Goal: Information Seeking & Learning: Learn about a topic

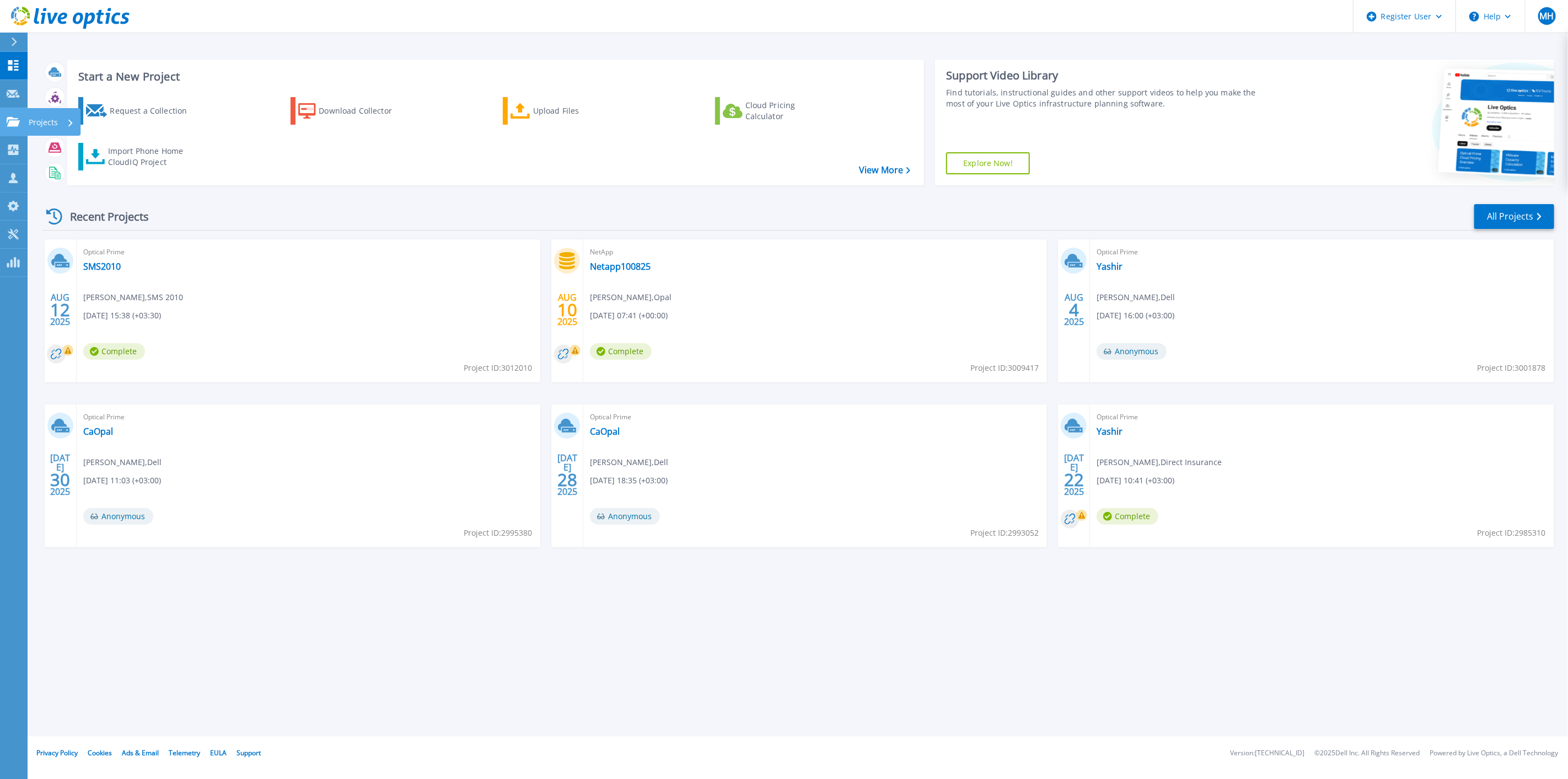
click at [18, 131] on link "Projects Projects" at bounding box center [14, 122] width 28 height 28
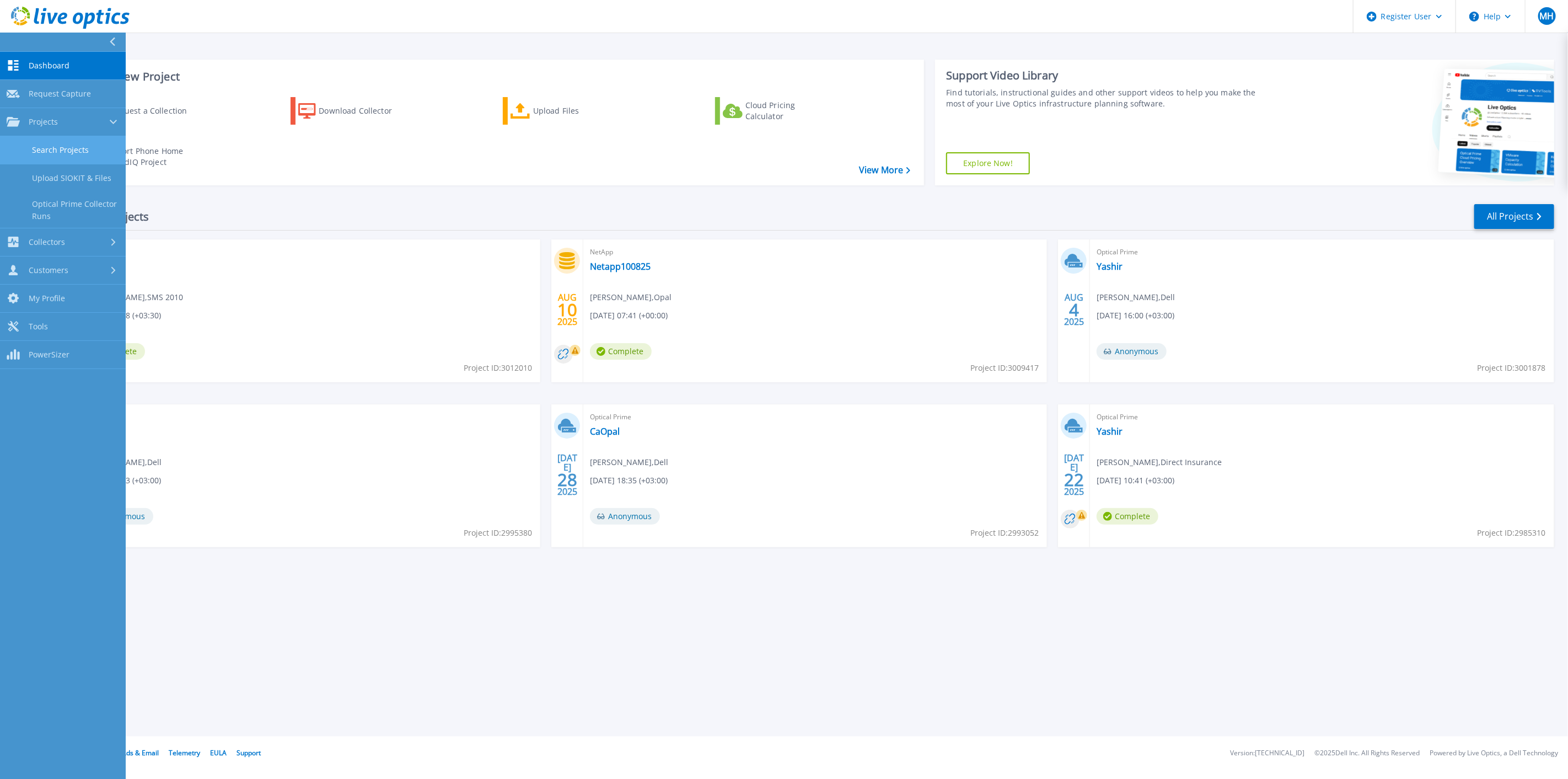
click at [75, 151] on link "Search Projects" at bounding box center [63, 150] width 126 height 28
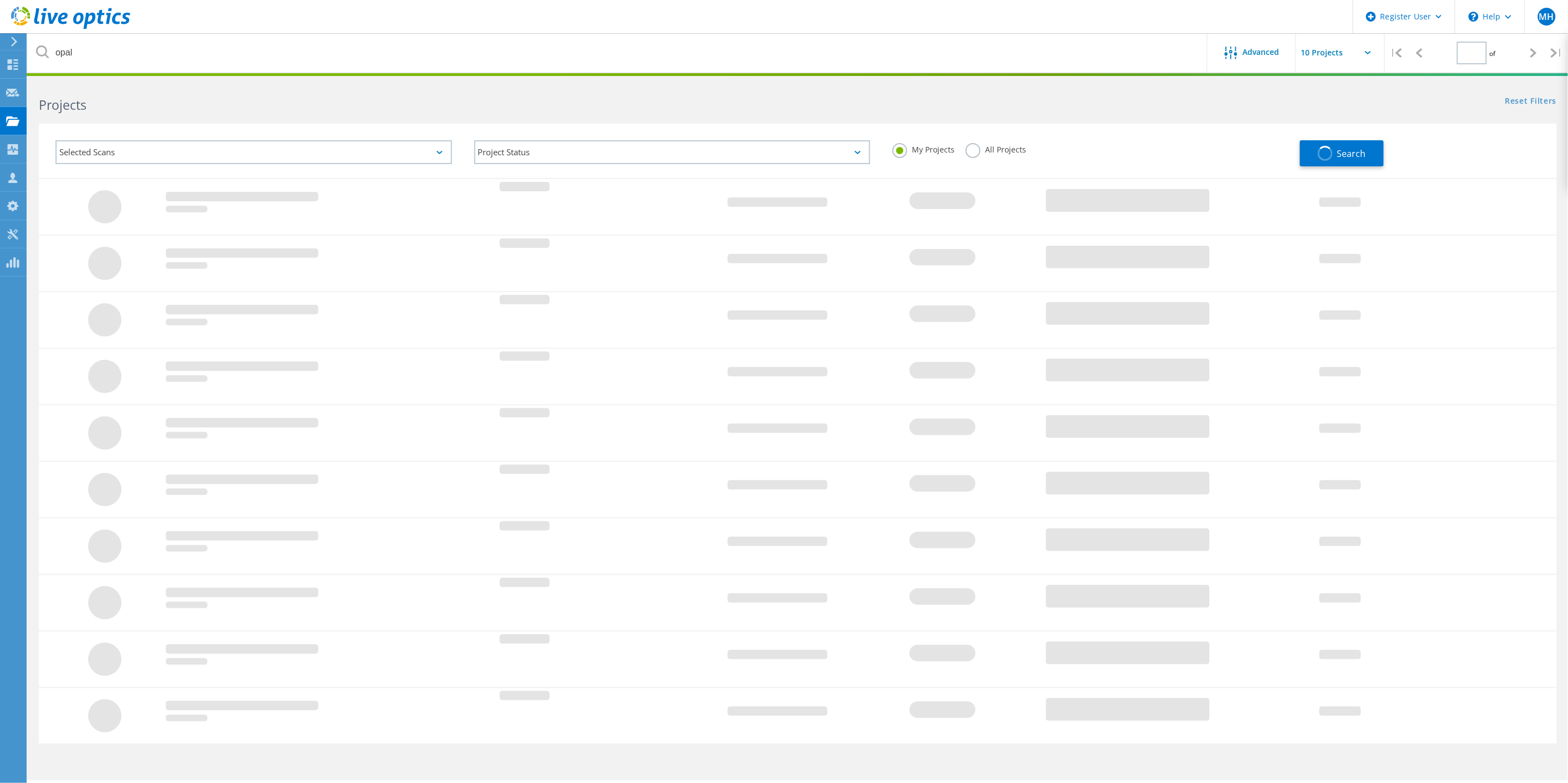
type input "1"
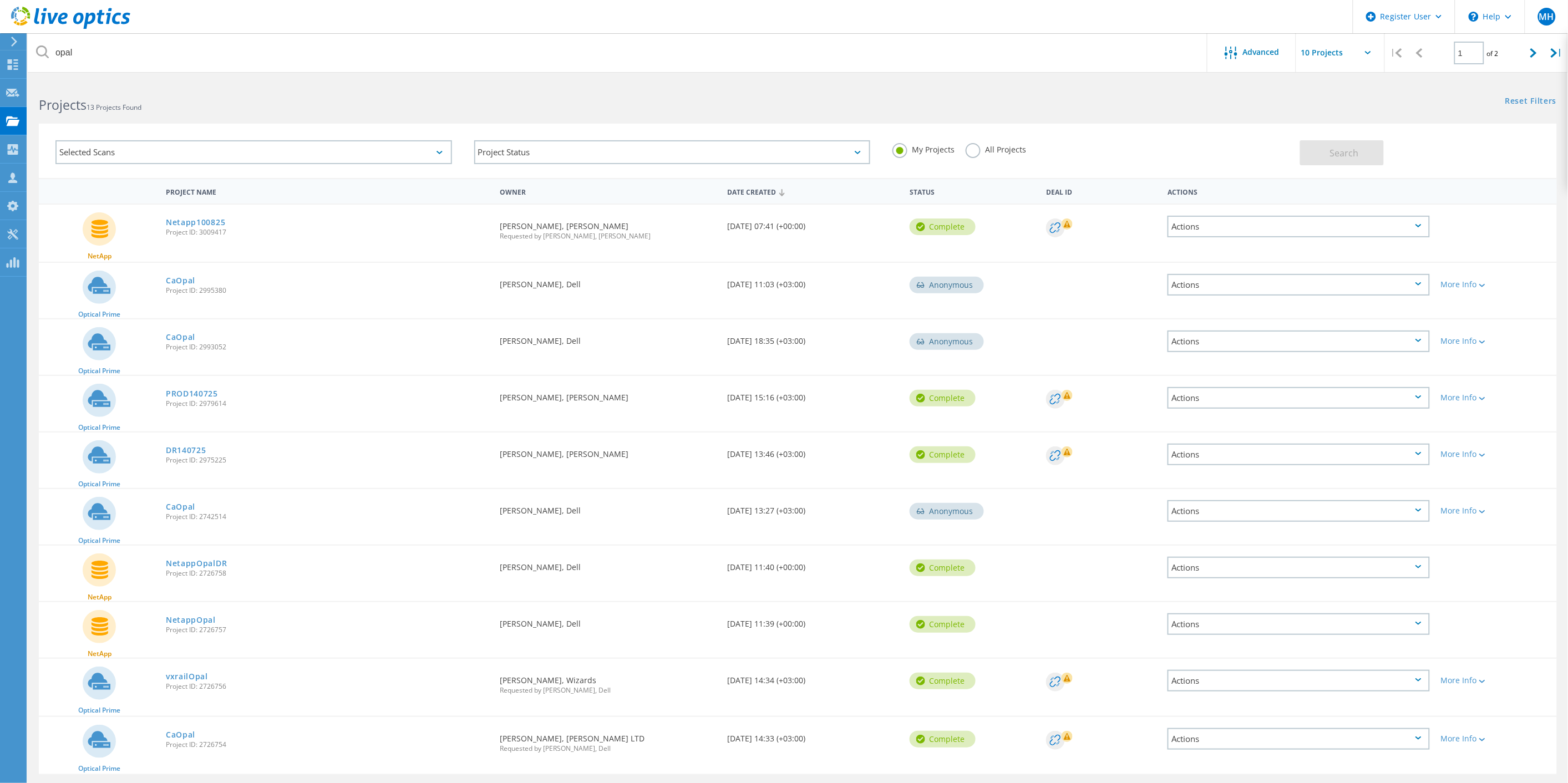
click at [373, 21] on header "Register User \n Help Explore Helpful Articles Contact Support MH Dell User Mor…" at bounding box center [784, 17] width 1568 height 33
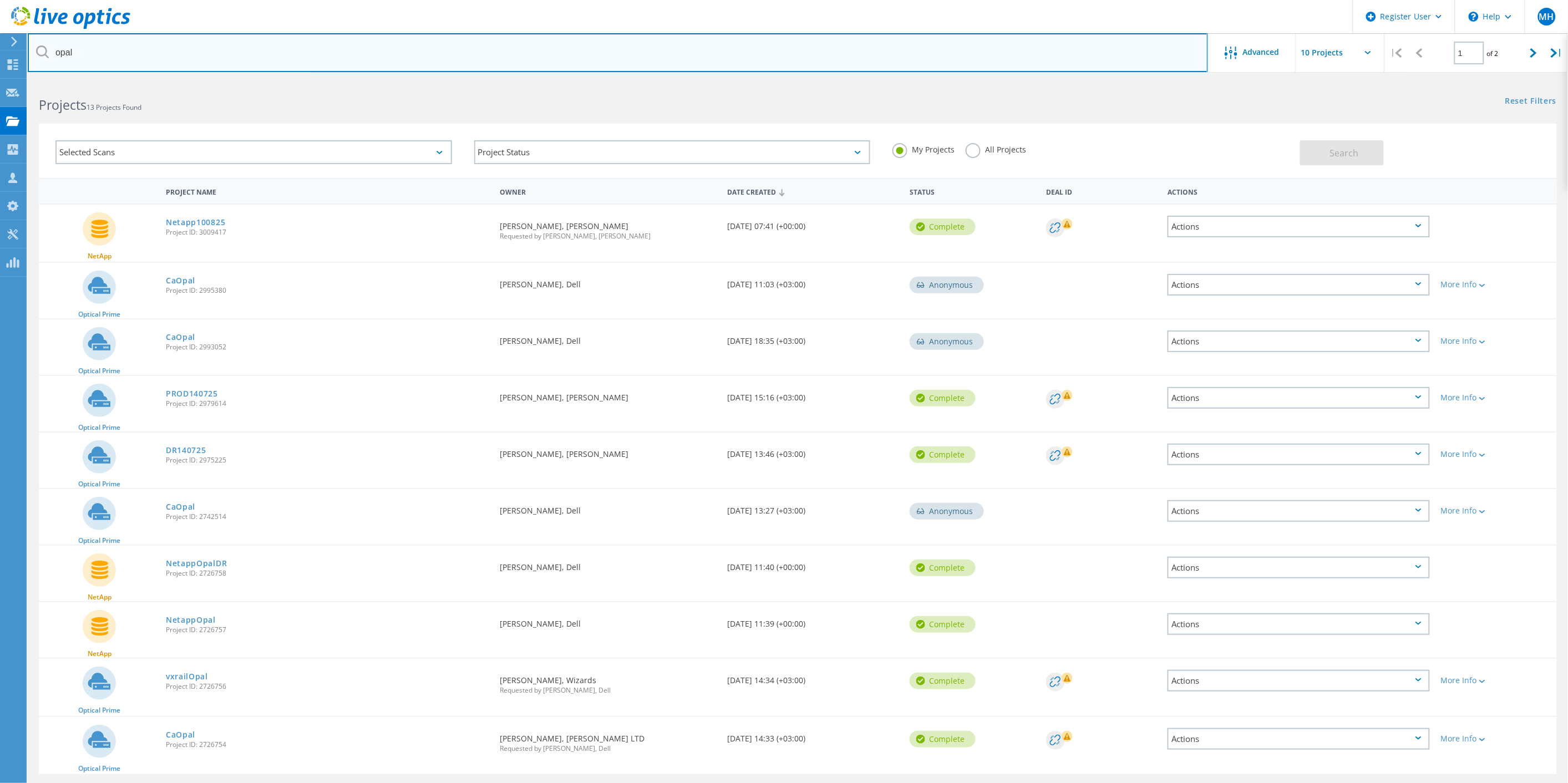
click at [353, 47] on input "opal" at bounding box center [618, 53] width 1180 height 39
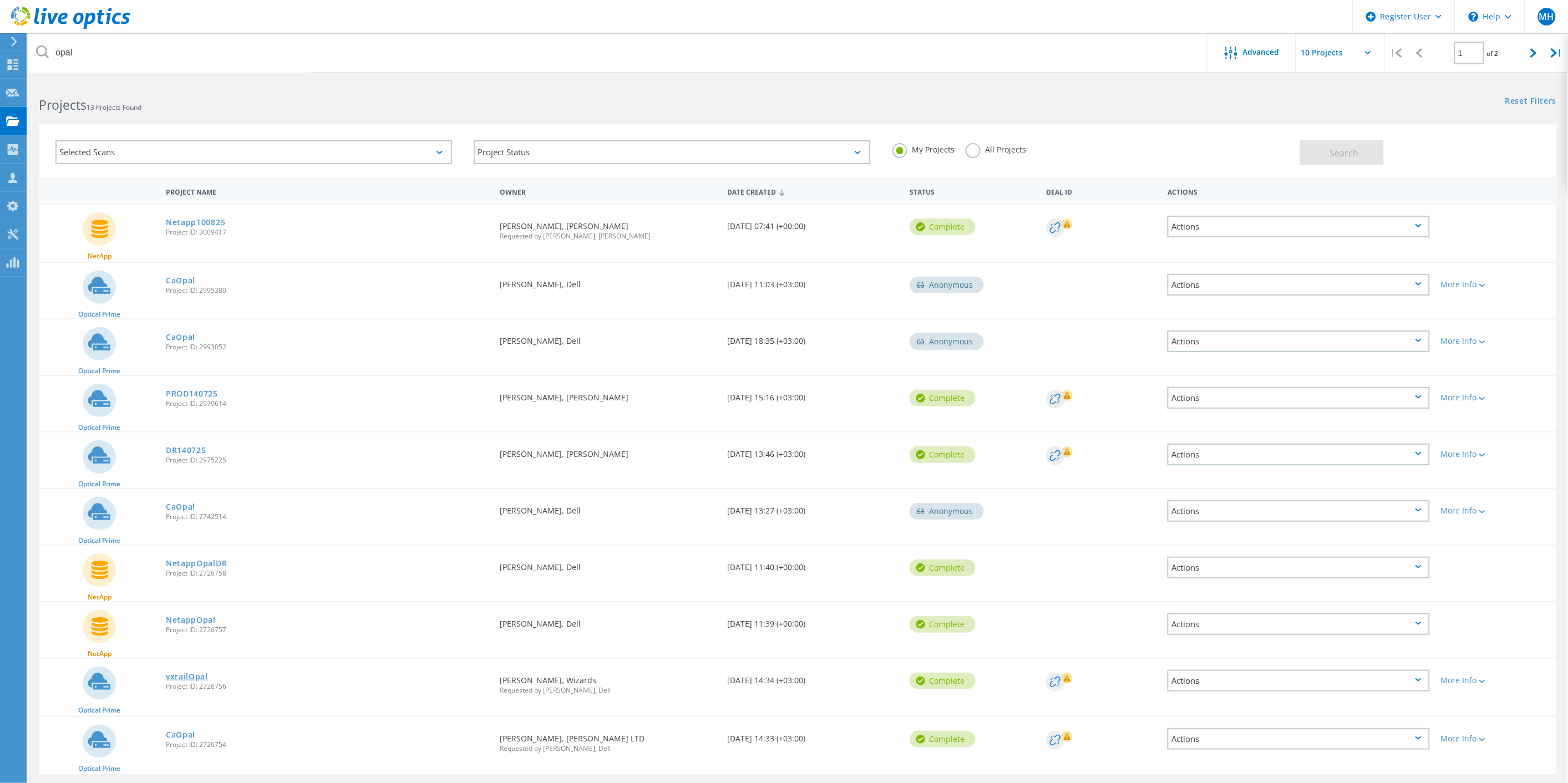
click at [191, 673] on link "vxrailOpal" at bounding box center [187, 676] width 42 height 8
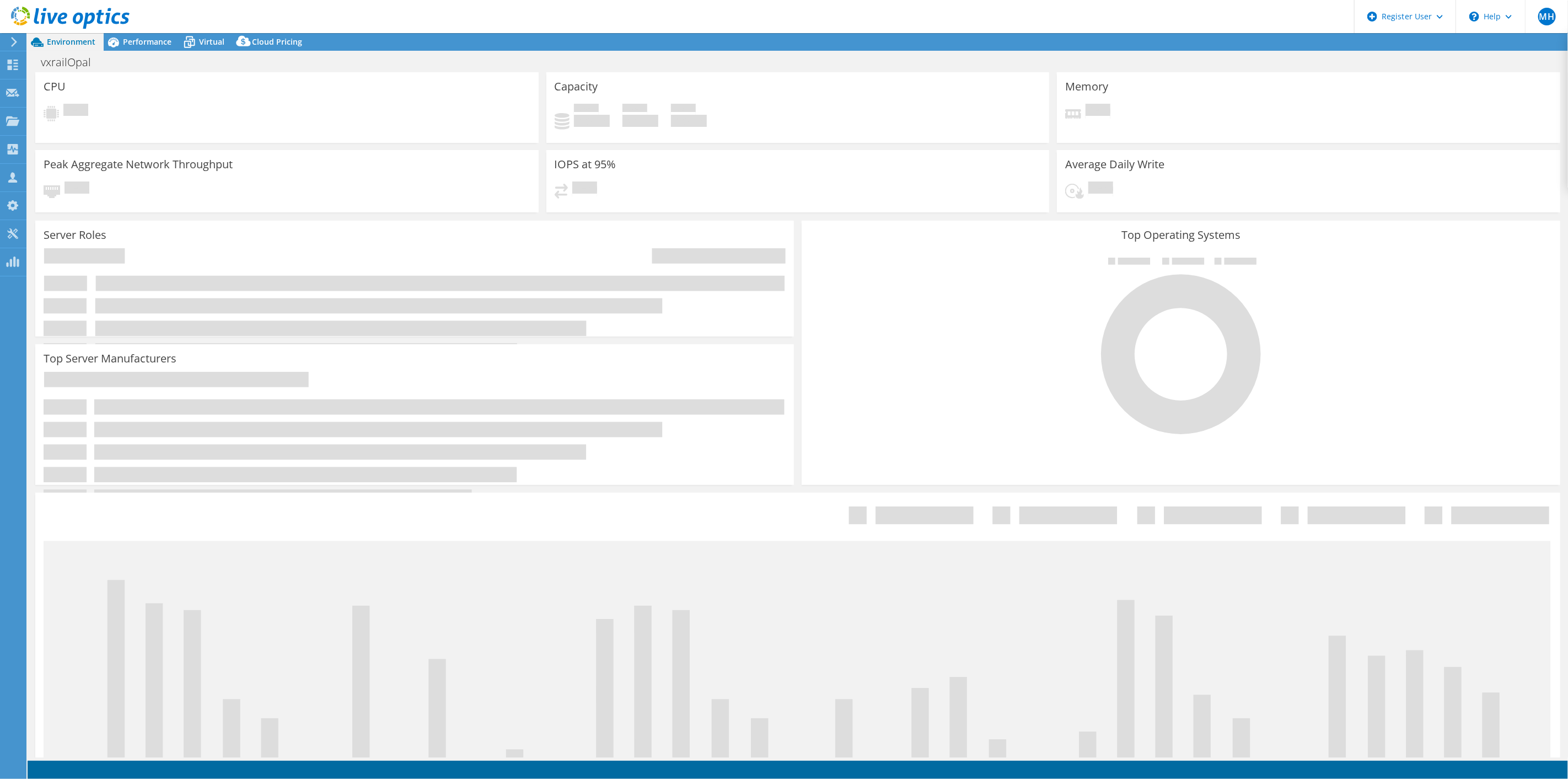
select select "USD"
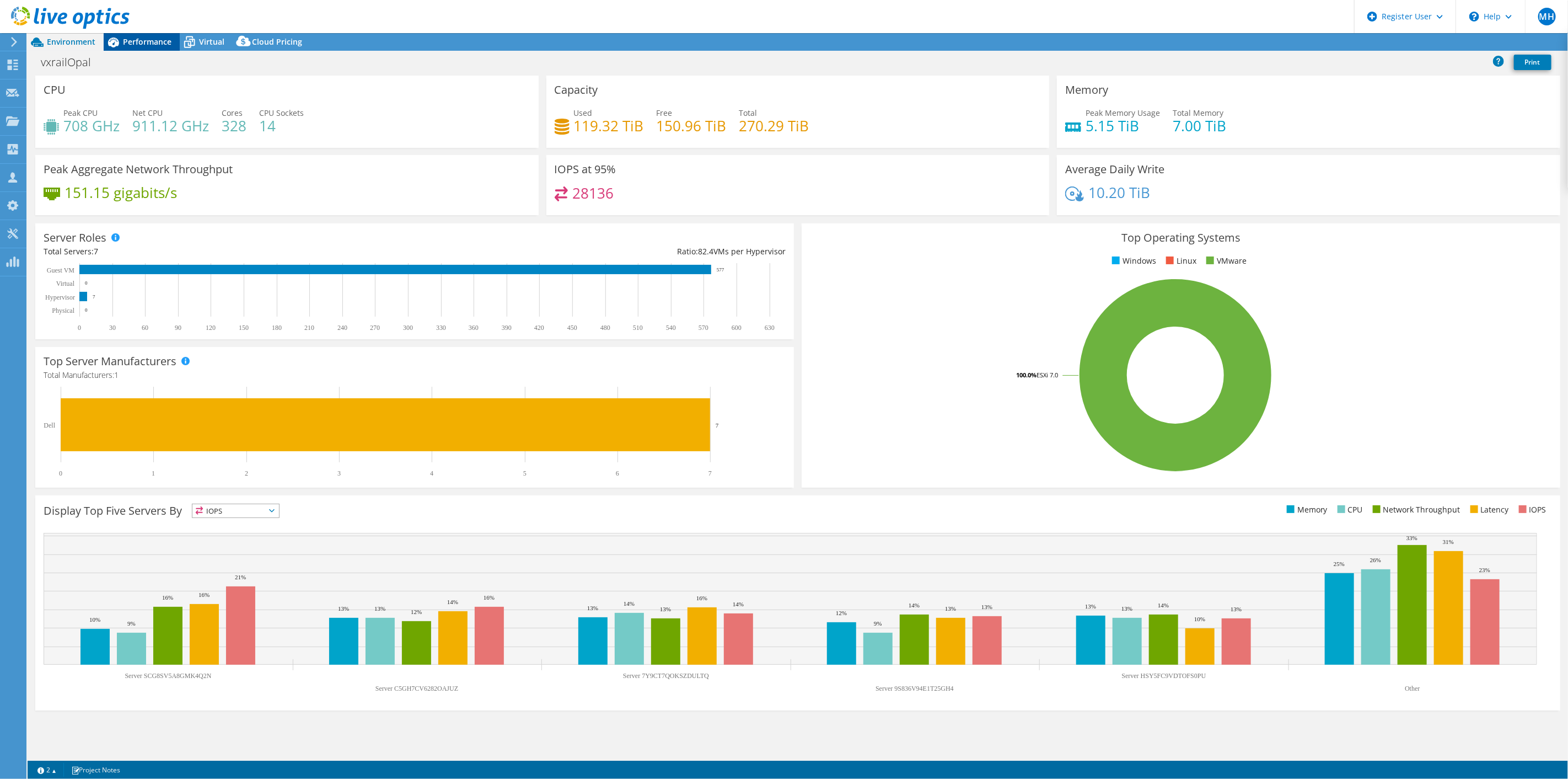
click at [150, 46] on span "Performance" at bounding box center [147, 41] width 48 height 10
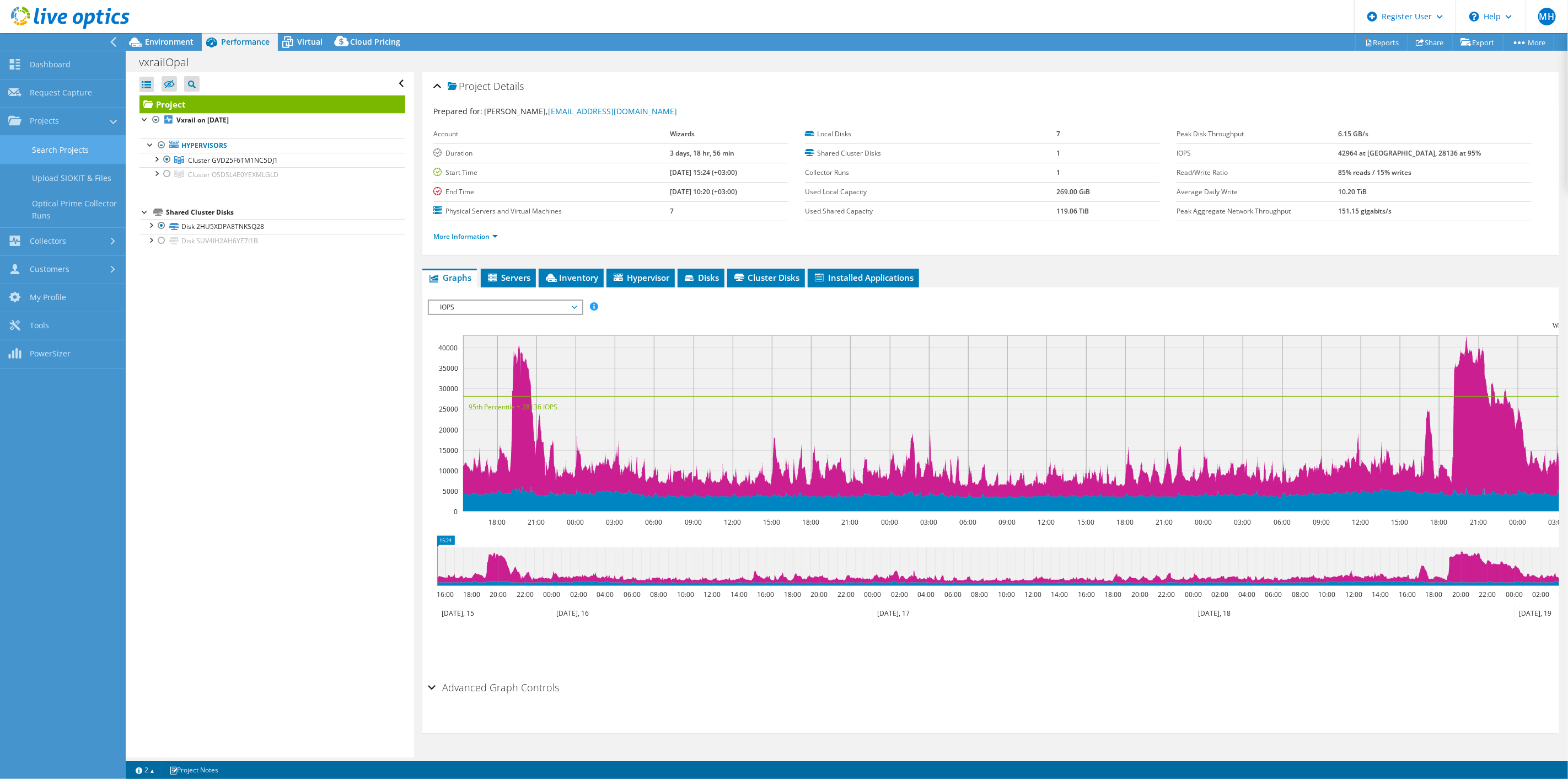
click at [80, 152] on link "Search Projects" at bounding box center [63, 149] width 126 height 28
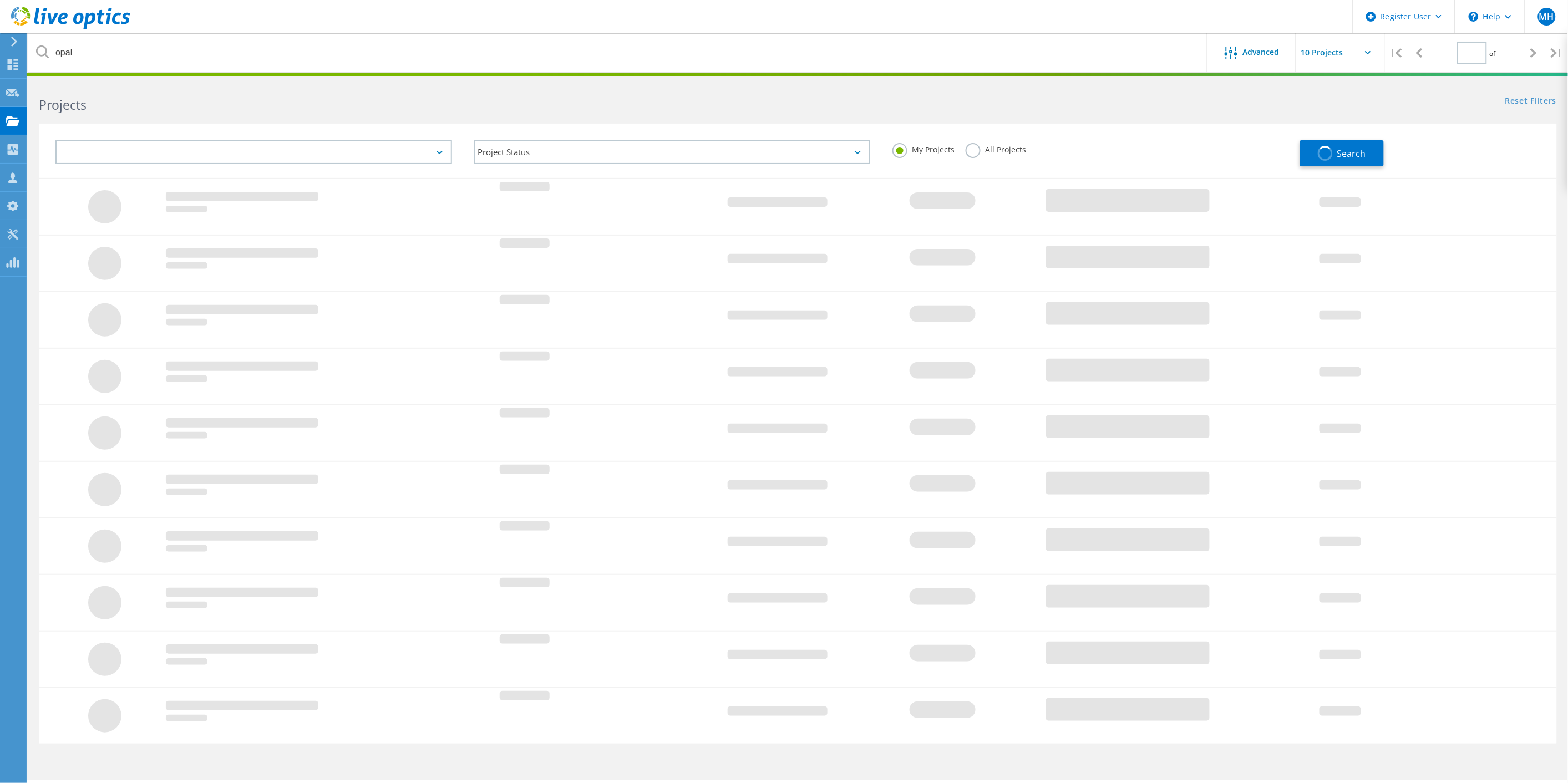
type input "1"
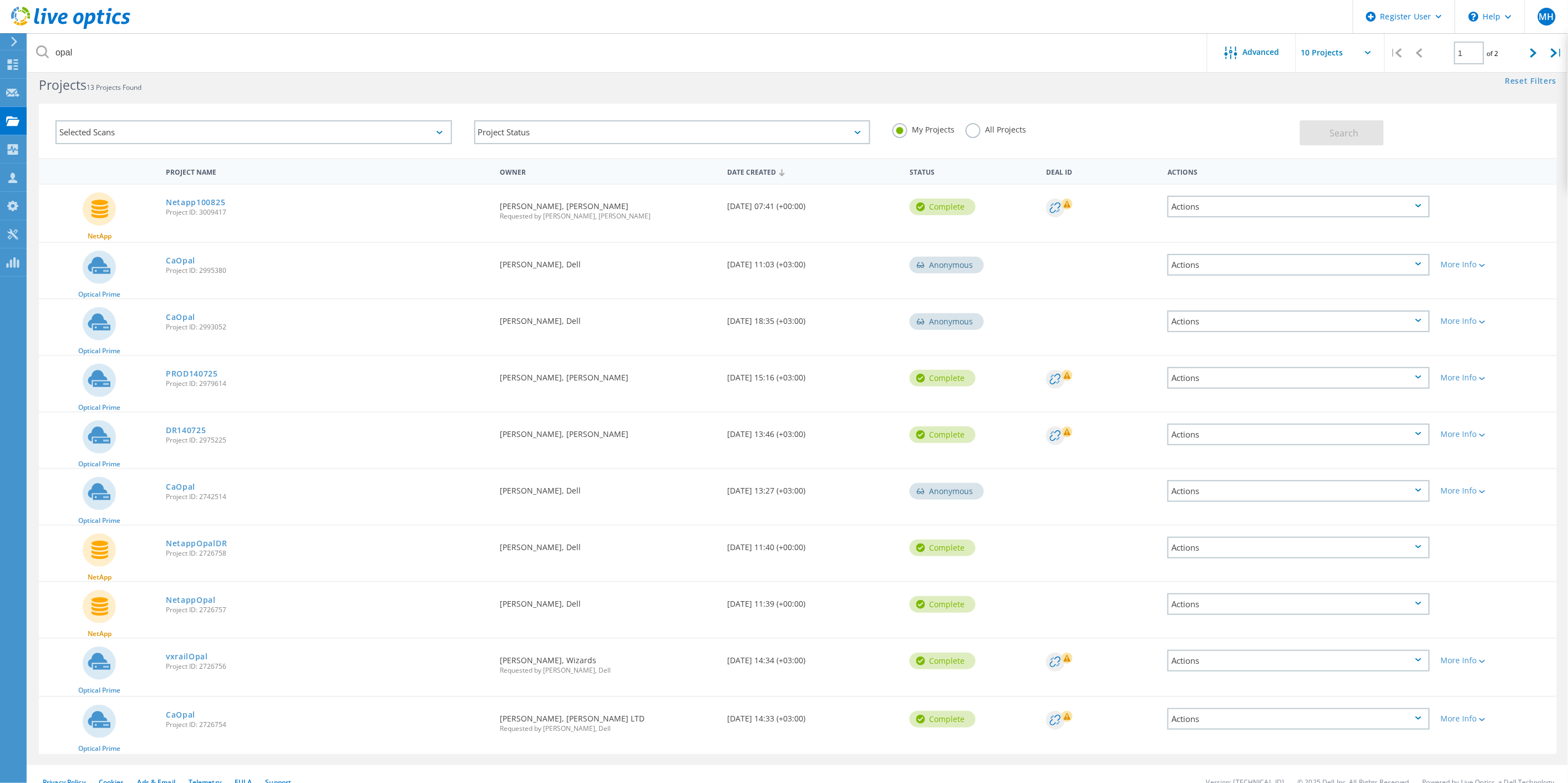
scroll to position [31, 0]
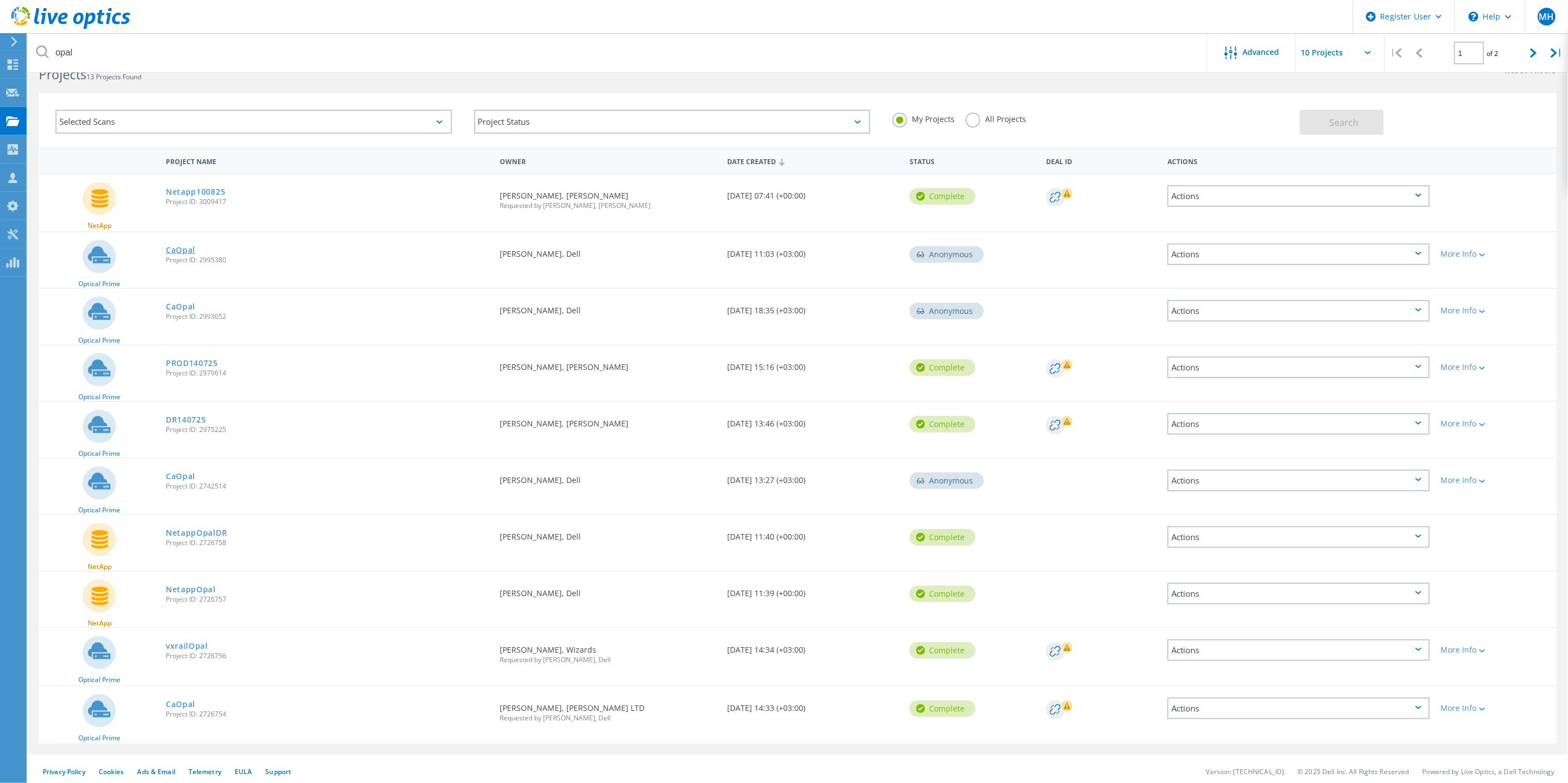
click at [179, 248] on link "CaOpal" at bounding box center [181, 249] width 29 height 8
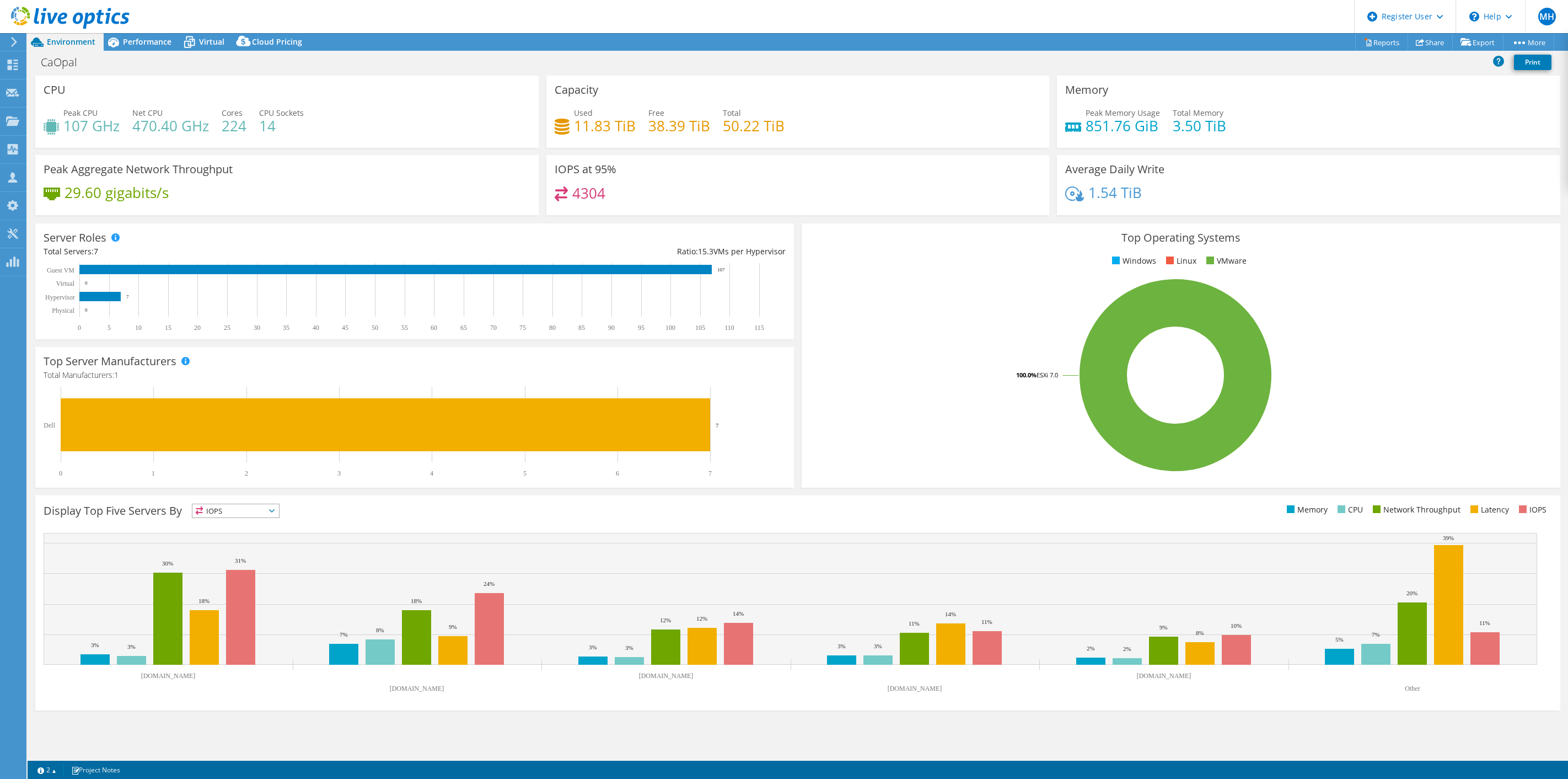
select select "USD"
click at [151, 39] on span "Performance" at bounding box center [147, 41] width 48 height 10
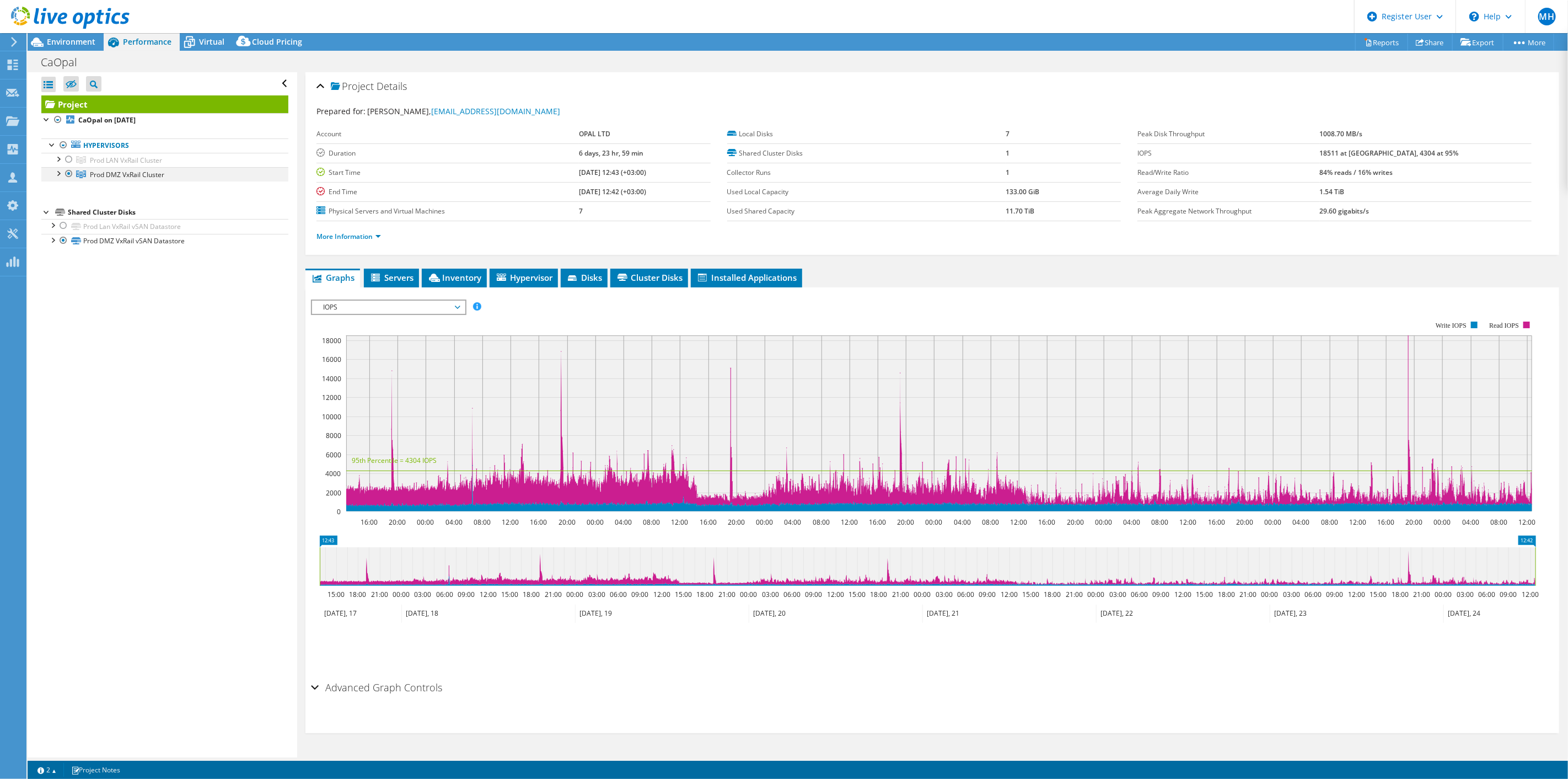
click at [67, 173] on div at bounding box center [69, 173] width 11 height 13
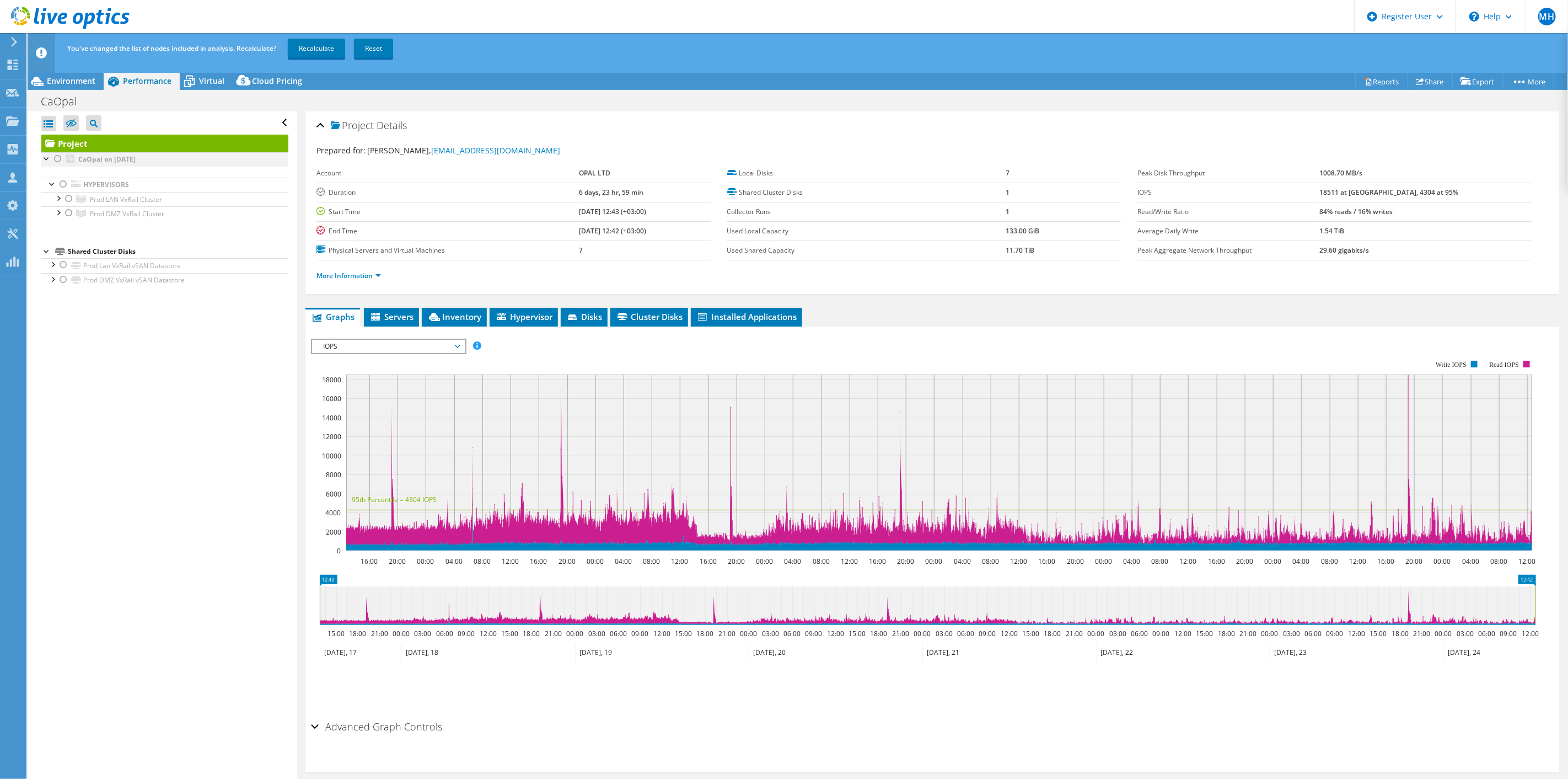
click at [58, 158] on div at bounding box center [58, 158] width 11 height 13
click at [319, 42] on link "Recalculate" at bounding box center [317, 48] width 57 height 20
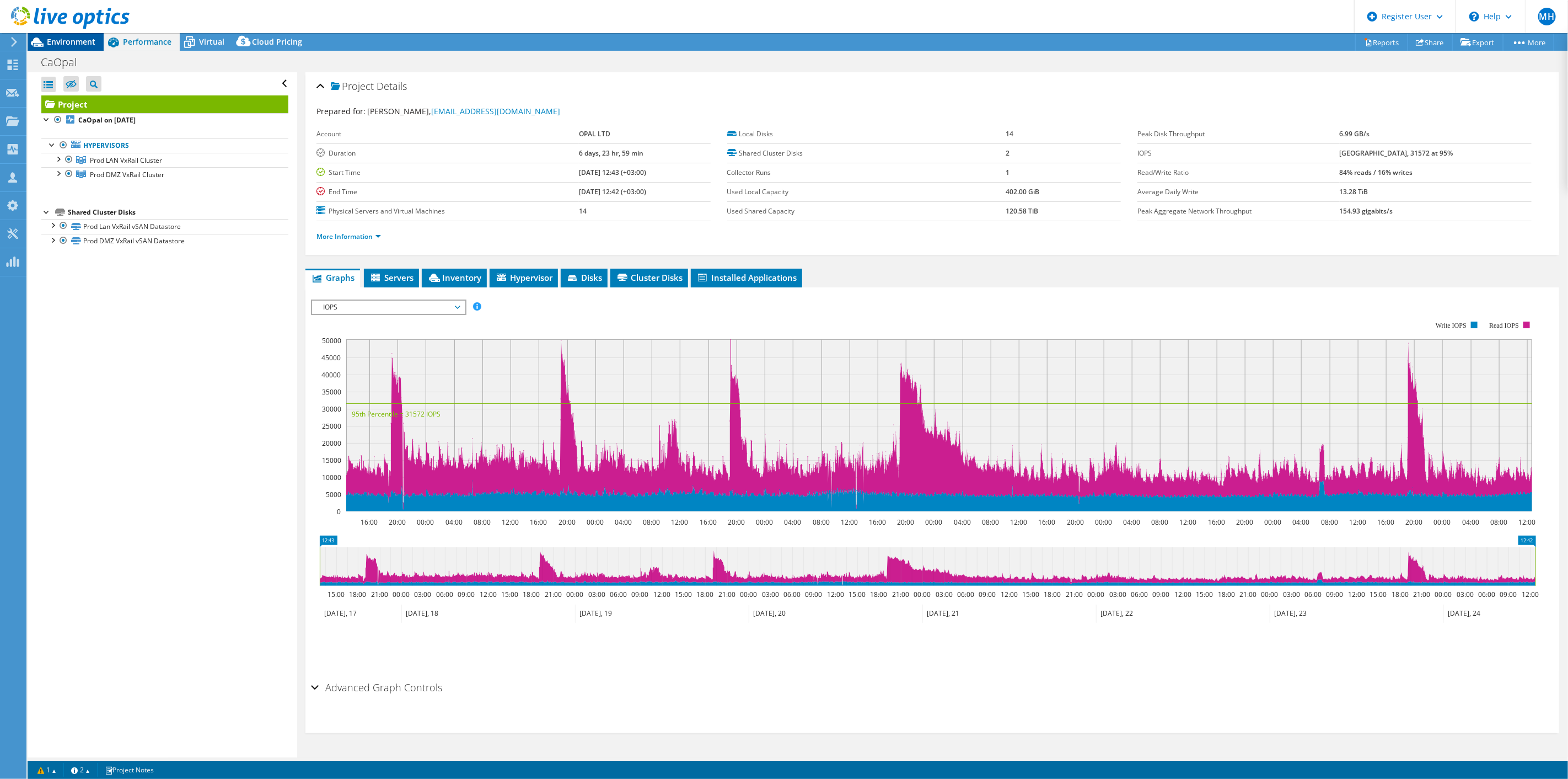
click at [93, 41] on span "Environment" at bounding box center [71, 41] width 48 height 10
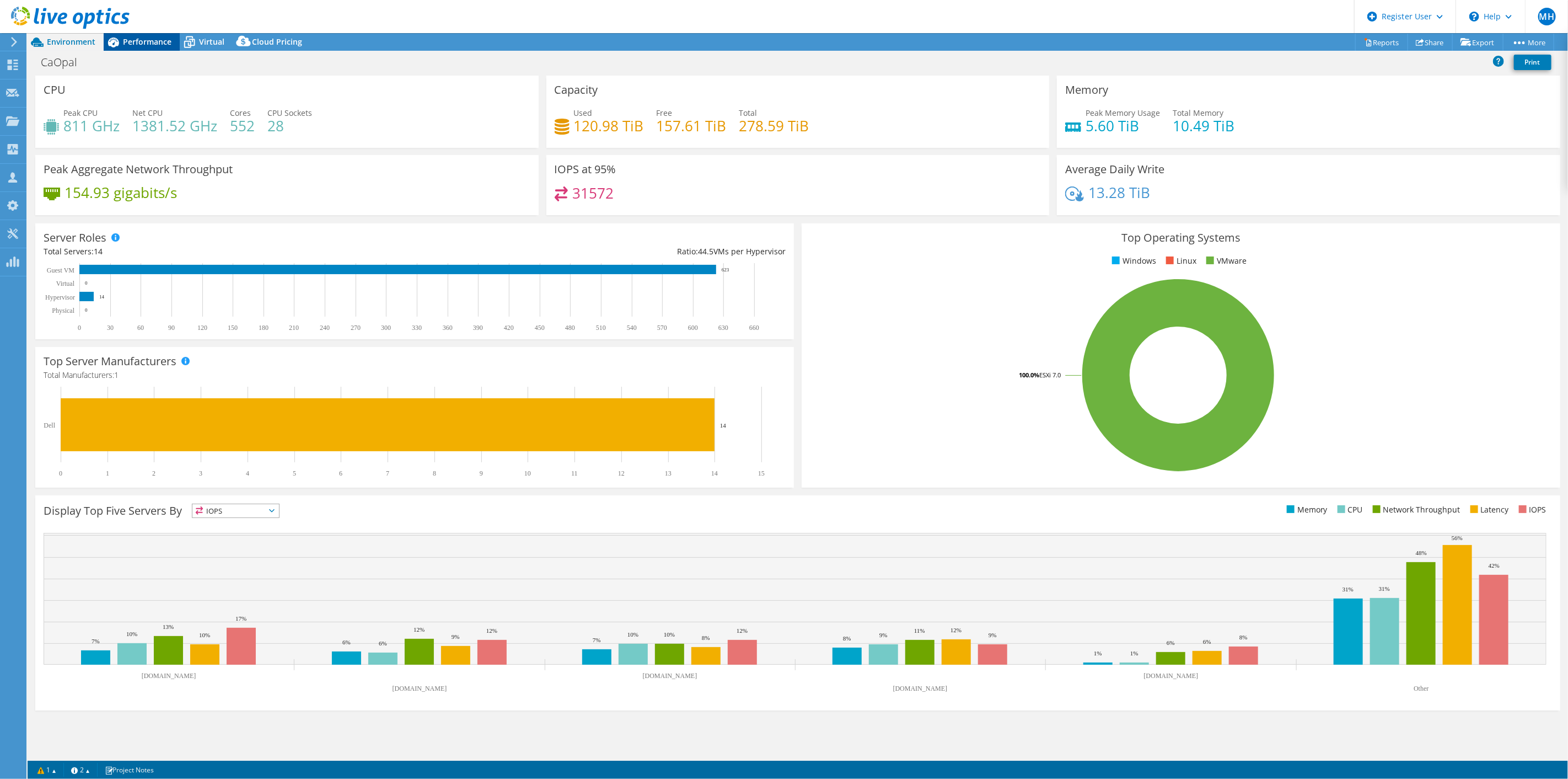
click at [140, 37] on span "Performance" at bounding box center [147, 41] width 48 height 10
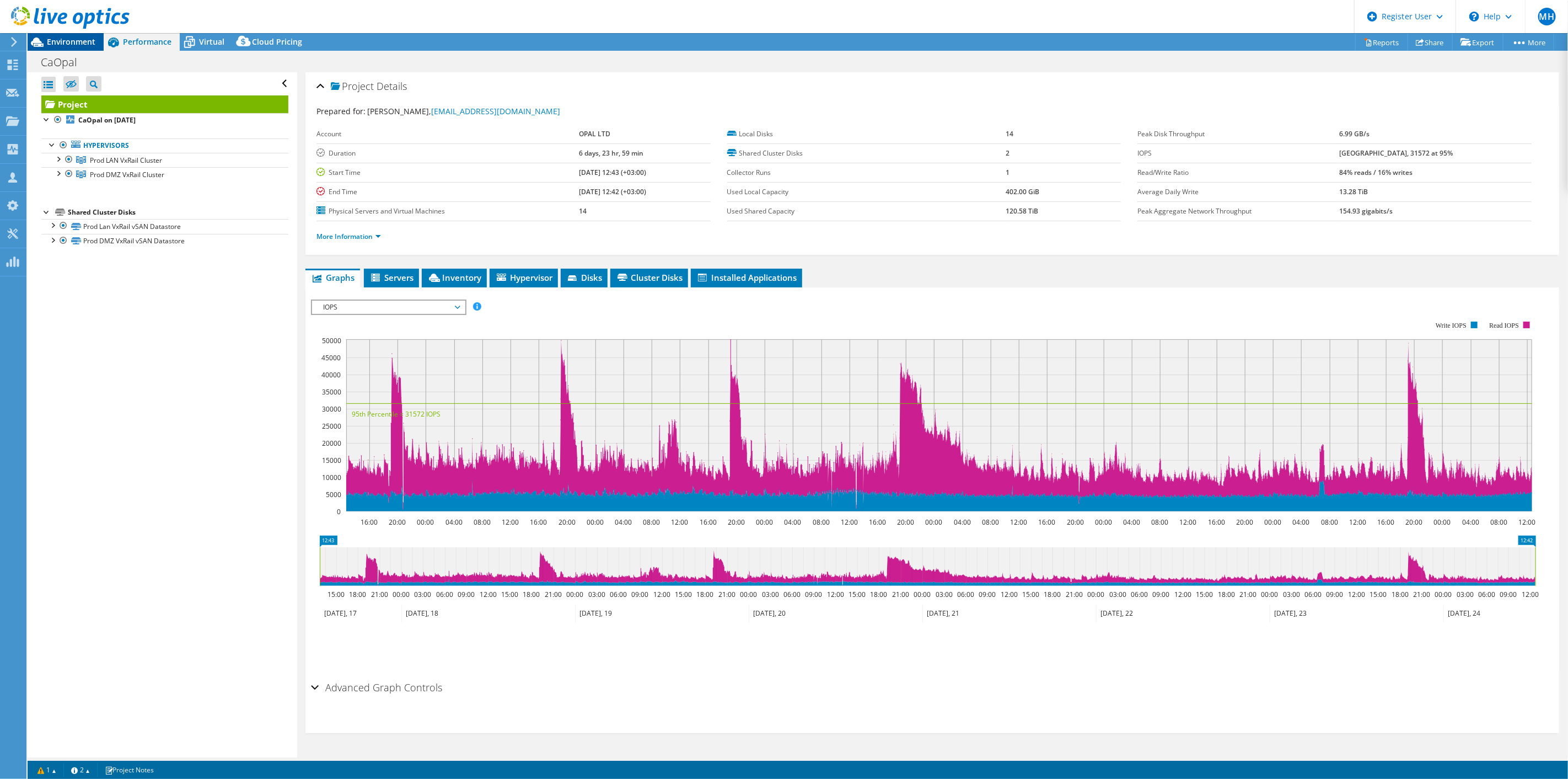
click at [78, 40] on span "Environment" at bounding box center [71, 41] width 48 height 10
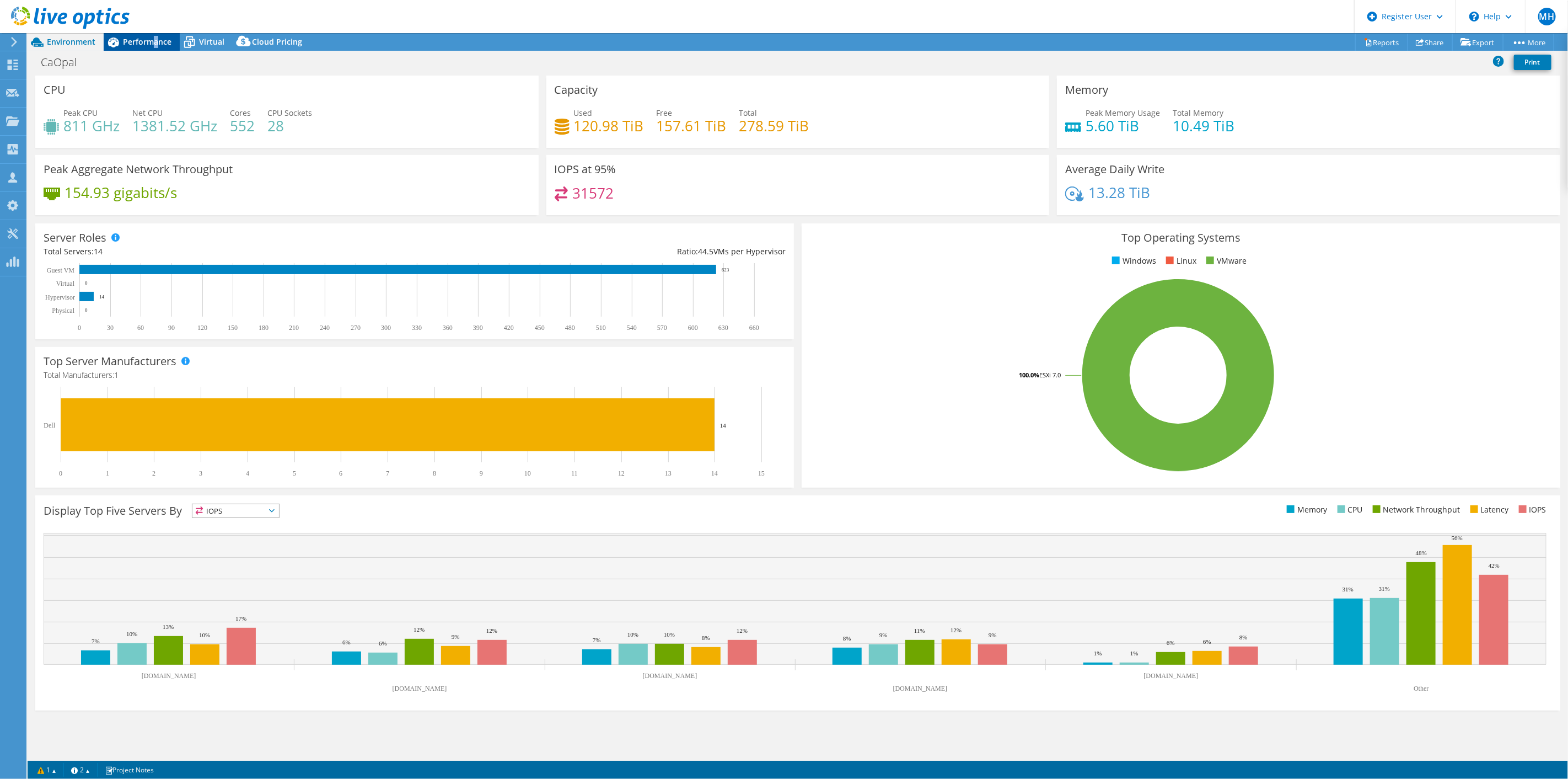
click at [155, 39] on span "Performance" at bounding box center [147, 41] width 48 height 10
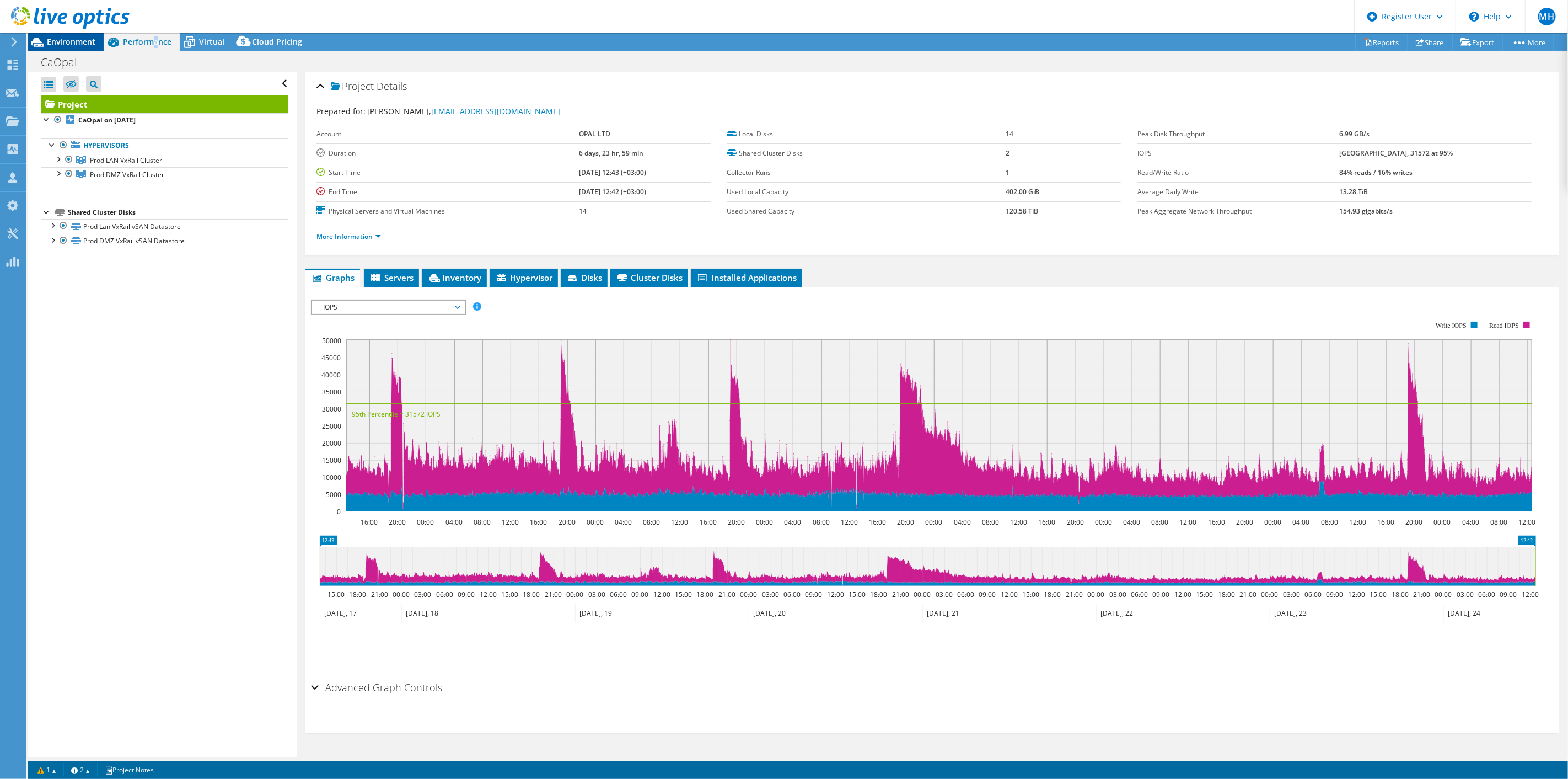
click at [88, 46] on span "Environment" at bounding box center [71, 41] width 48 height 10
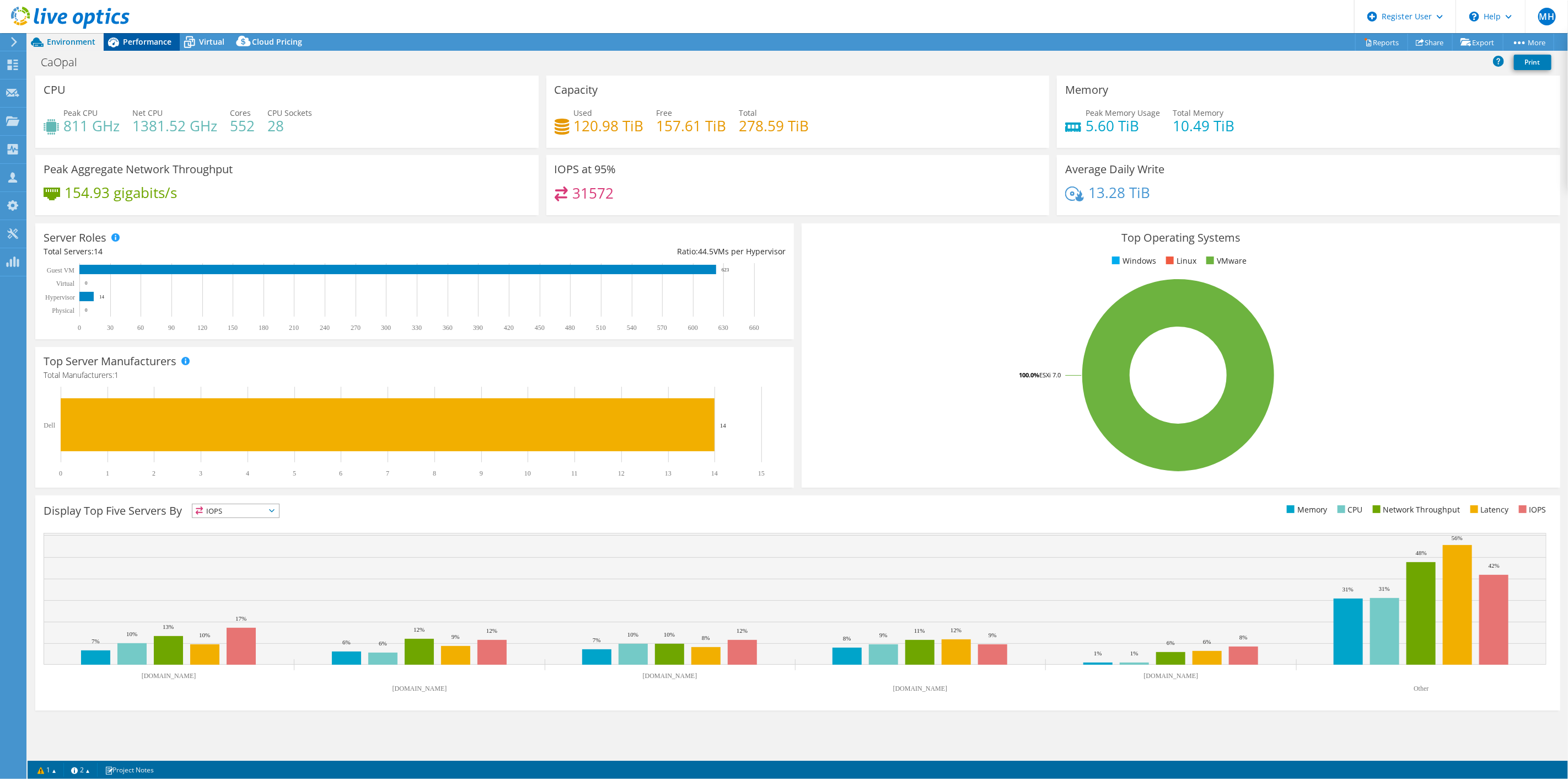
click at [155, 41] on span "Performance" at bounding box center [147, 41] width 48 height 10
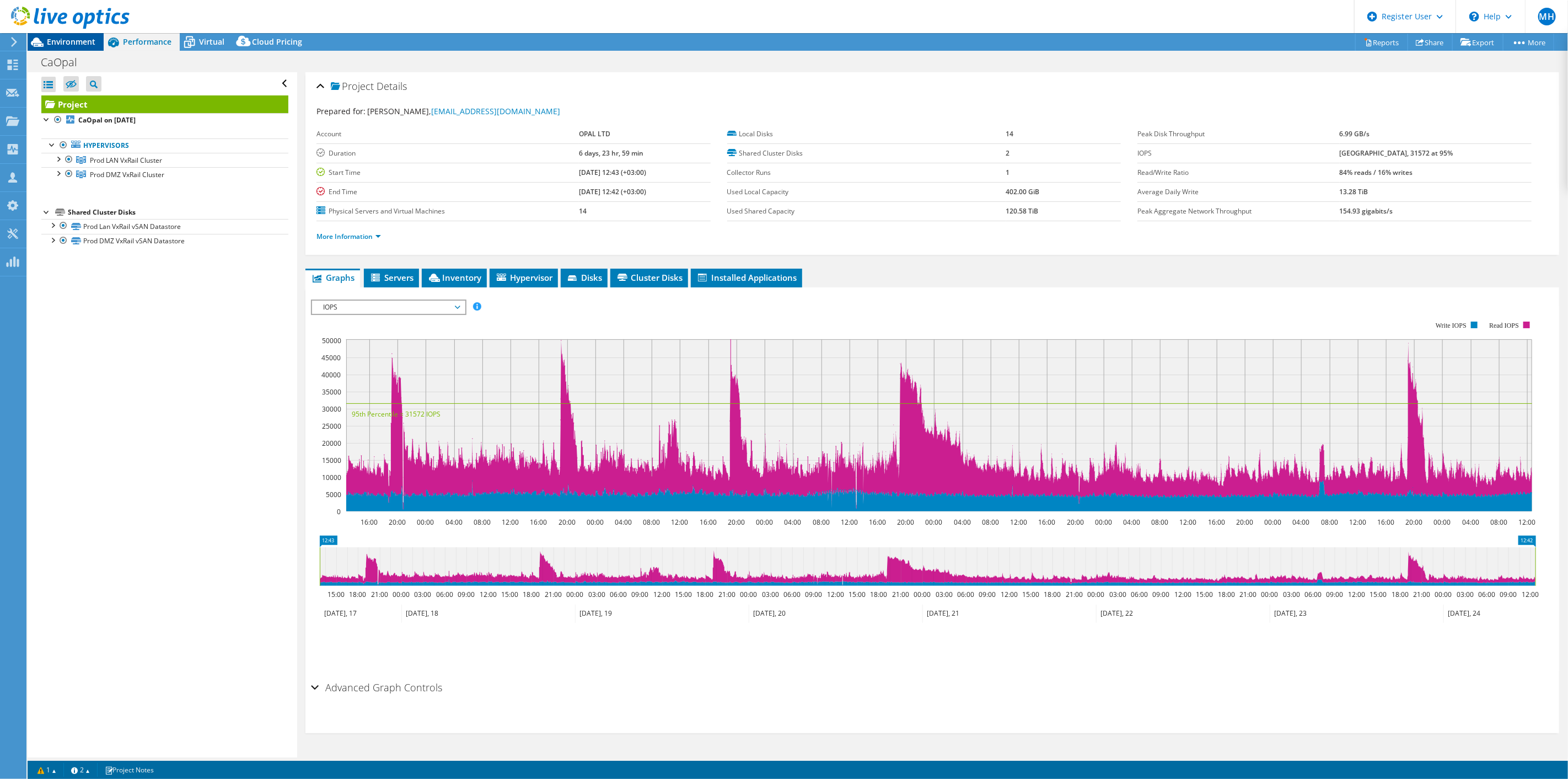
click at [56, 42] on span "Environment" at bounding box center [71, 41] width 48 height 10
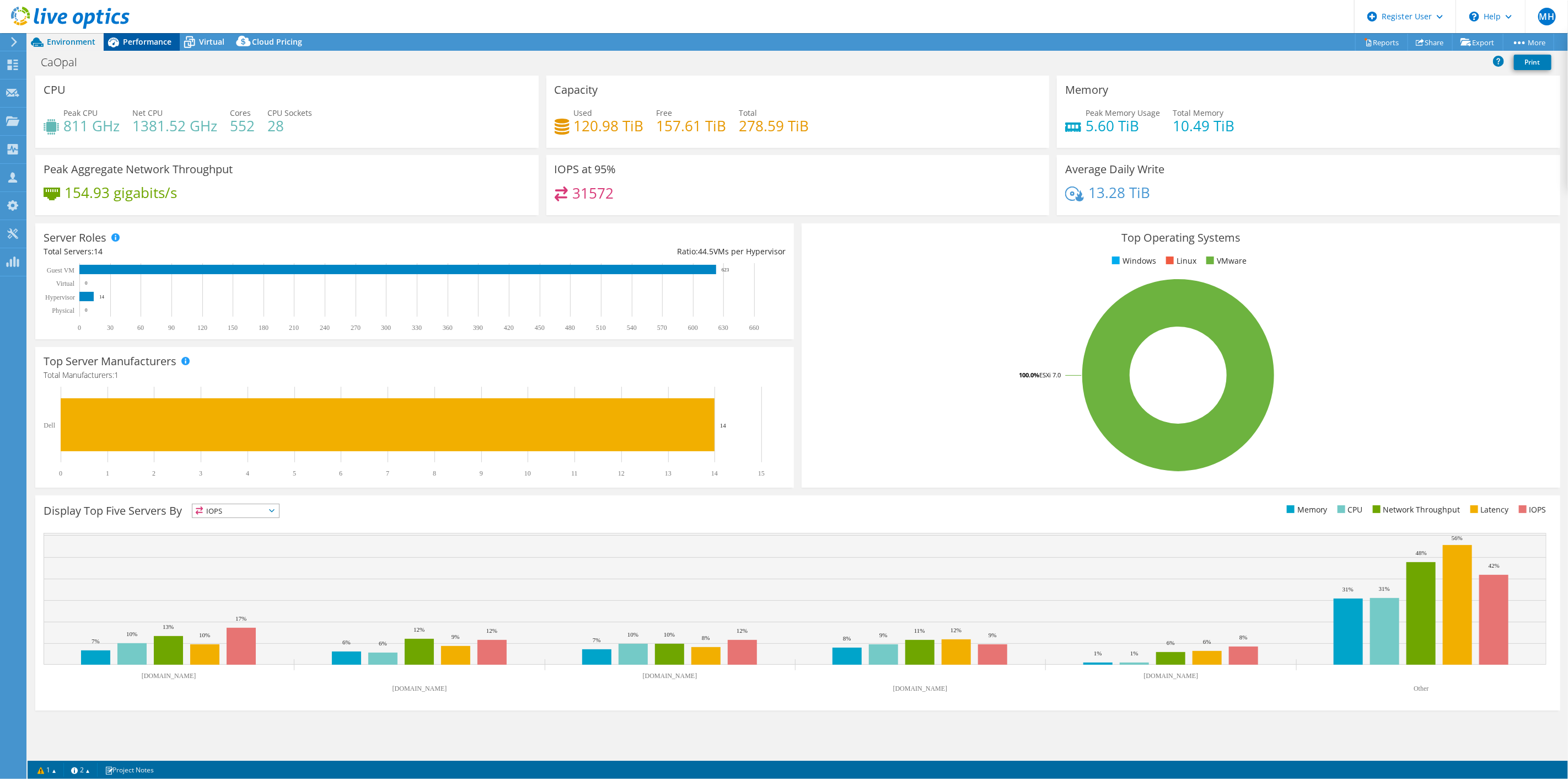
click at [140, 48] on div "Performance" at bounding box center [142, 42] width 76 height 18
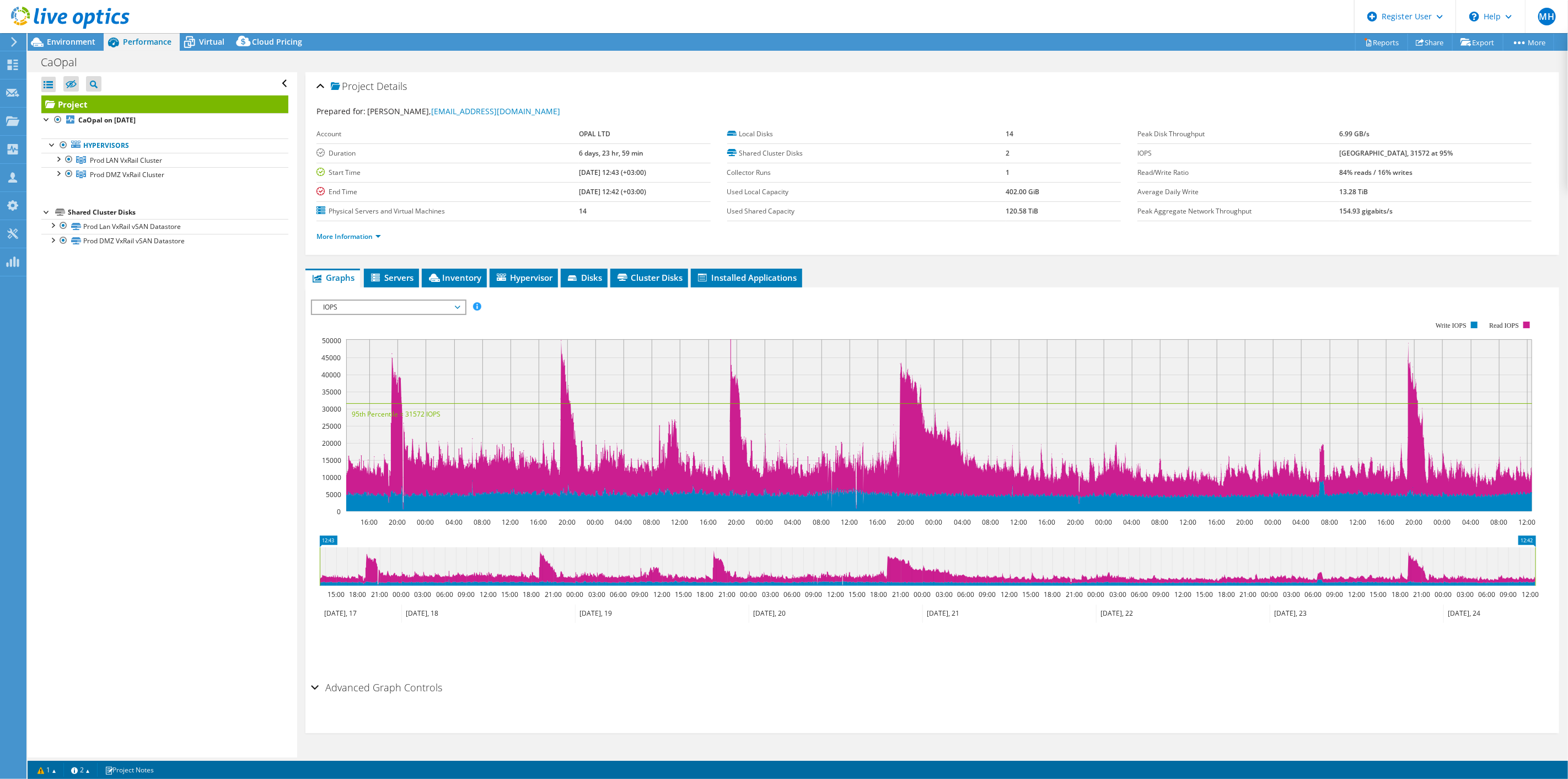
click at [331, 241] on li "More Information" at bounding box center [352, 237] width 71 height 12
click at [333, 237] on link "More Information" at bounding box center [348, 236] width 64 height 10
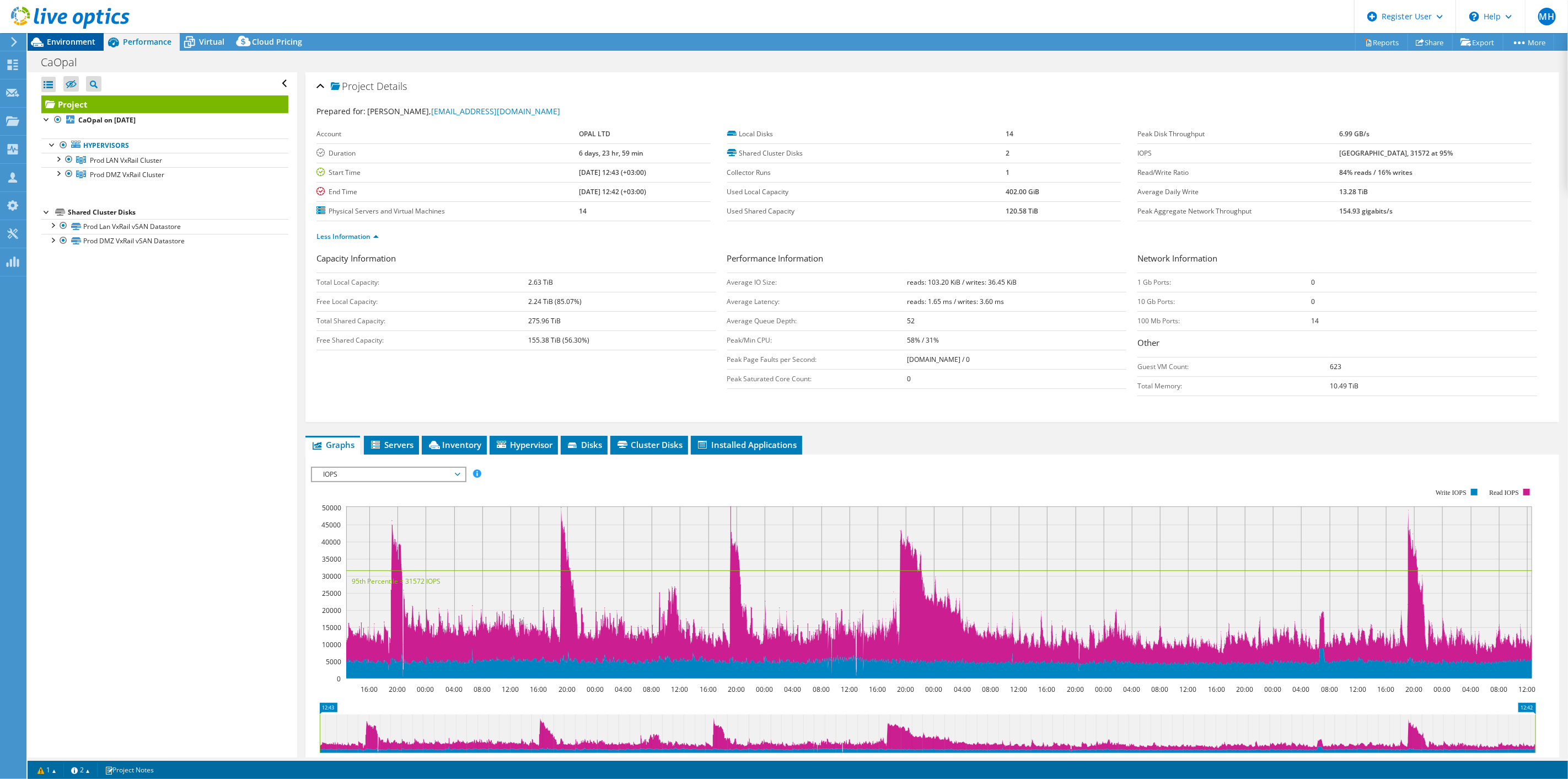
click at [67, 40] on span "Environment" at bounding box center [71, 41] width 48 height 10
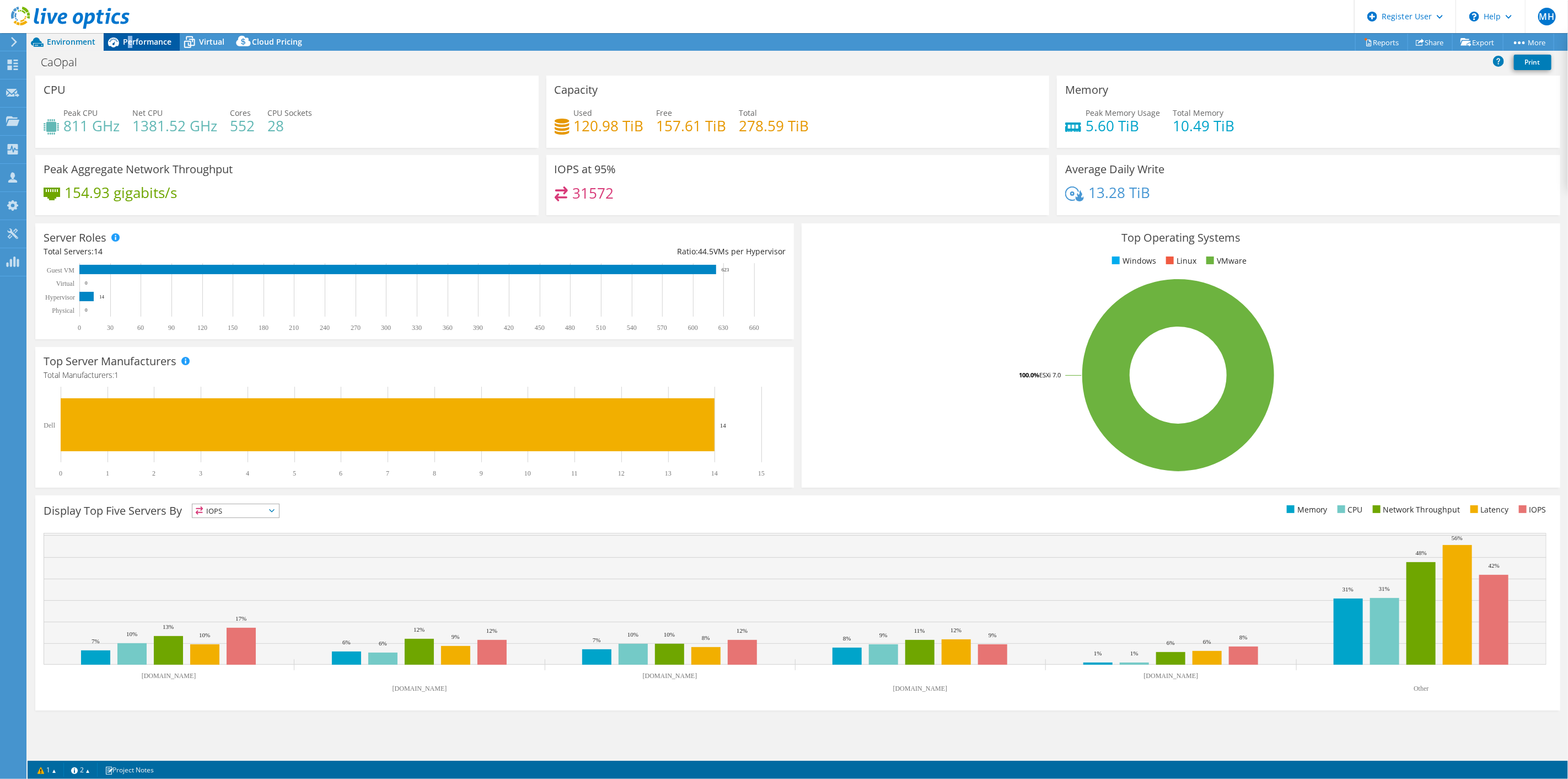
click at [130, 42] on span "Performance" at bounding box center [147, 41] width 48 height 10
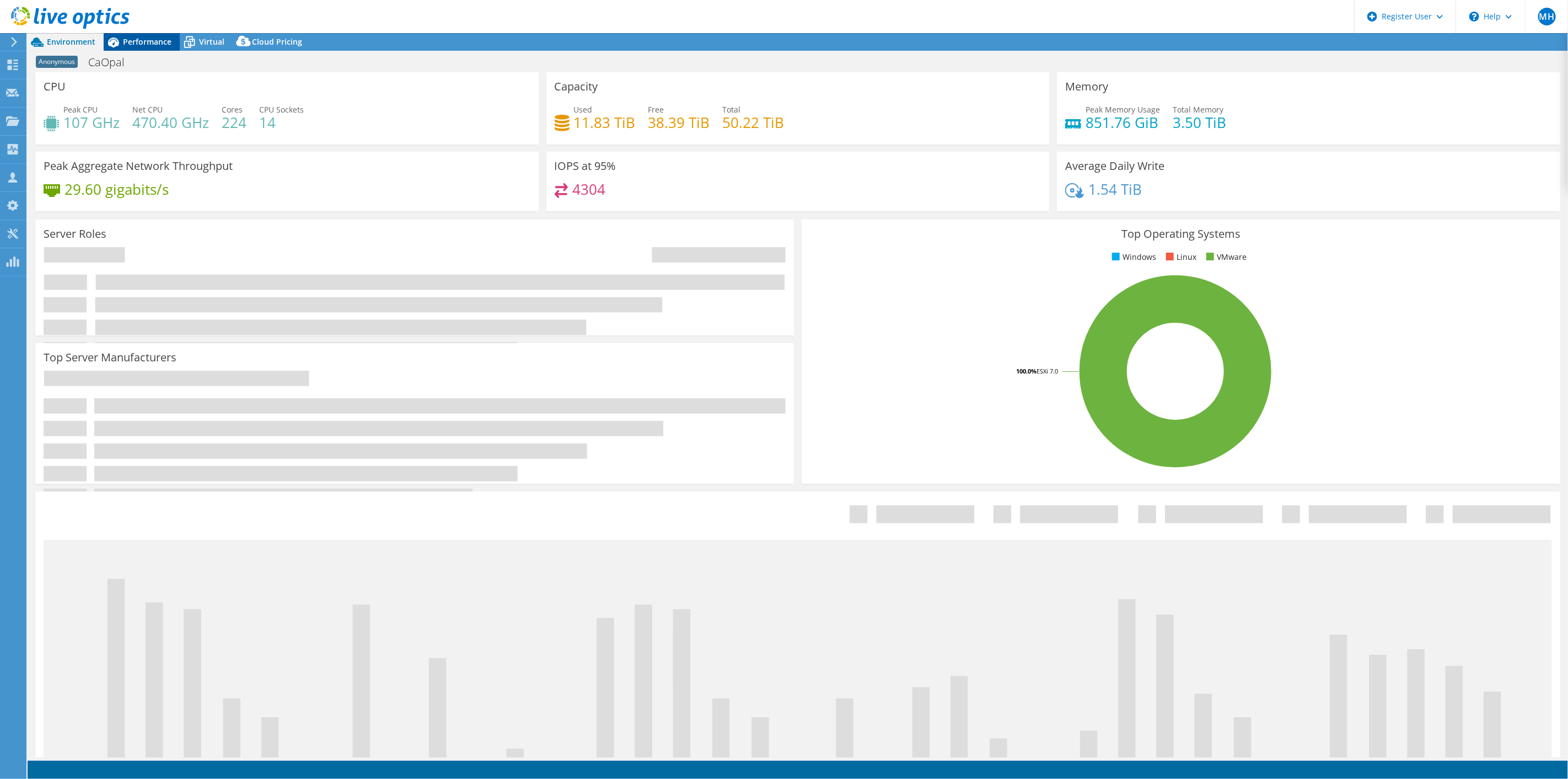
click at [150, 42] on span "Performance" at bounding box center [147, 41] width 48 height 10
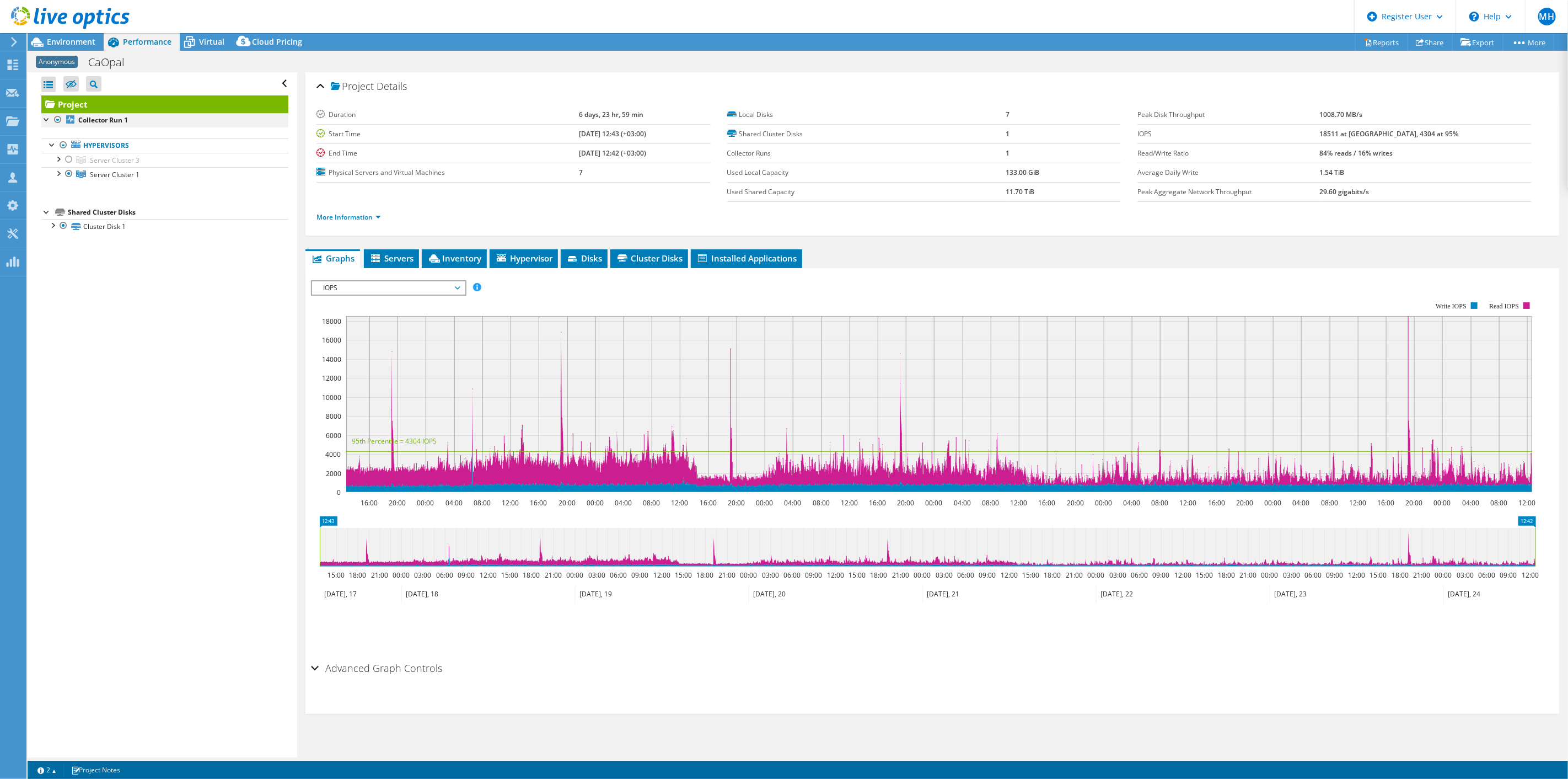
click at [59, 119] on div at bounding box center [58, 120] width 11 height 13
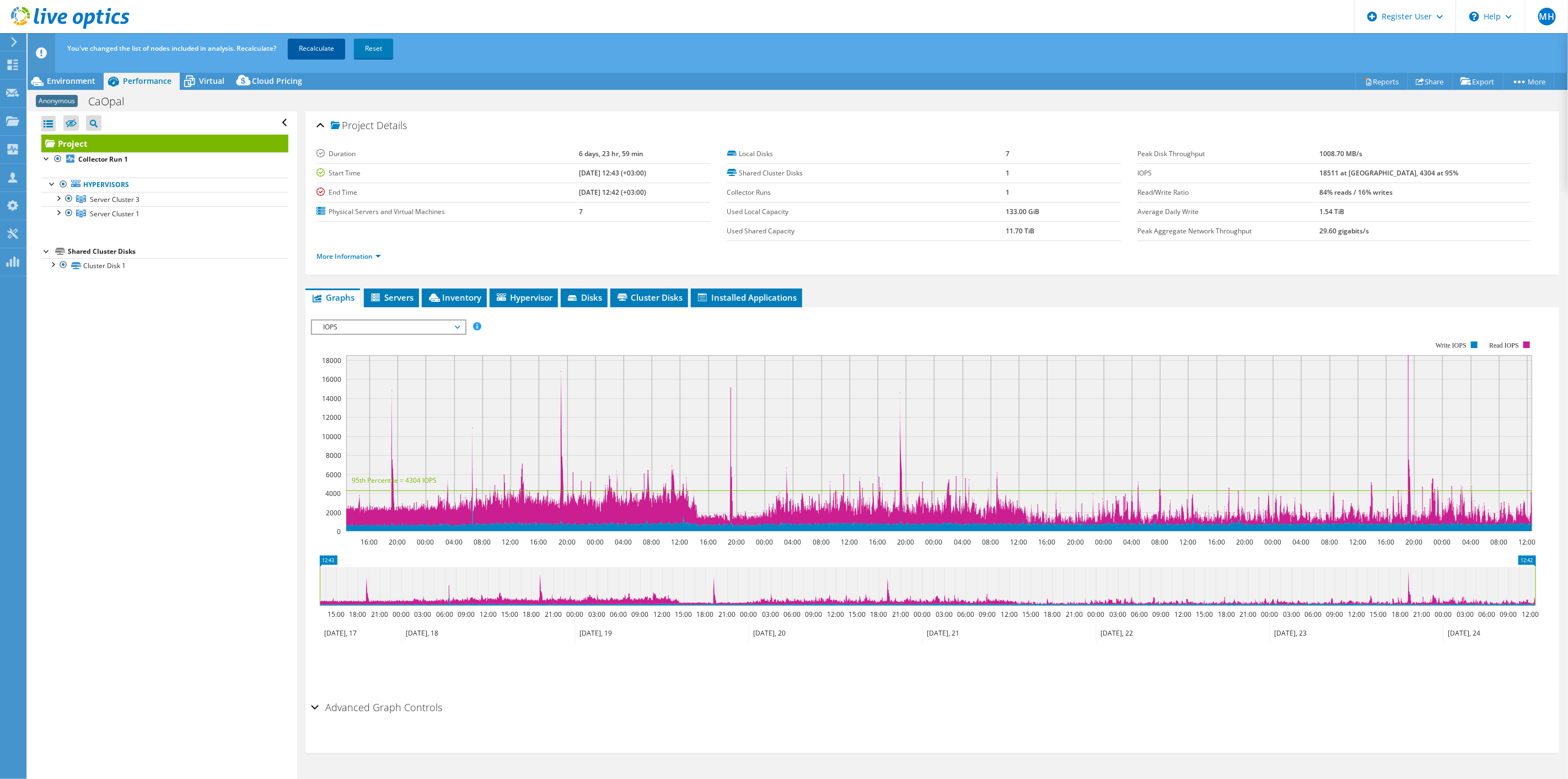
click at [317, 48] on link "Recalculate" at bounding box center [317, 48] width 57 height 20
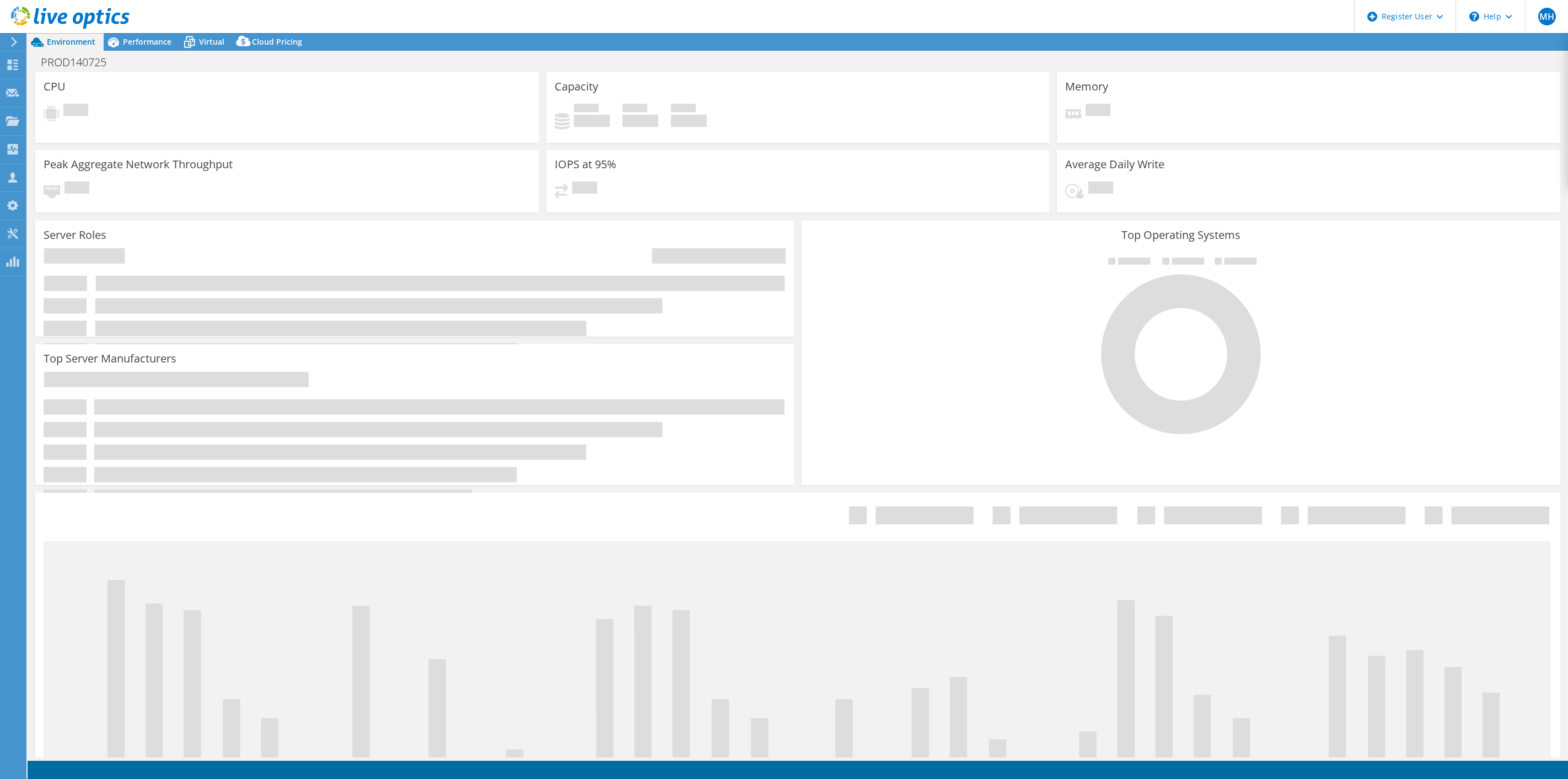
select select "USD"
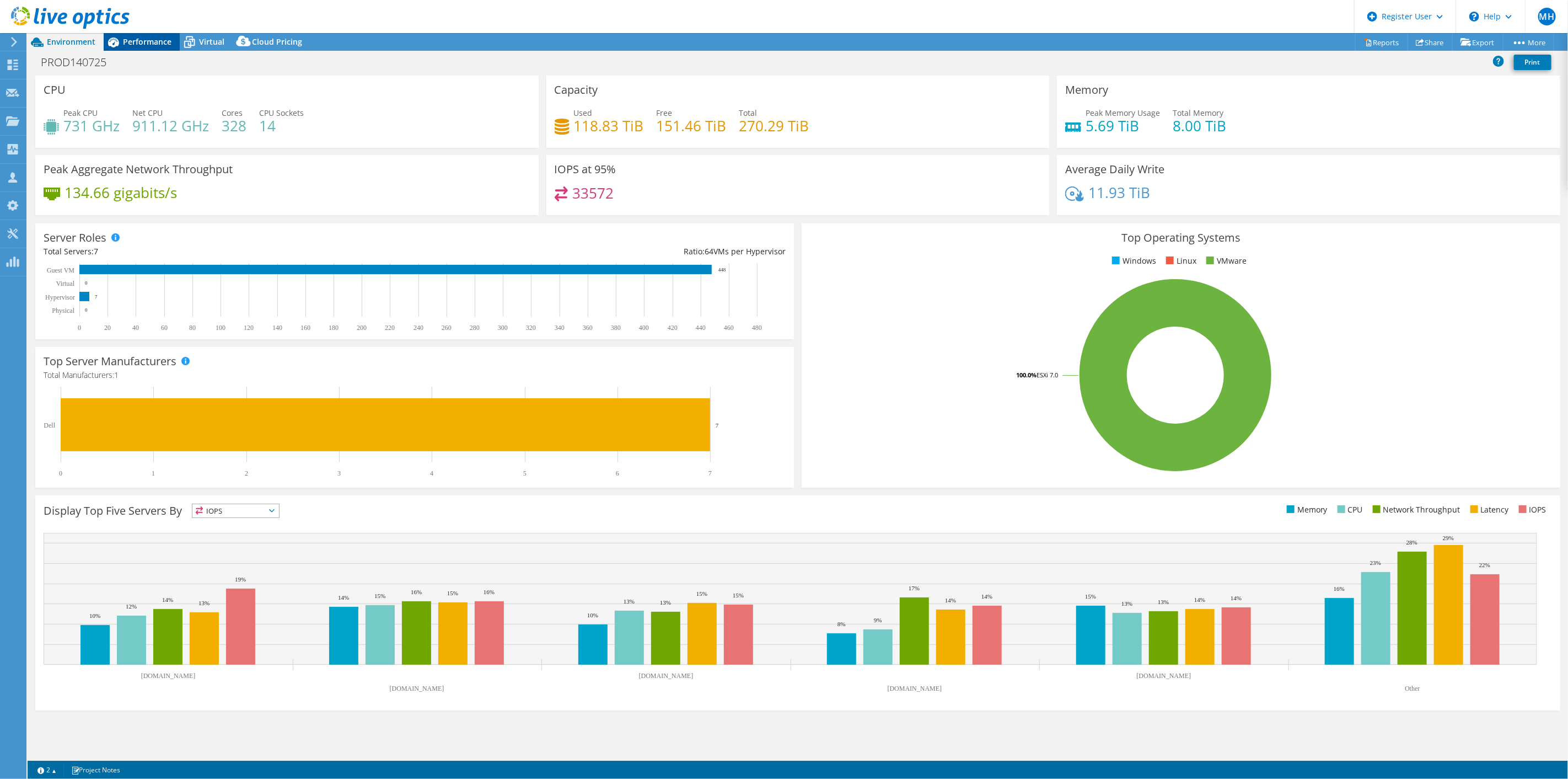
click at [150, 41] on span "Performance" at bounding box center [147, 41] width 48 height 10
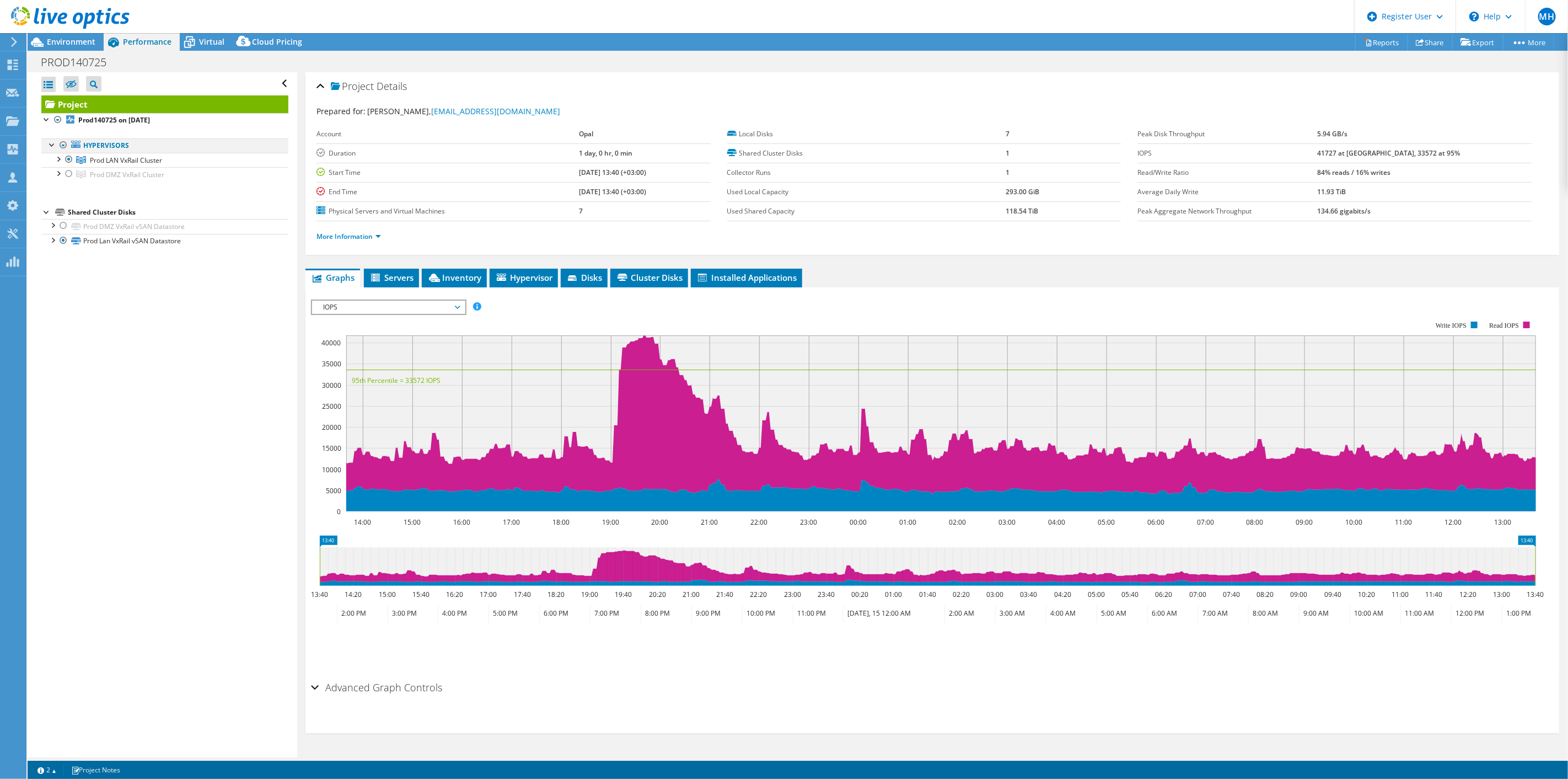
click at [61, 143] on div at bounding box center [64, 144] width 11 height 13
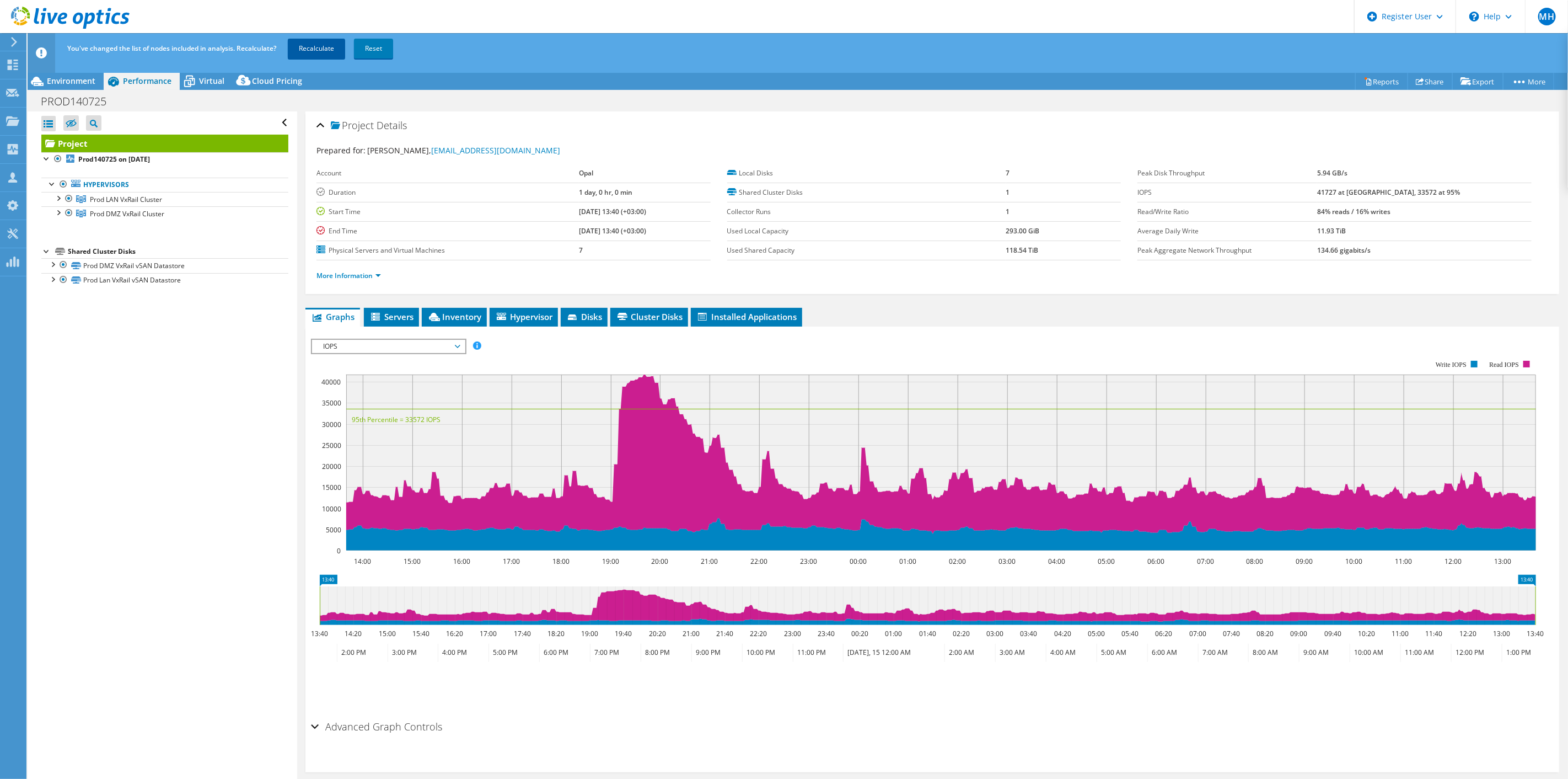
click at [312, 48] on link "Recalculate" at bounding box center [317, 48] width 57 height 20
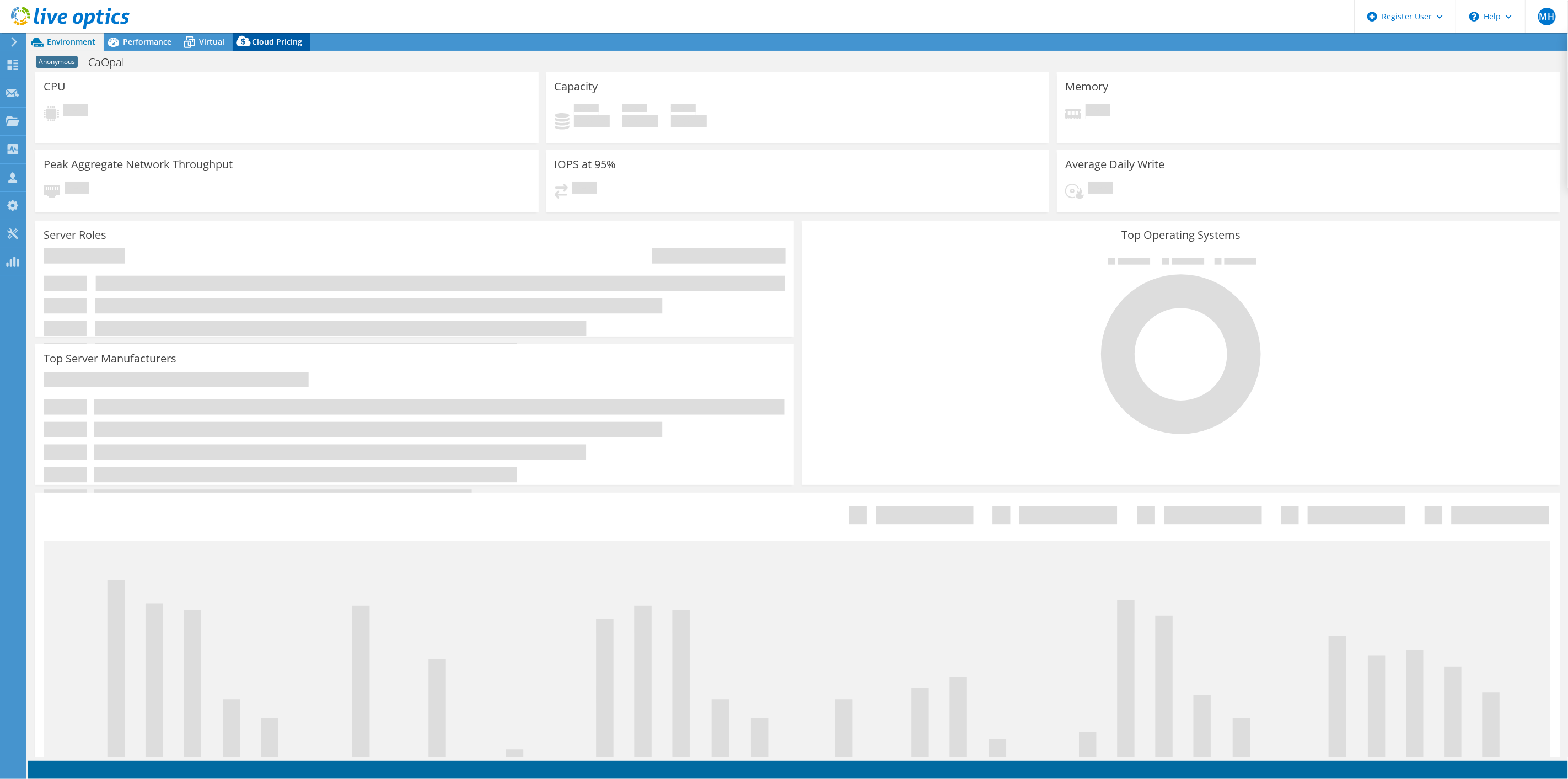
select select "USD"
click at [133, 46] on span "Performance" at bounding box center [147, 41] width 48 height 10
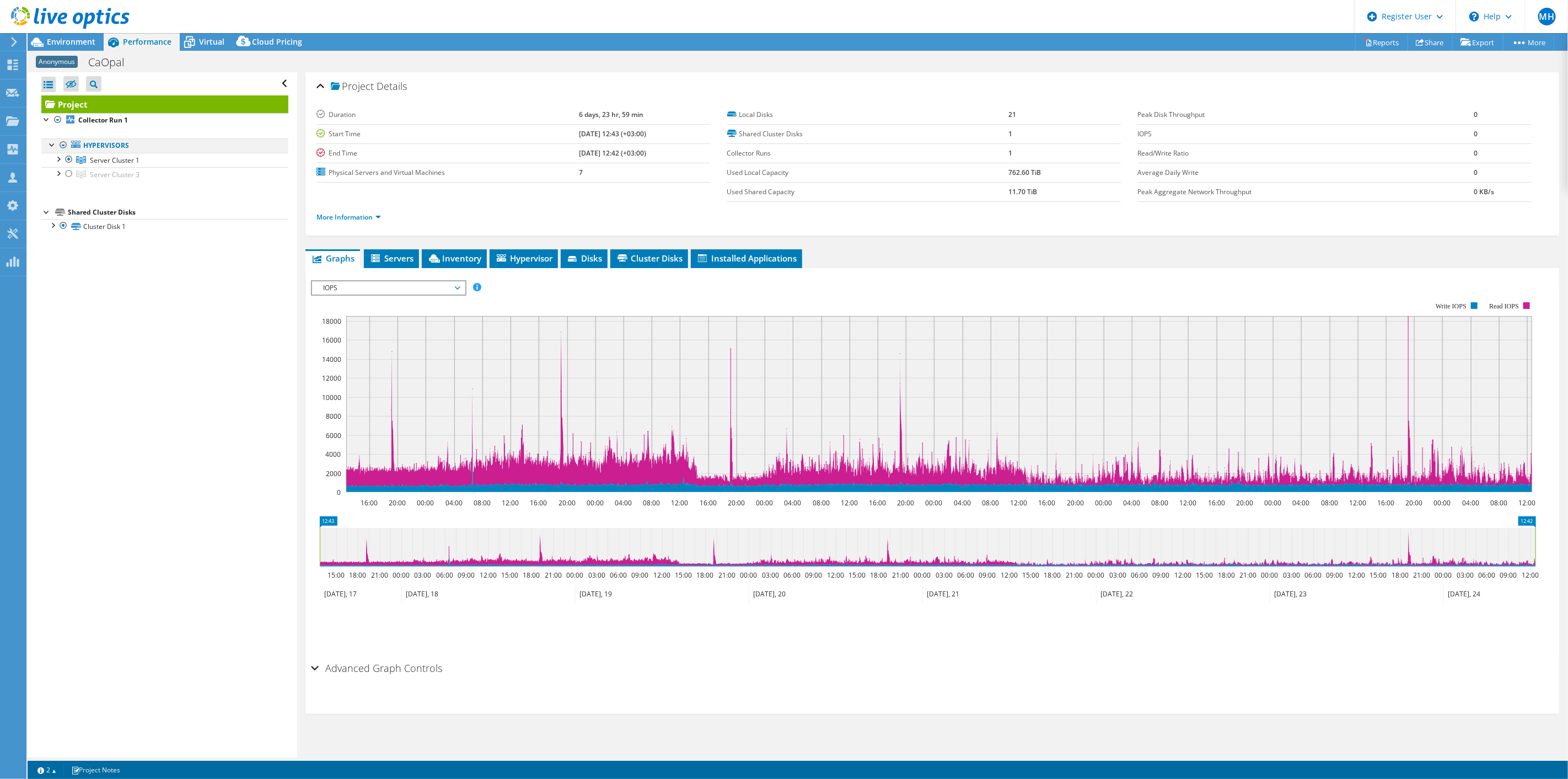
click at [61, 144] on div at bounding box center [64, 144] width 11 height 13
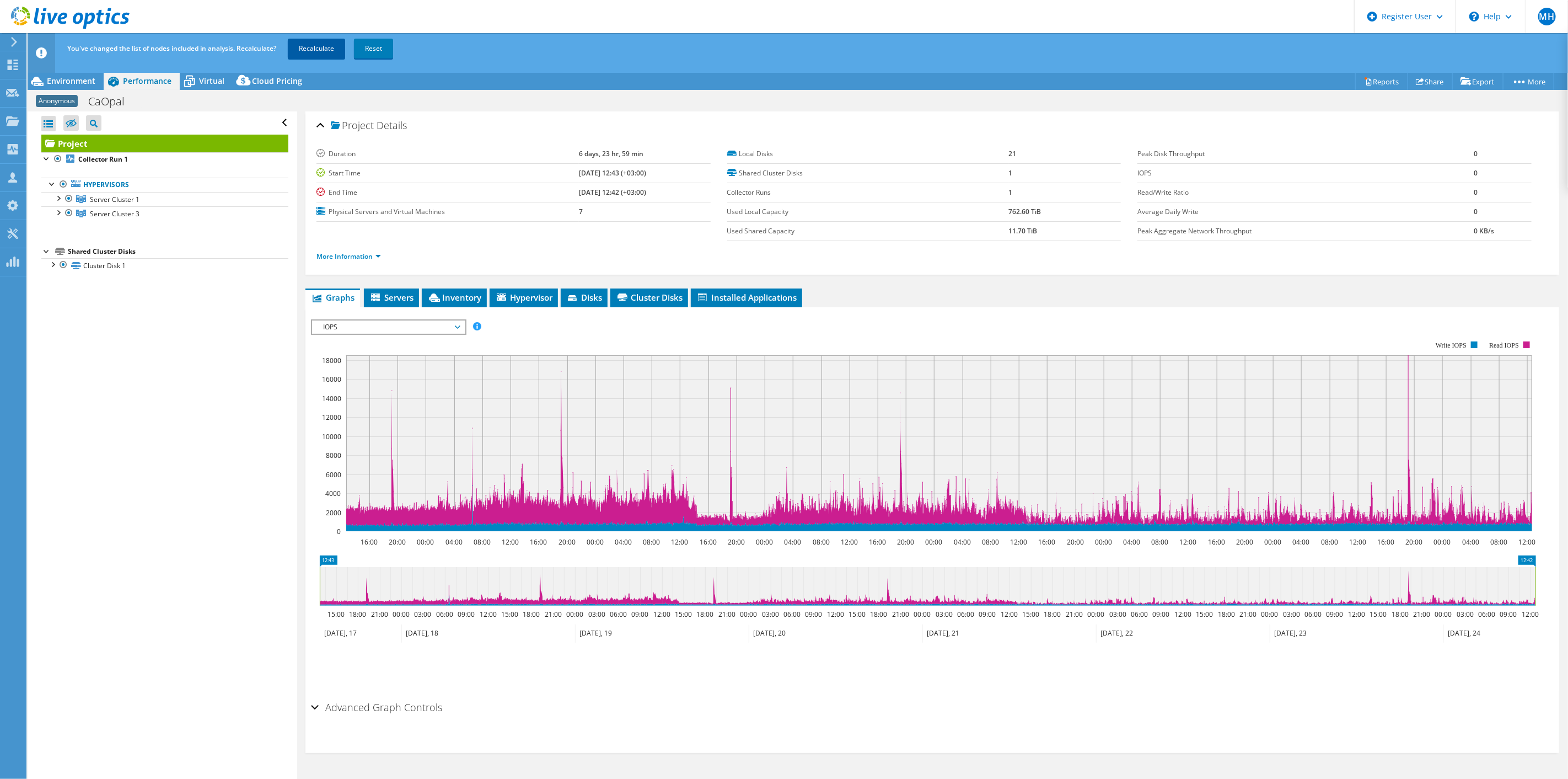
click at [332, 48] on link "Recalculate" at bounding box center [317, 48] width 57 height 20
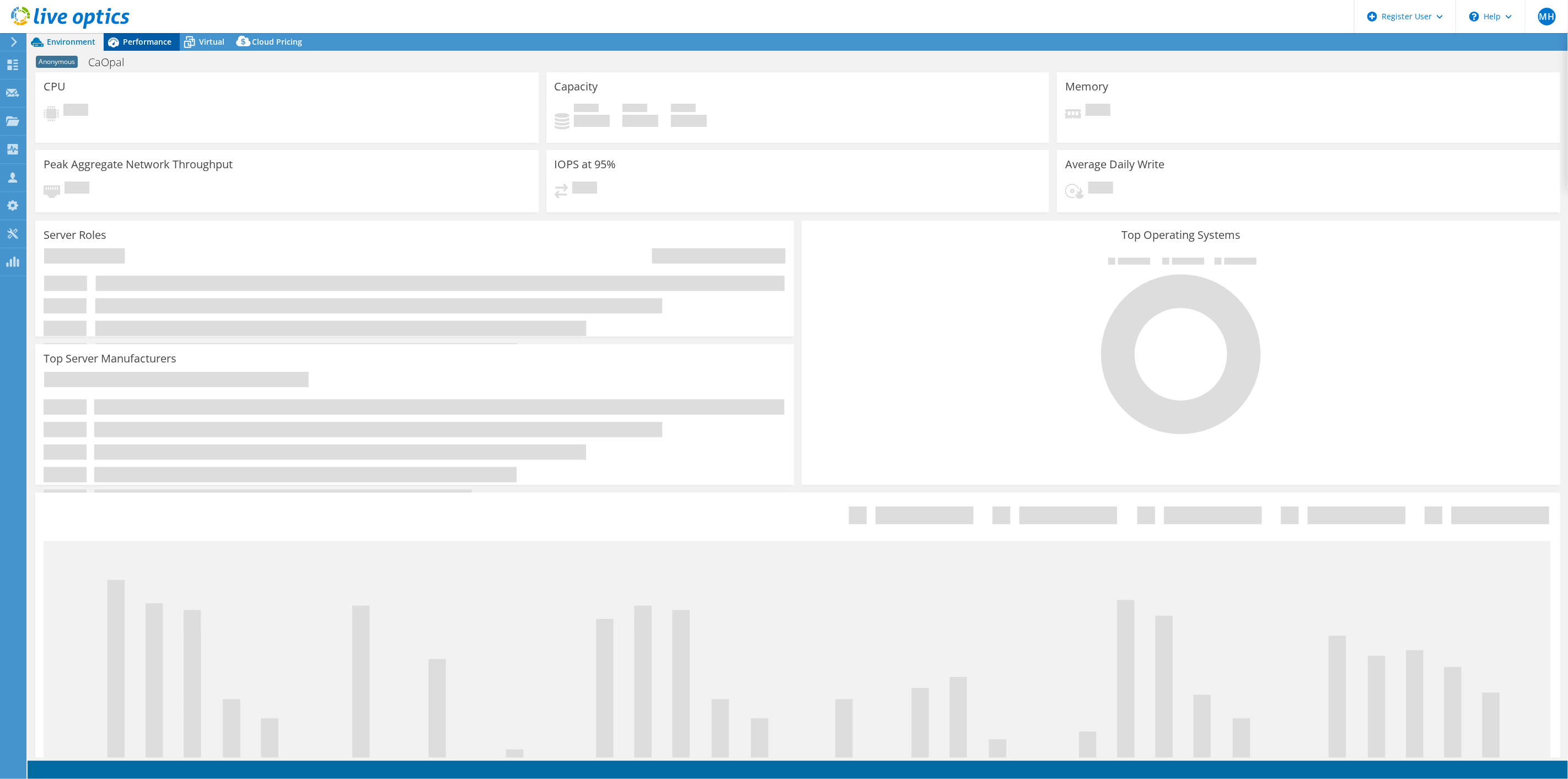
select select "USD"
click at [143, 33] on div "Performance" at bounding box center [142, 42] width 76 height 18
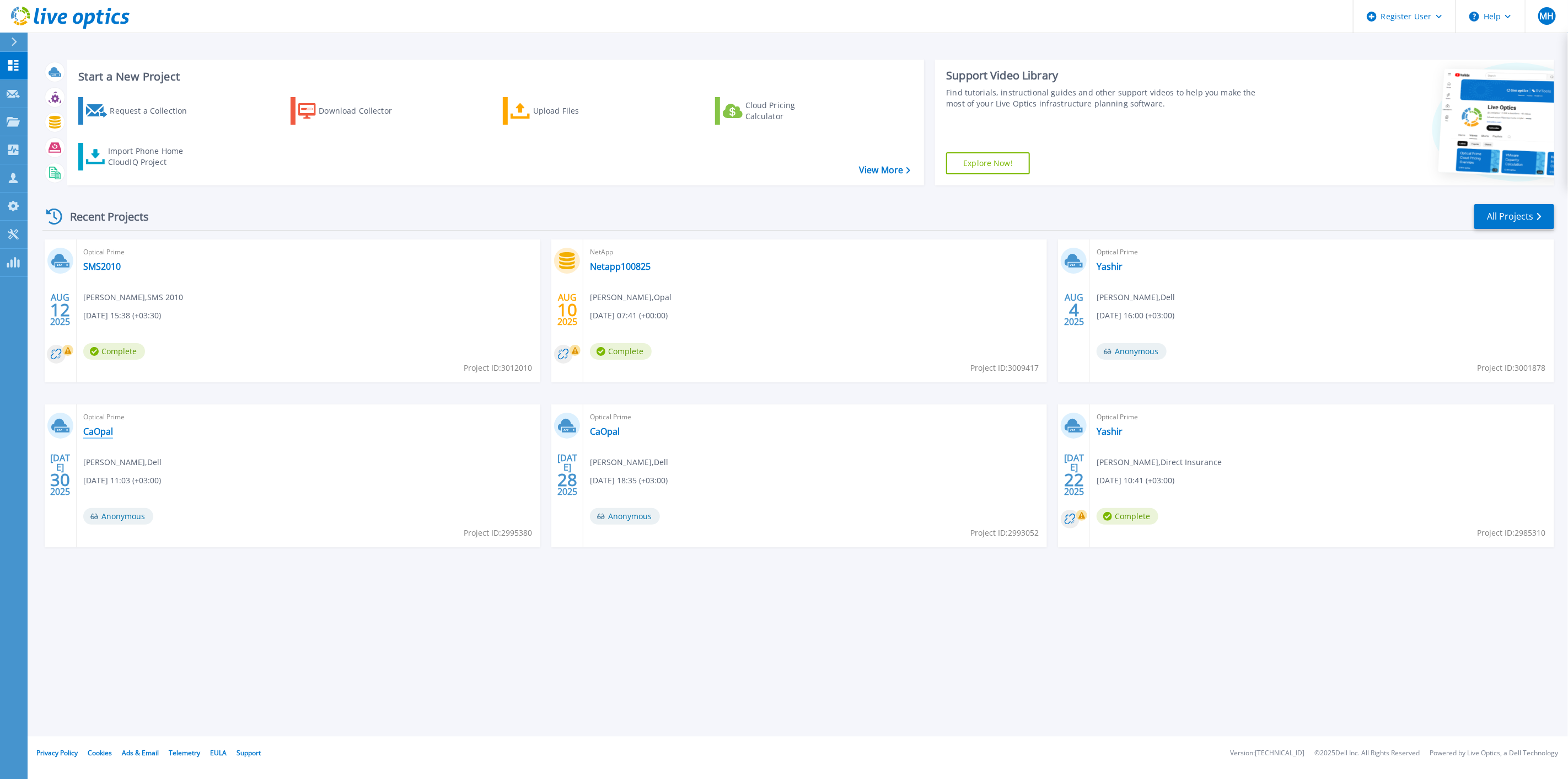
click at [101, 430] on link "CaOpal" at bounding box center [97, 431] width 30 height 11
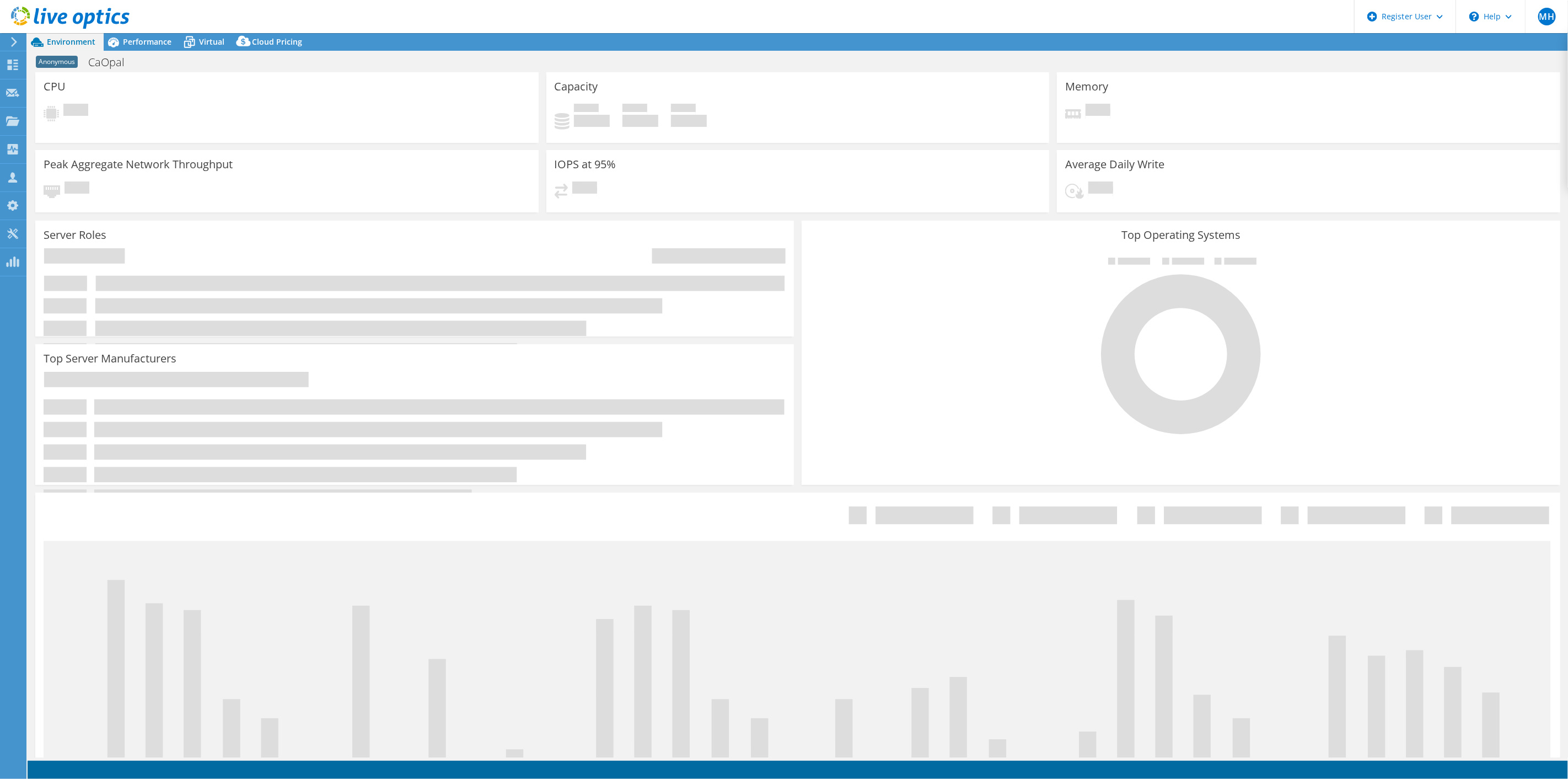
select select "USD"
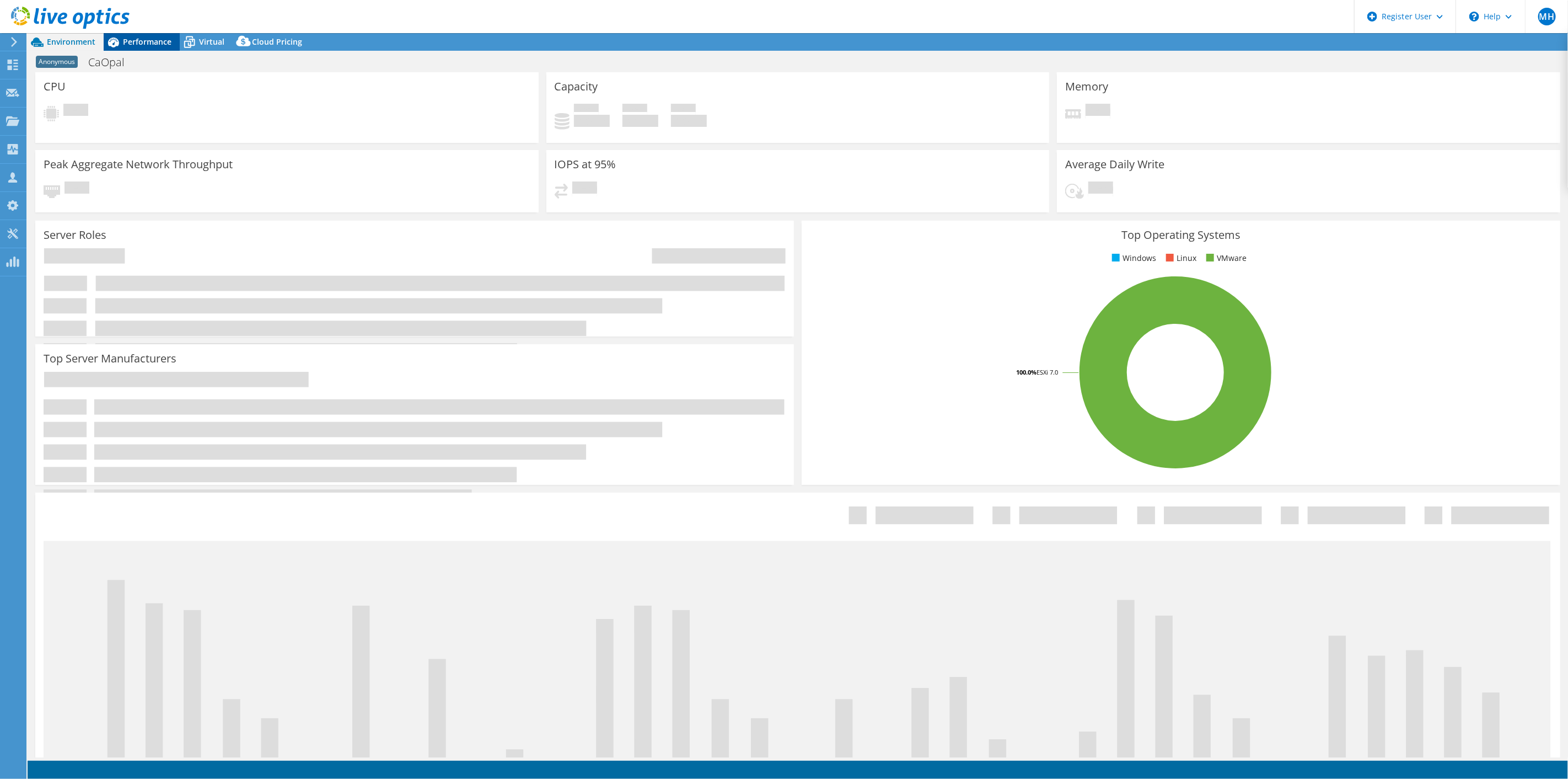
click at [142, 39] on span "Performance" at bounding box center [147, 41] width 48 height 10
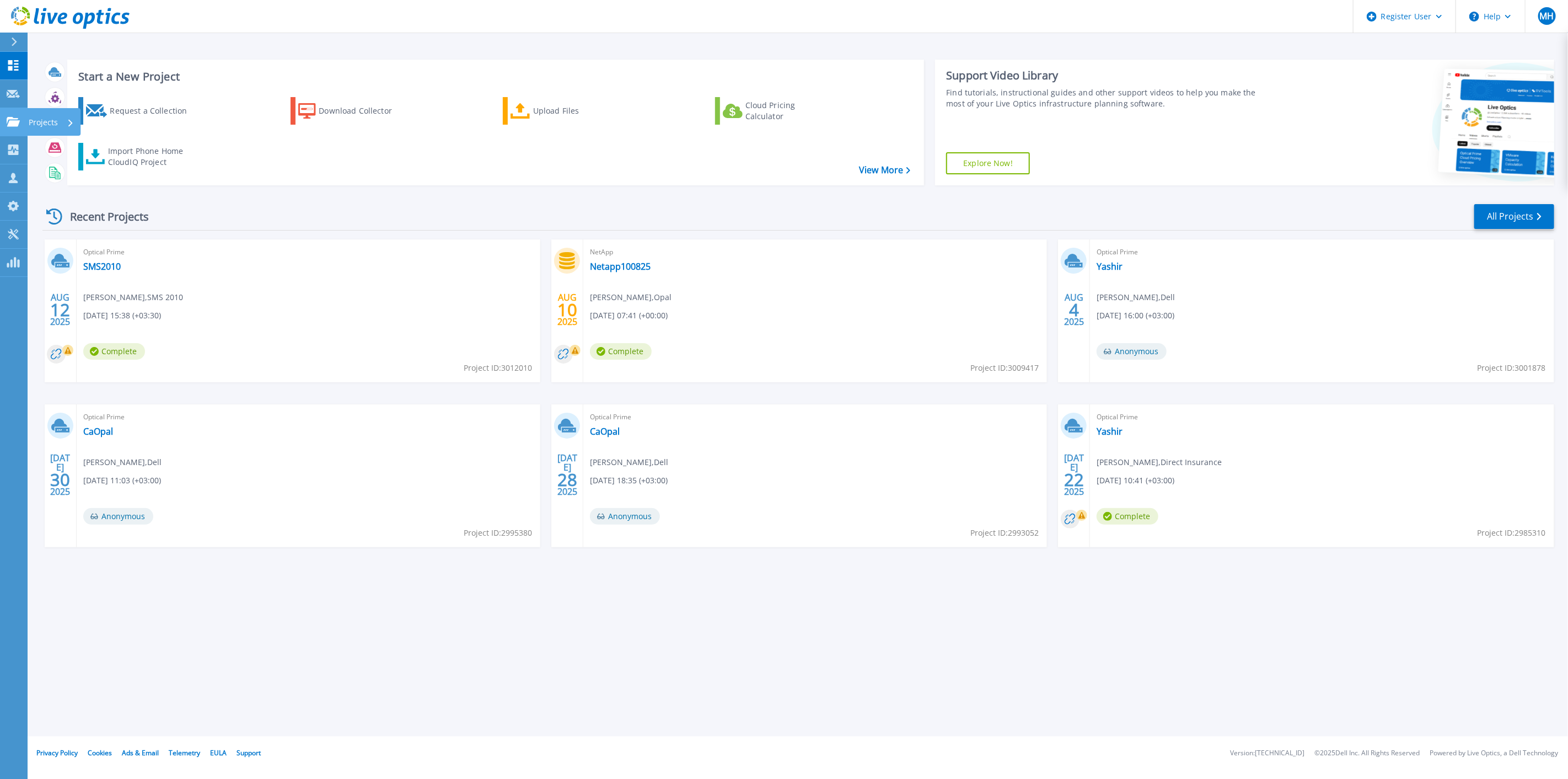
click at [12, 125] on icon at bounding box center [13, 122] width 13 height 10
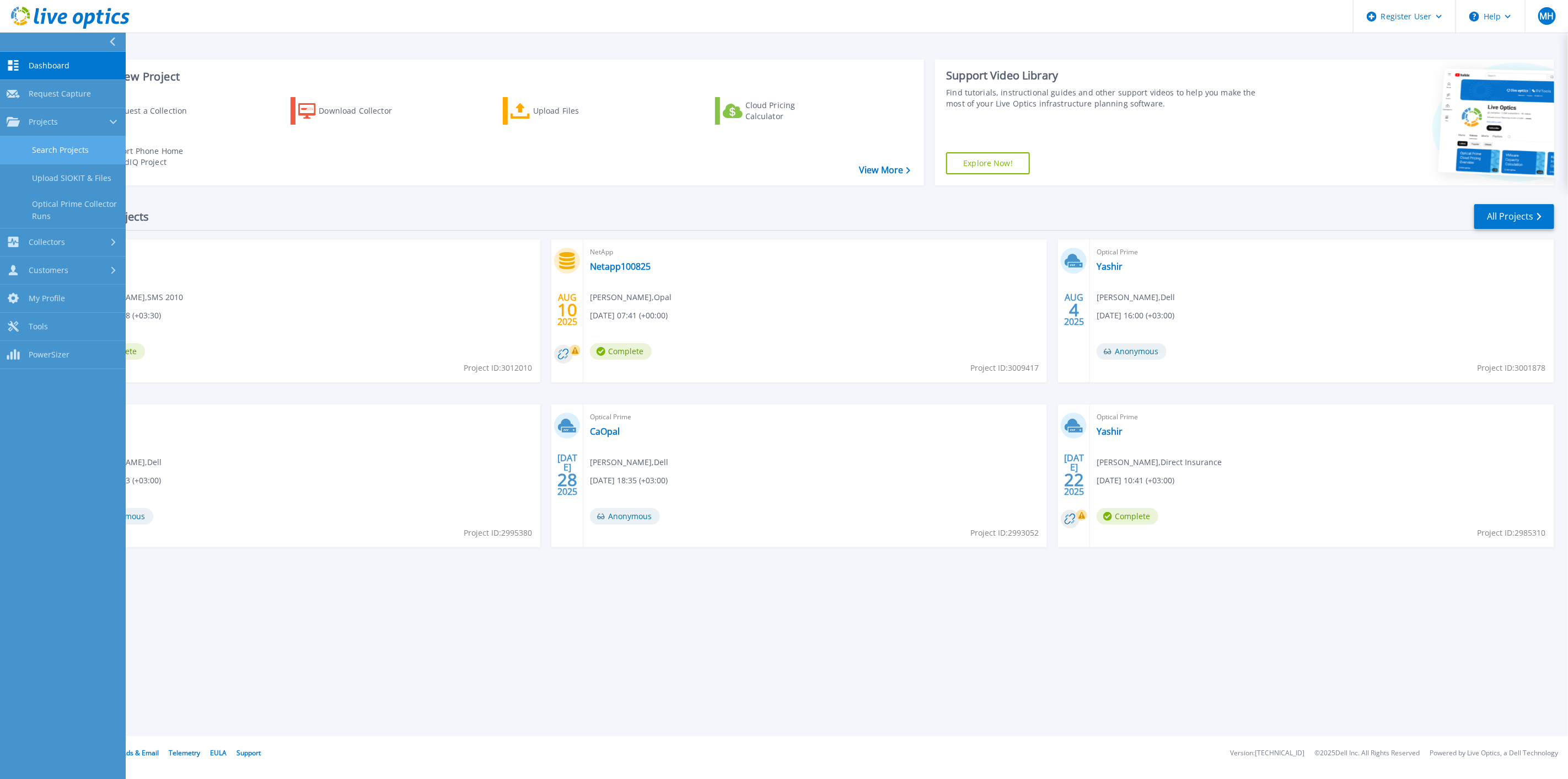
click at [69, 149] on link "Search Projects" at bounding box center [63, 150] width 126 height 28
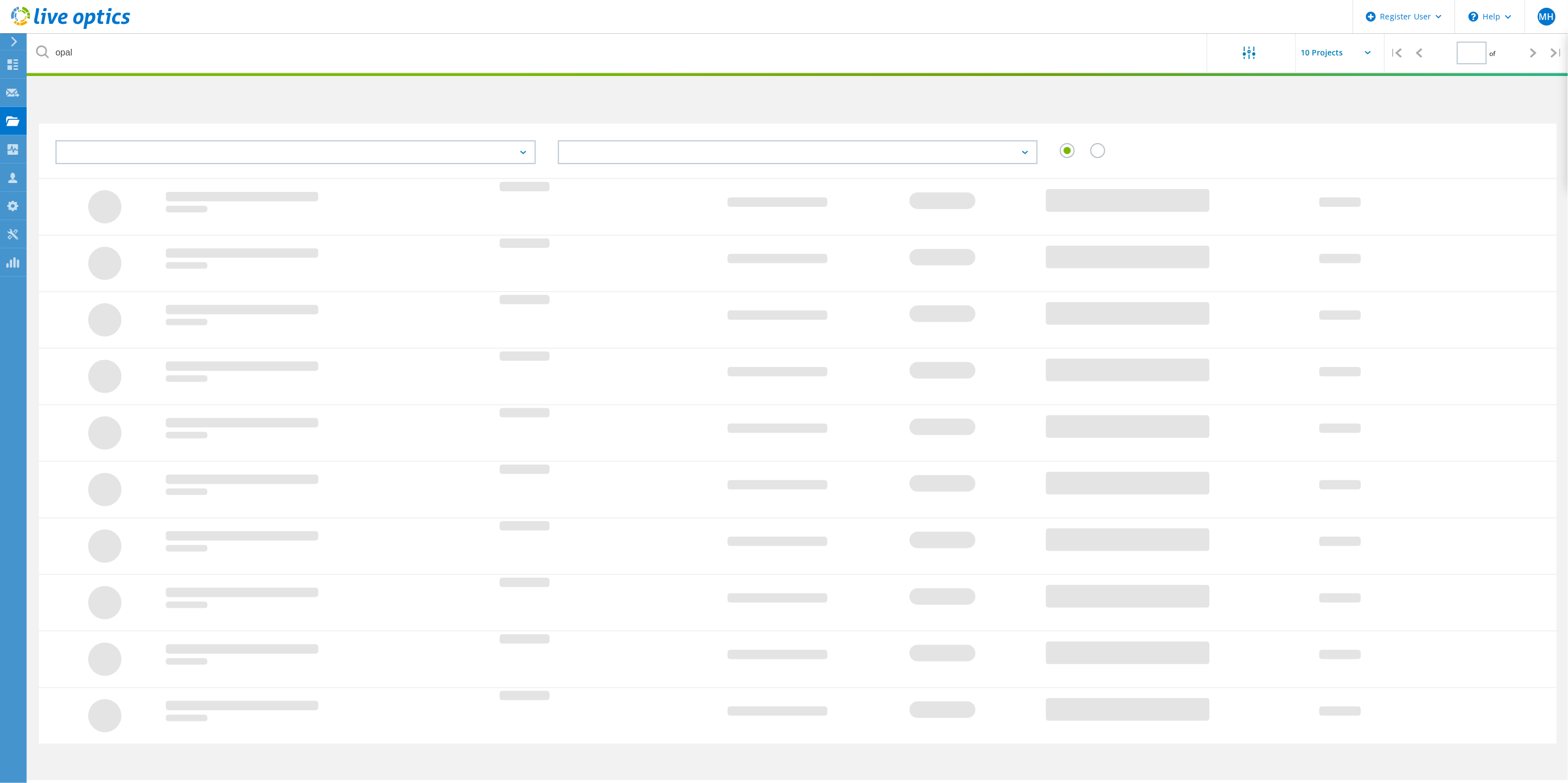
type input "1"
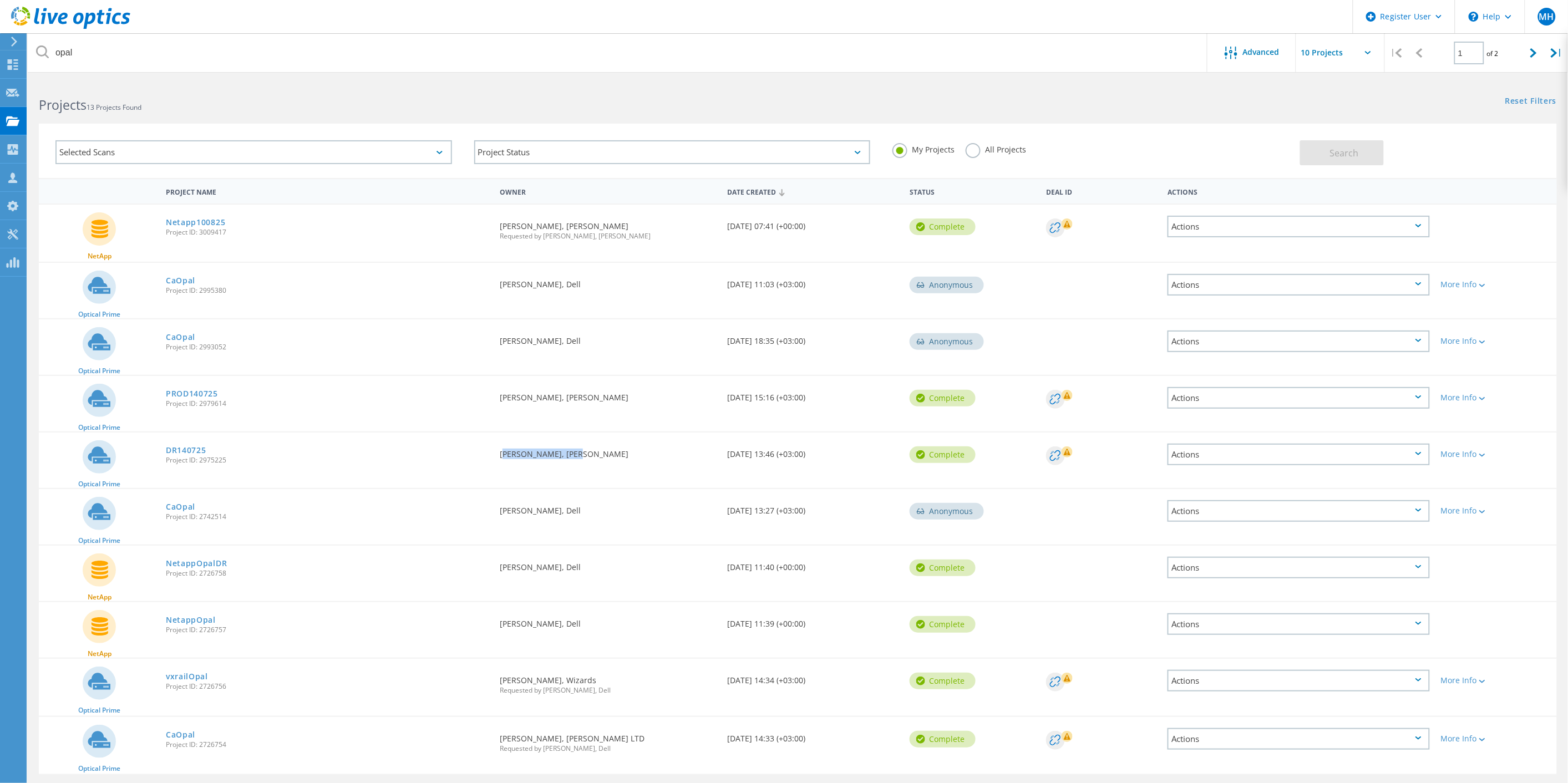
drag, startPoint x: 501, startPoint y: 454, endPoint x: 569, endPoint y: 458, distance: 68.1
click at [569, 458] on div "Requested By [PERSON_NAME], [PERSON_NAME]" at bounding box center [608, 450] width 228 height 37
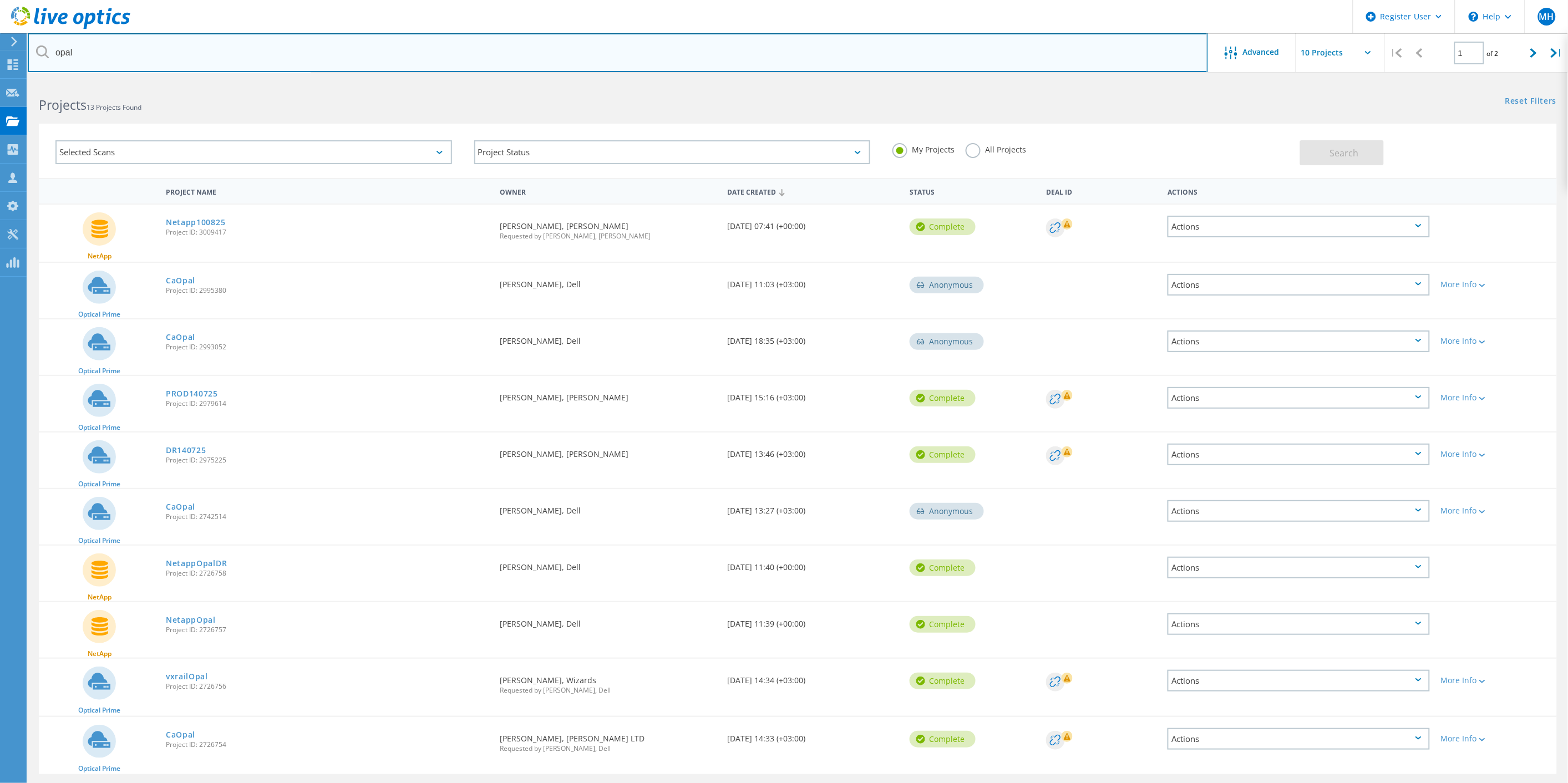
click at [140, 53] on input "opal" at bounding box center [618, 53] width 1180 height 39
click at [139, 53] on input "opal" at bounding box center [618, 53] width 1180 height 39
paste input "[PERSON_NAME], O"
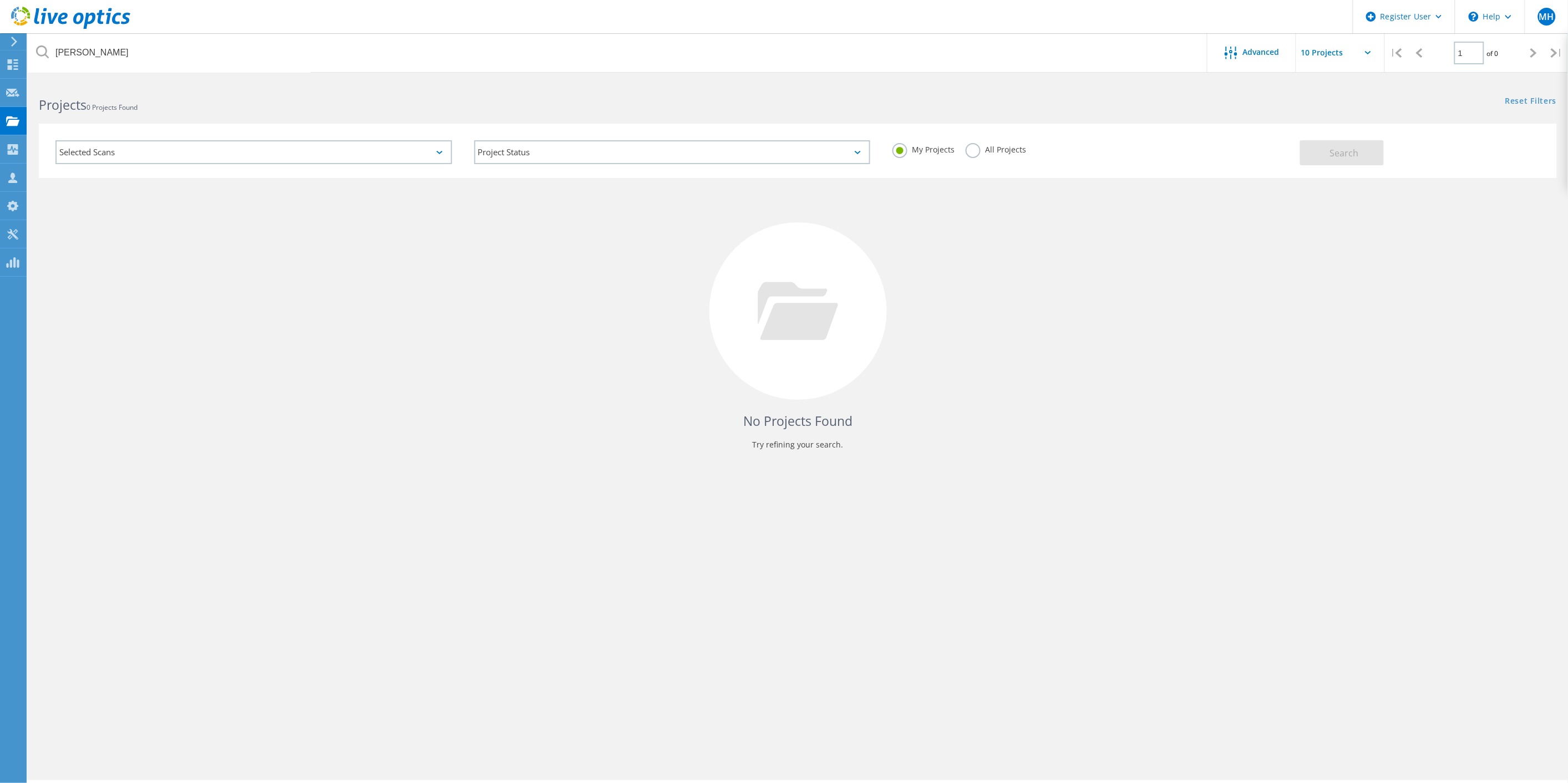
click at [973, 151] on label "All Projects" at bounding box center [995, 148] width 60 height 10
click at [0, 0] on input "All Projects" at bounding box center [0, 0] width 0 height 0
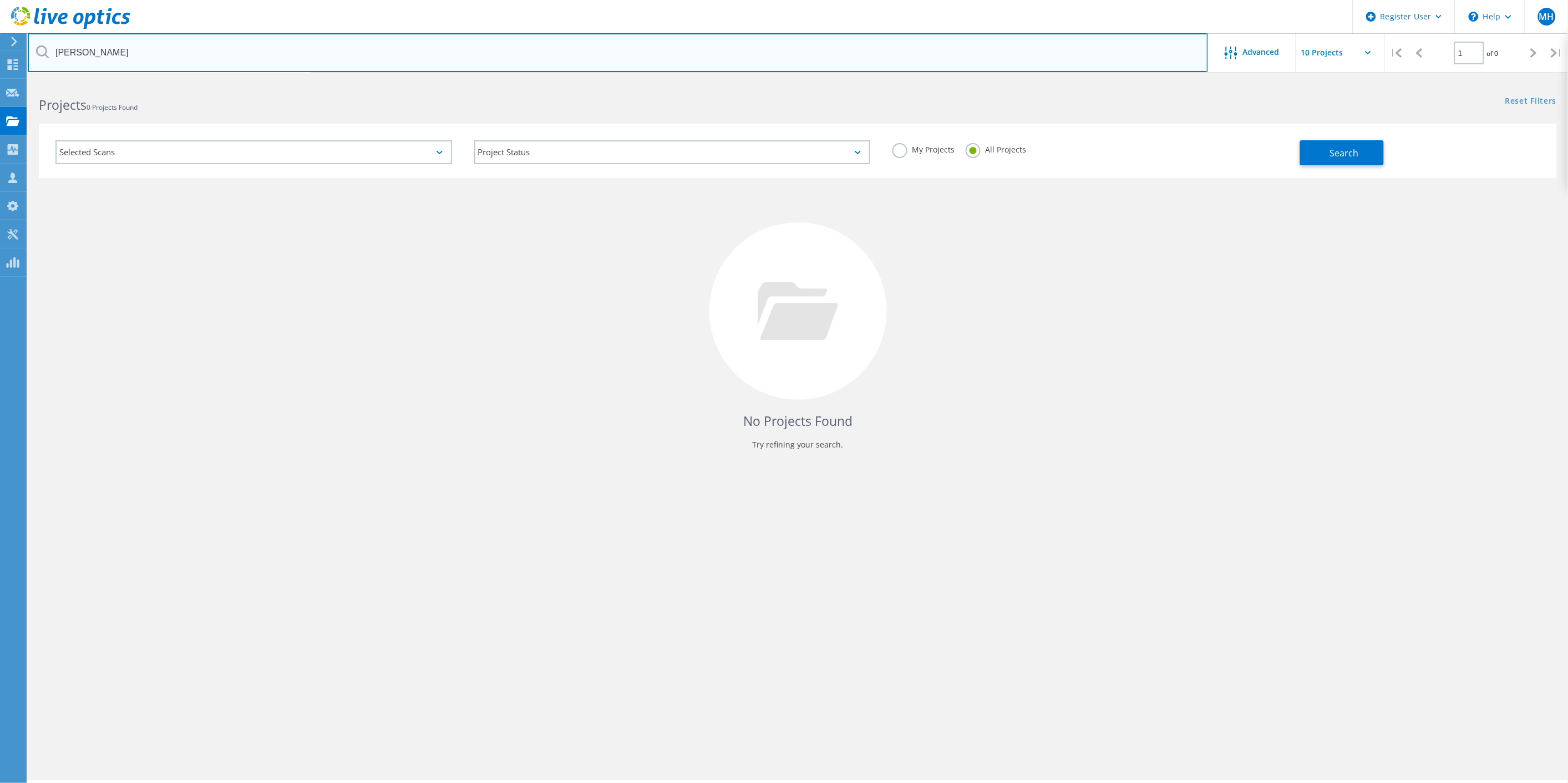
click at [188, 59] on input "[PERSON_NAME]" at bounding box center [618, 53] width 1180 height 39
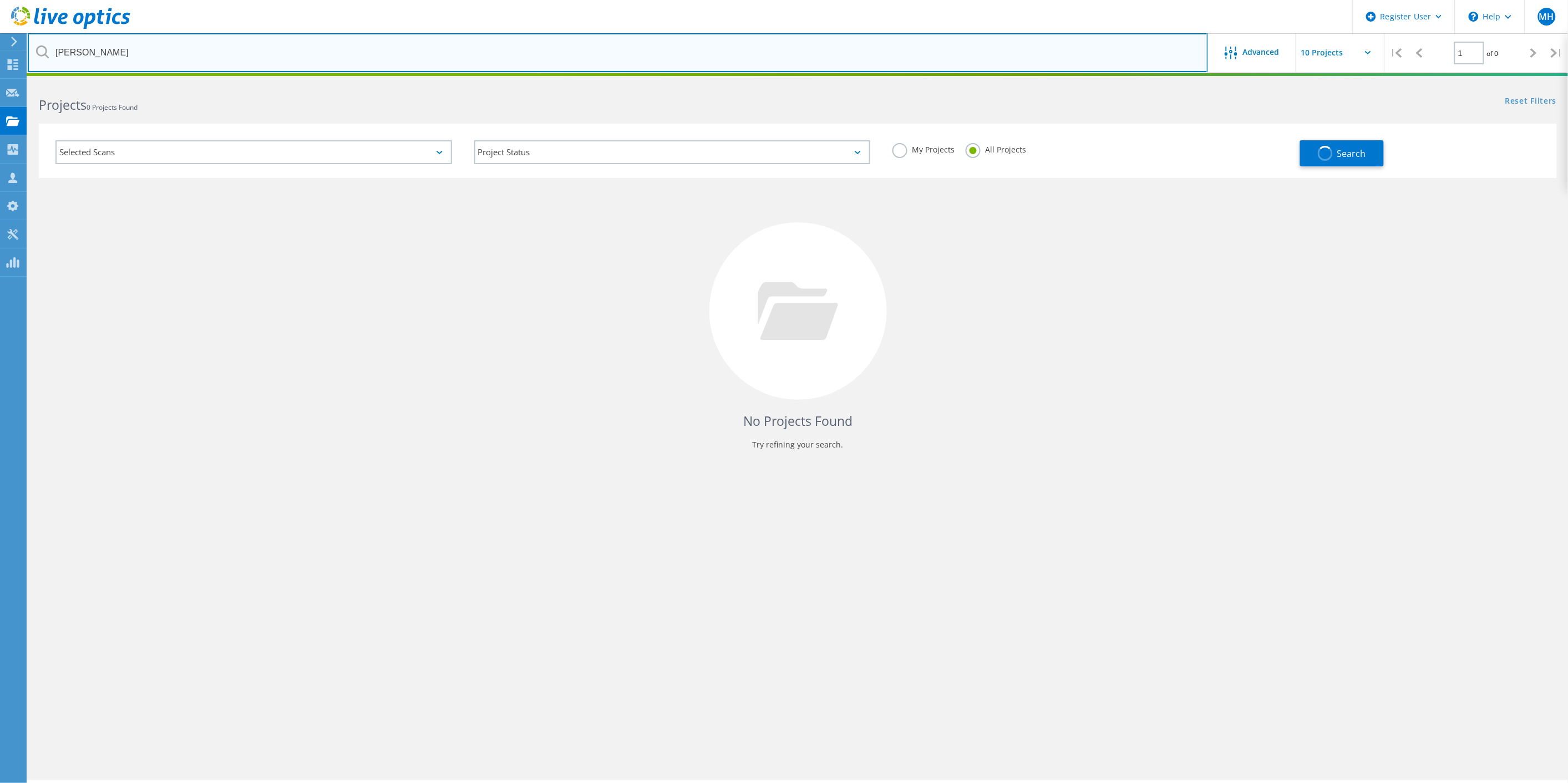
click at [196, 53] on input "[PERSON_NAME]" at bounding box center [618, 53] width 1180 height 39
click at [196, 52] on input "[PERSON_NAME]" at bounding box center [618, 53] width 1180 height 39
type input "opal"
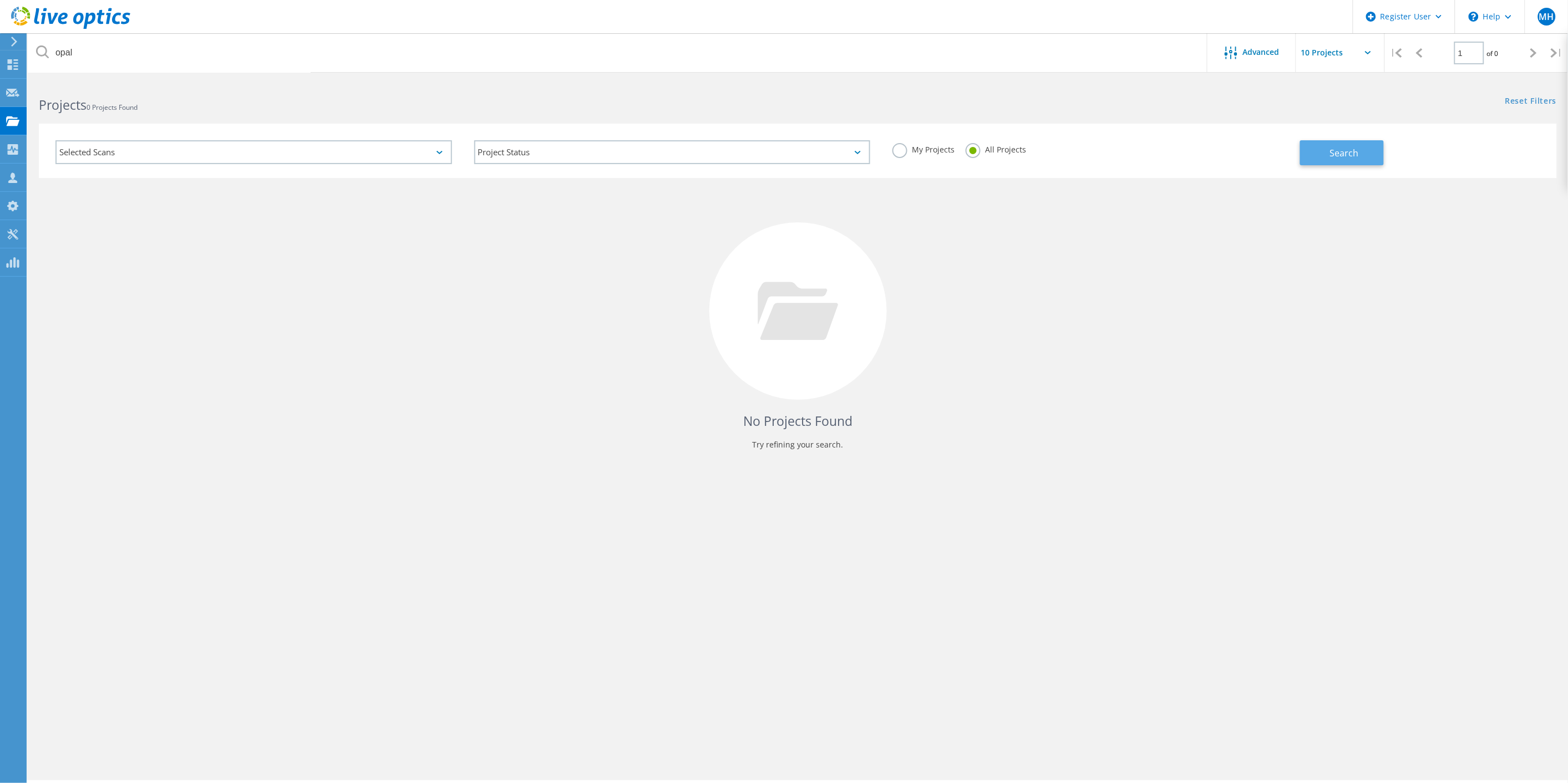
click at [1359, 163] on button "Search" at bounding box center [1341, 153] width 83 height 25
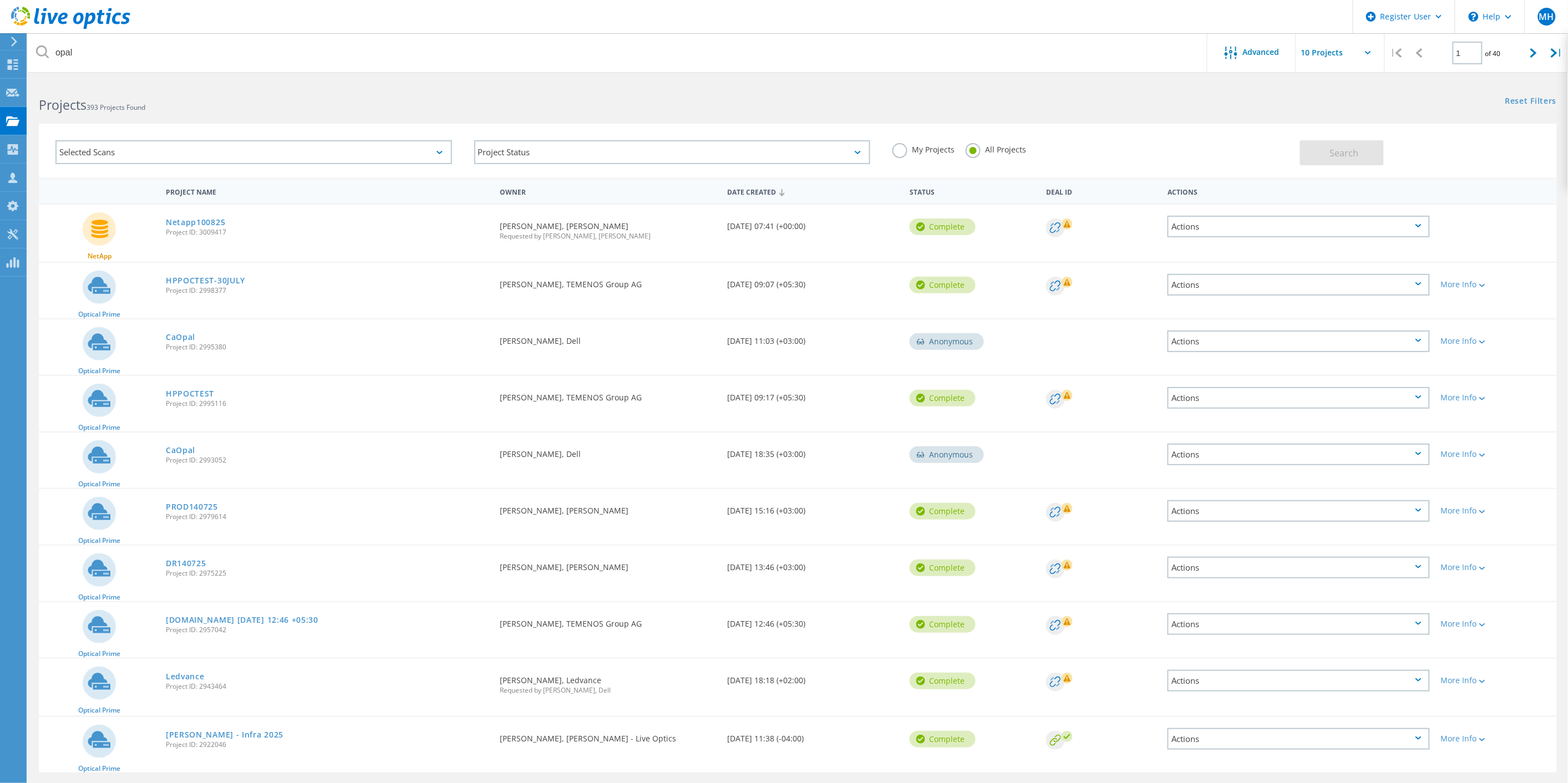
click at [279, 73] on div at bounding box center [784, 74] width 1568 height 3
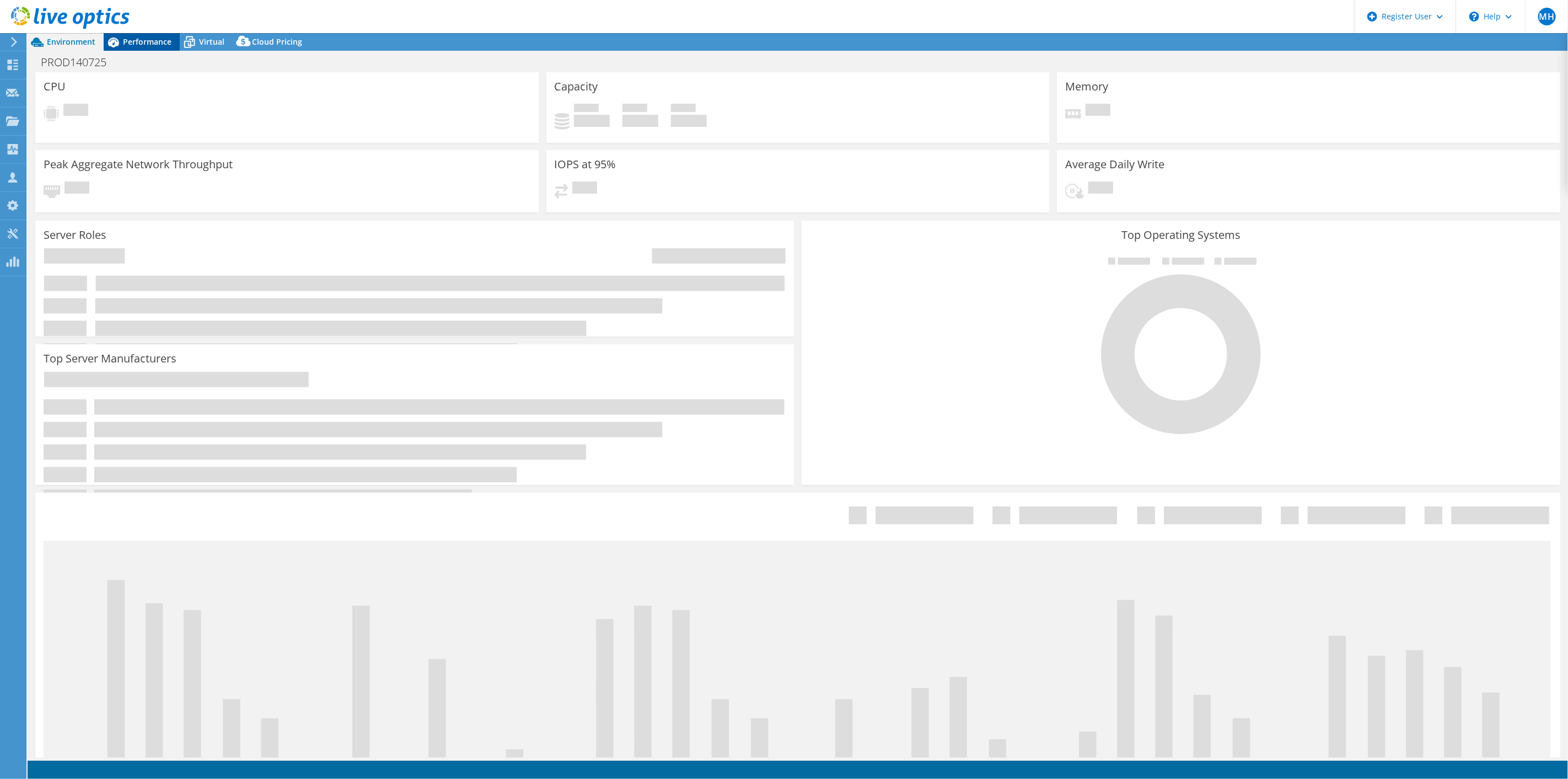
select select "USD"
click at [156, 46] on span "Performance" at bounding box center [147, 41] width 48 height 10
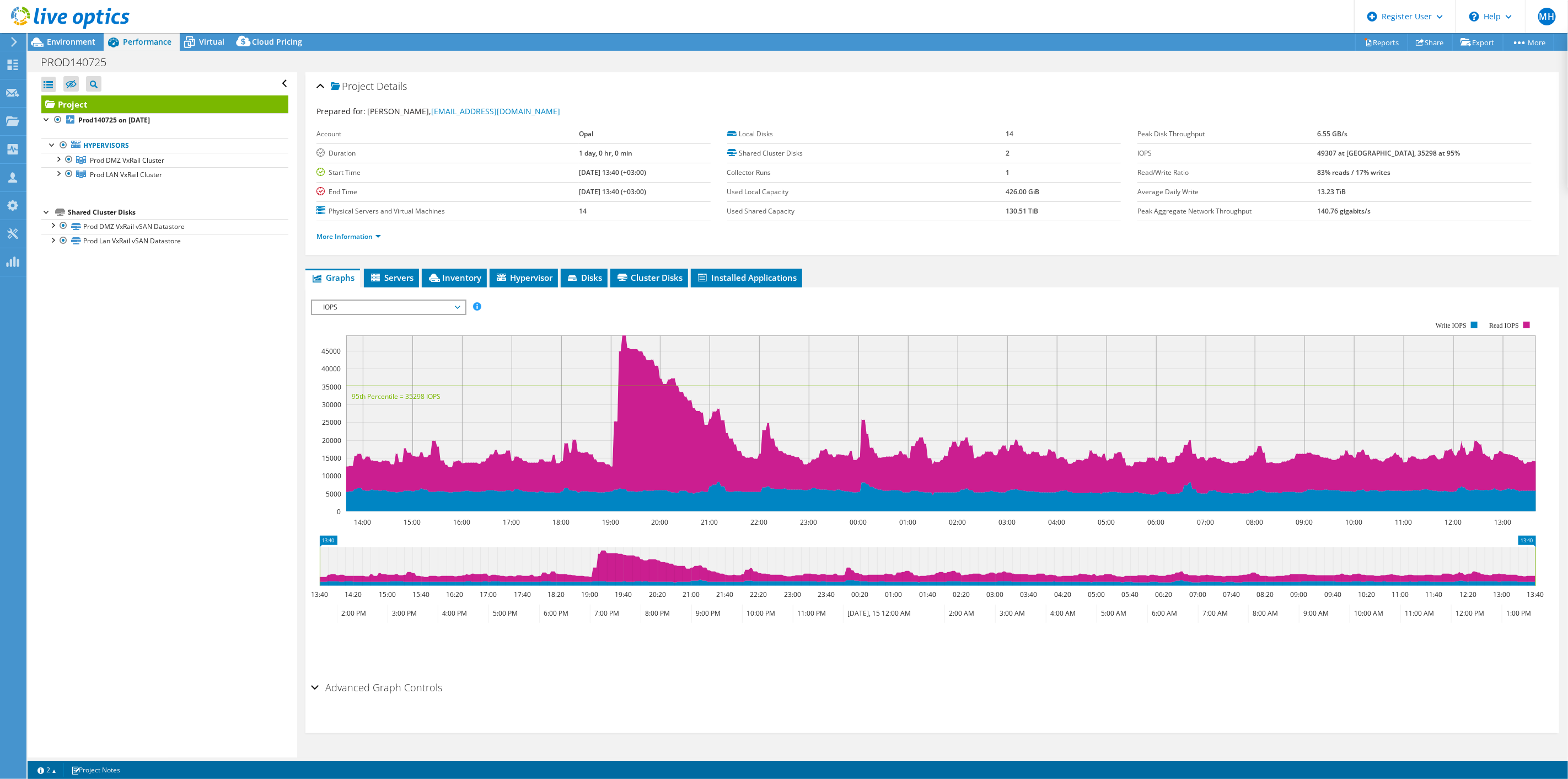
click at [51, 35] on div at bounding box center [65, 18] width 130 height 37
click at [56, 41] on span "Environment" at bounding box center [71, 41] width 48 height 10
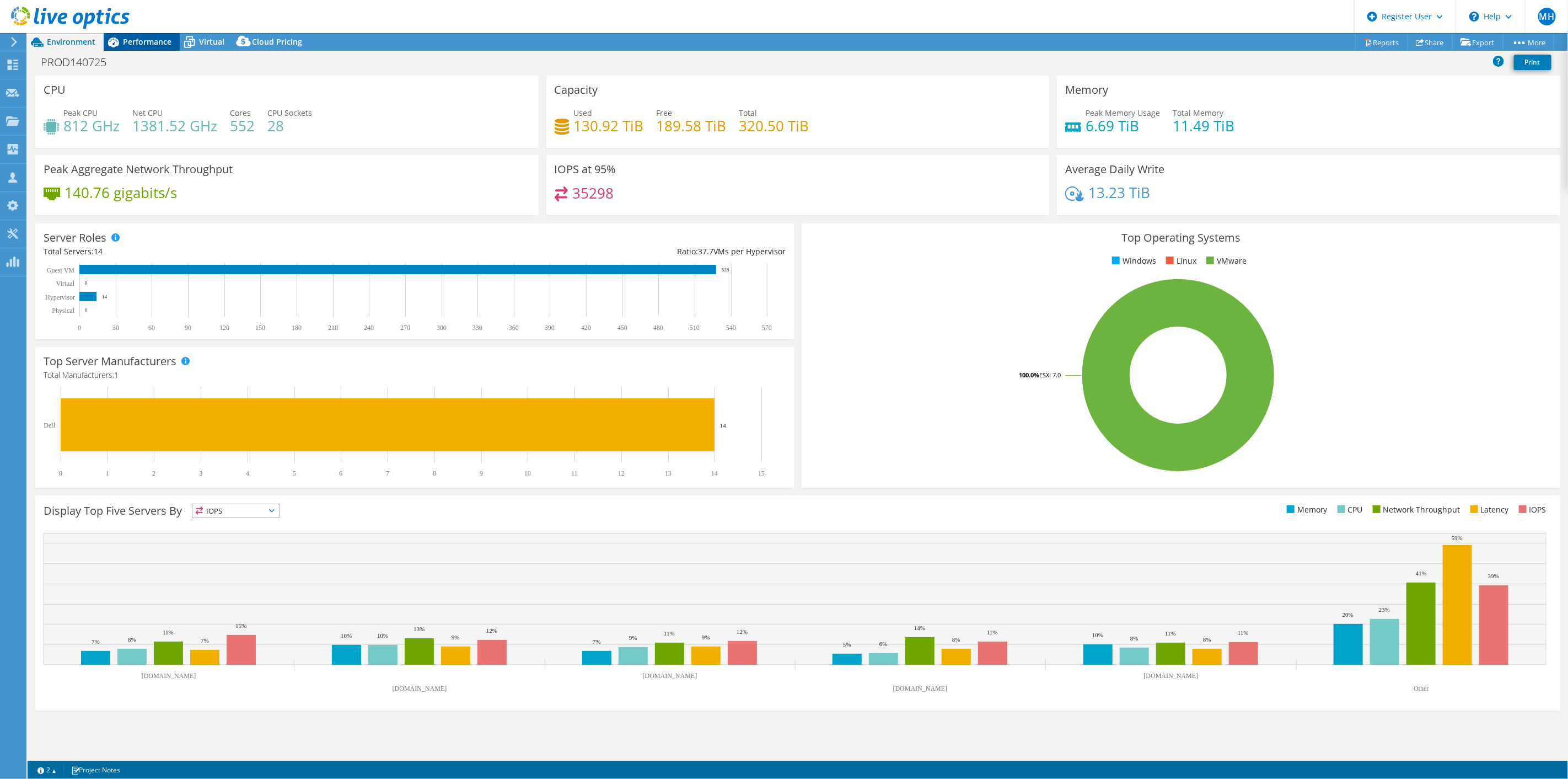
click at [153, 42] on span "Performance" at bounding box center [147, 41] width 48 height 10
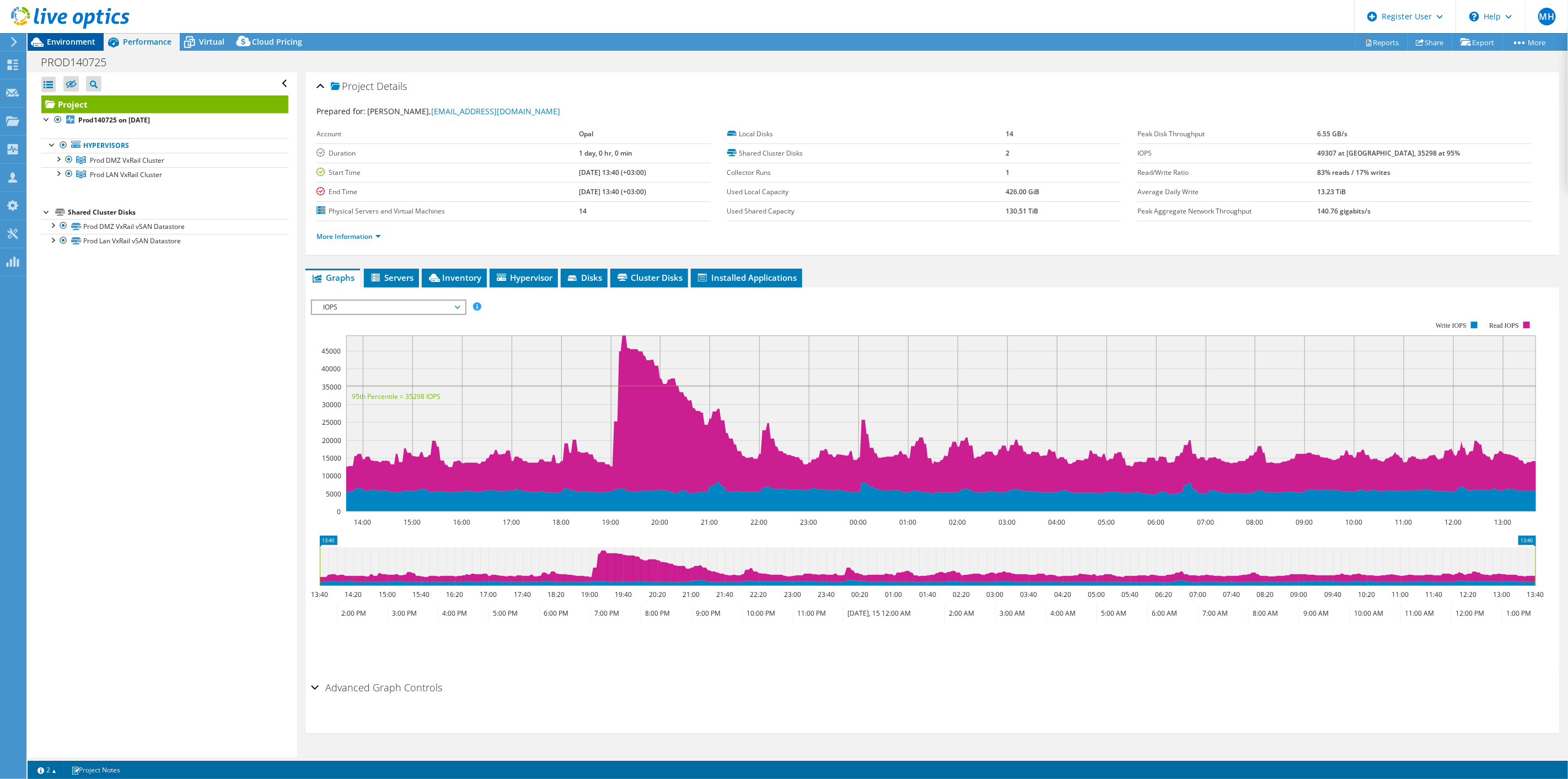
click at [62, 39] on span "Environment" at bounding box center [71, 41] width 48 height 10
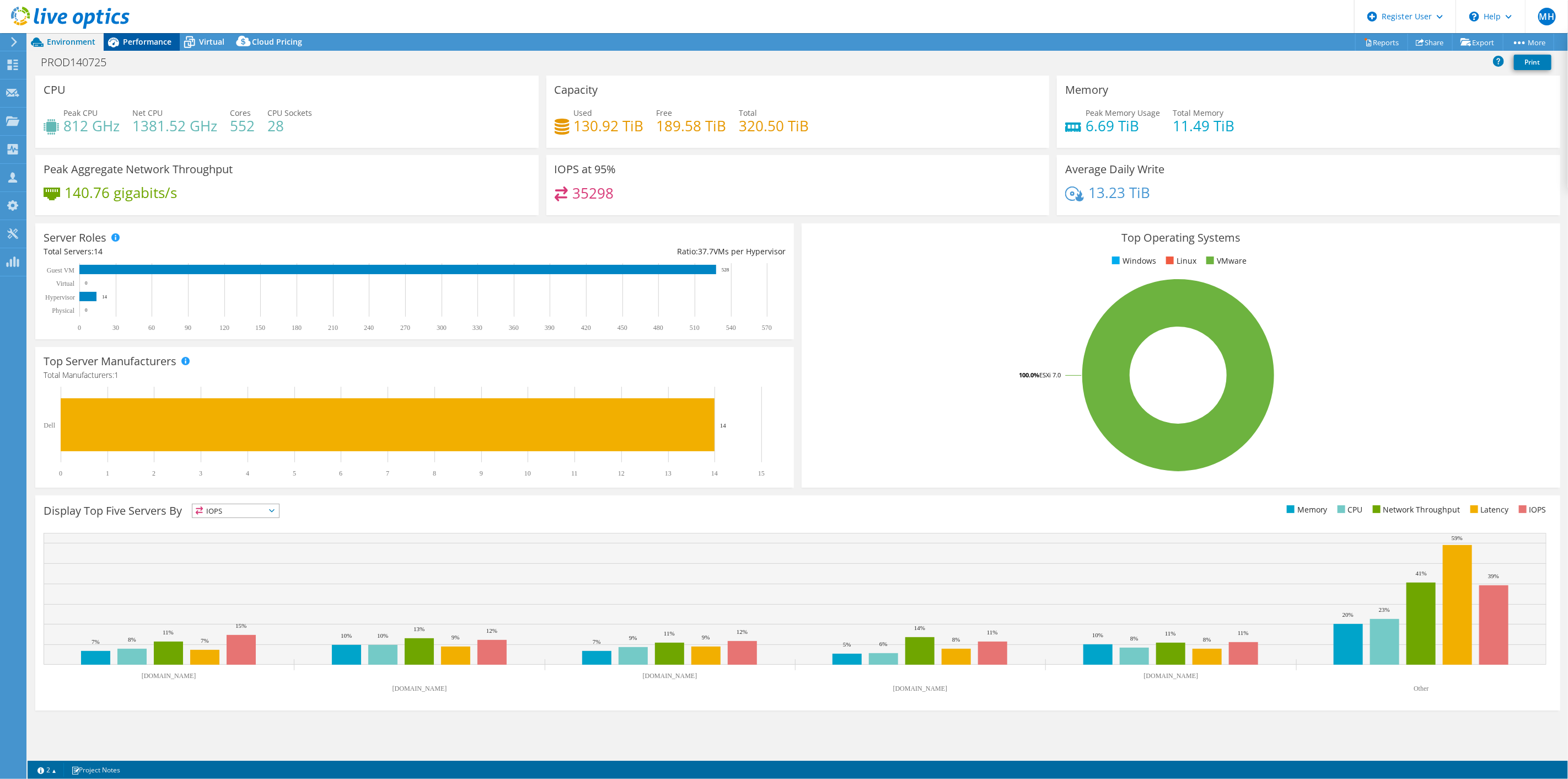
click at [131, 44] on span "Performance" at bounding box center [147, 41] width 48 height 10
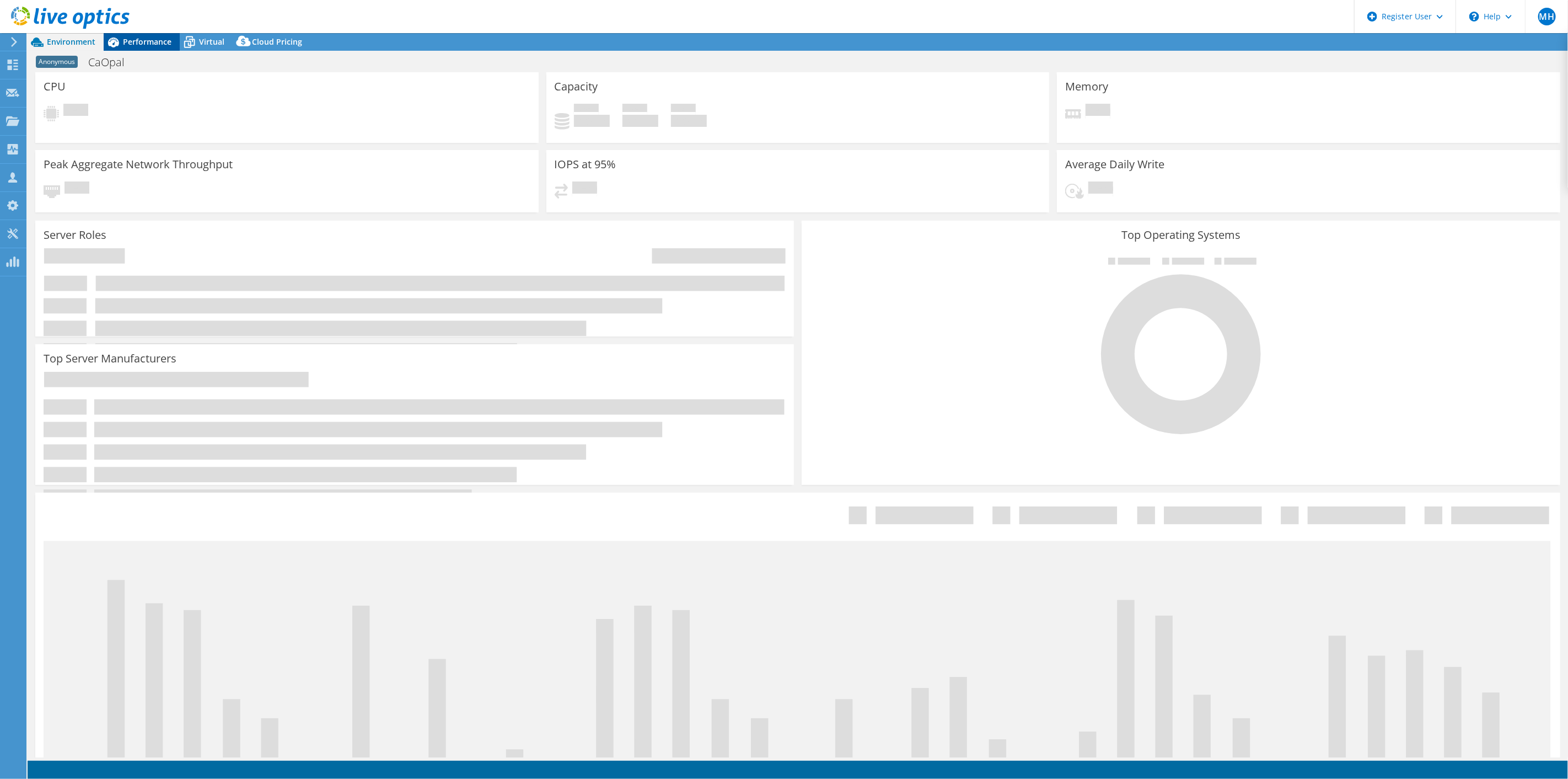
click at [139, 37] on span "Performance" at bounding box center [147, 41] width 48 height 10
select select "USD"
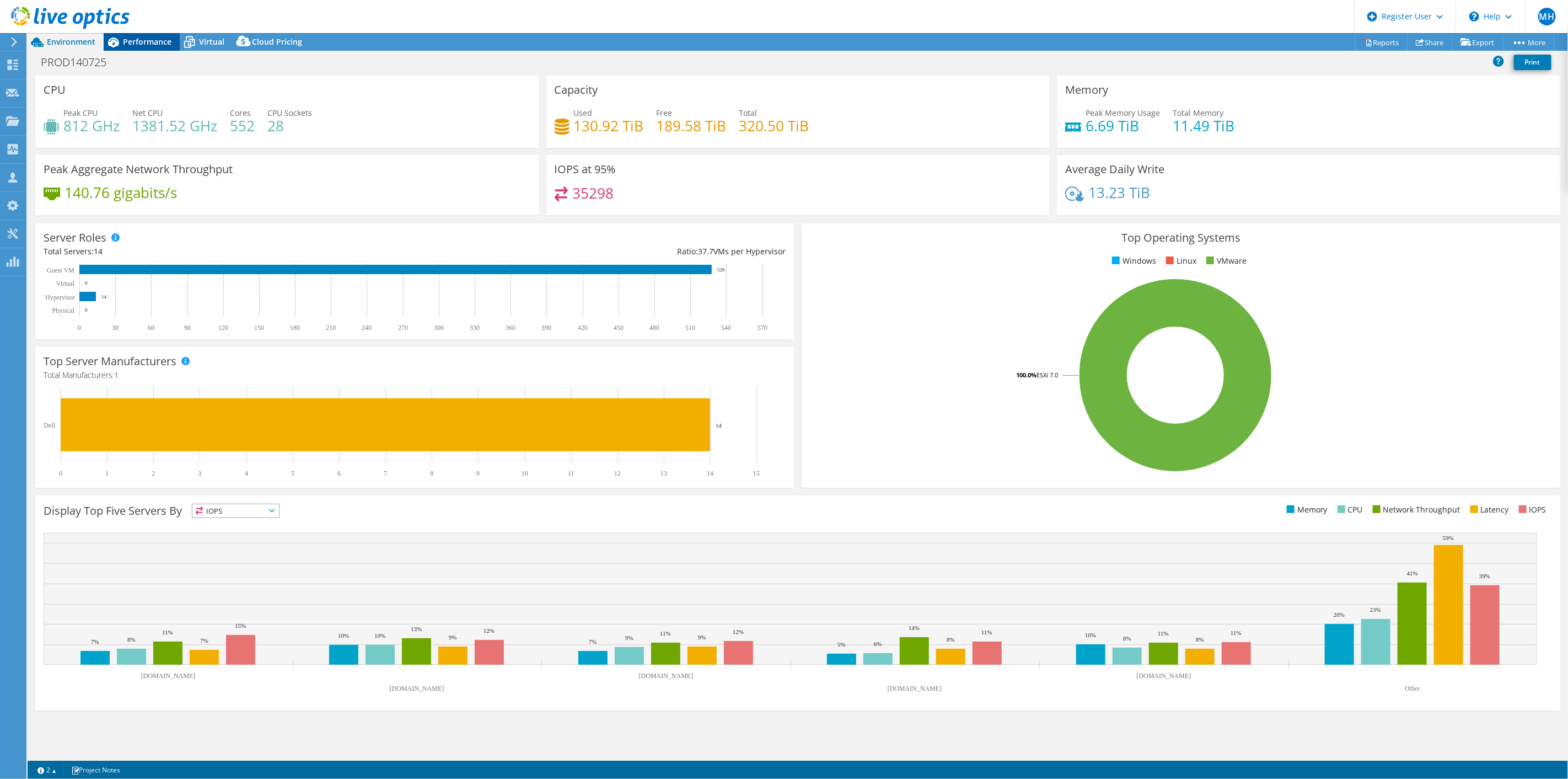
click at [135, 40] on span "Performance" at bounding box center [147, 41] width 48 height 10
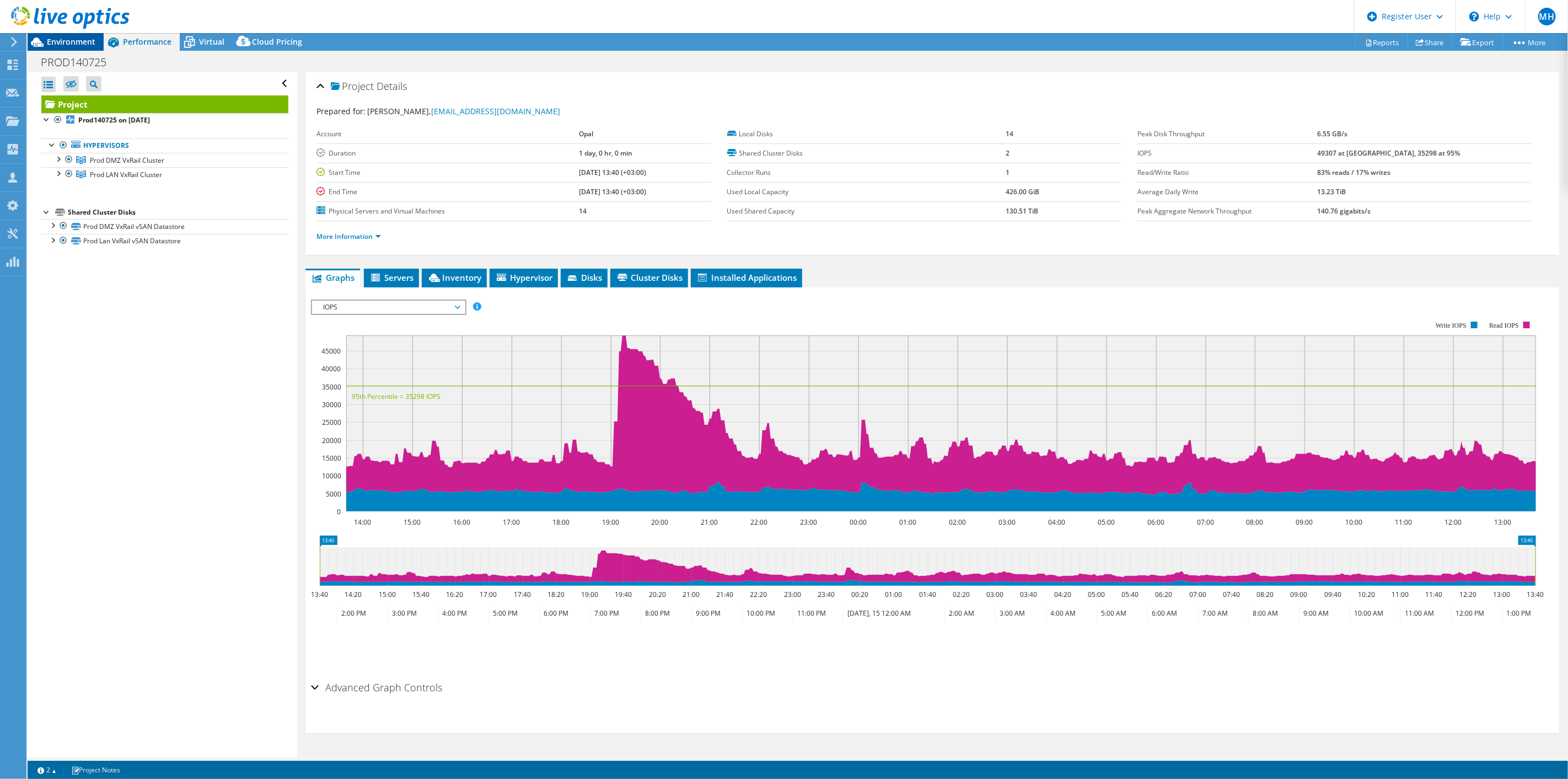
click at [67, 41] on span "Environment" at bounding box center [71, 41] width 48 height 10
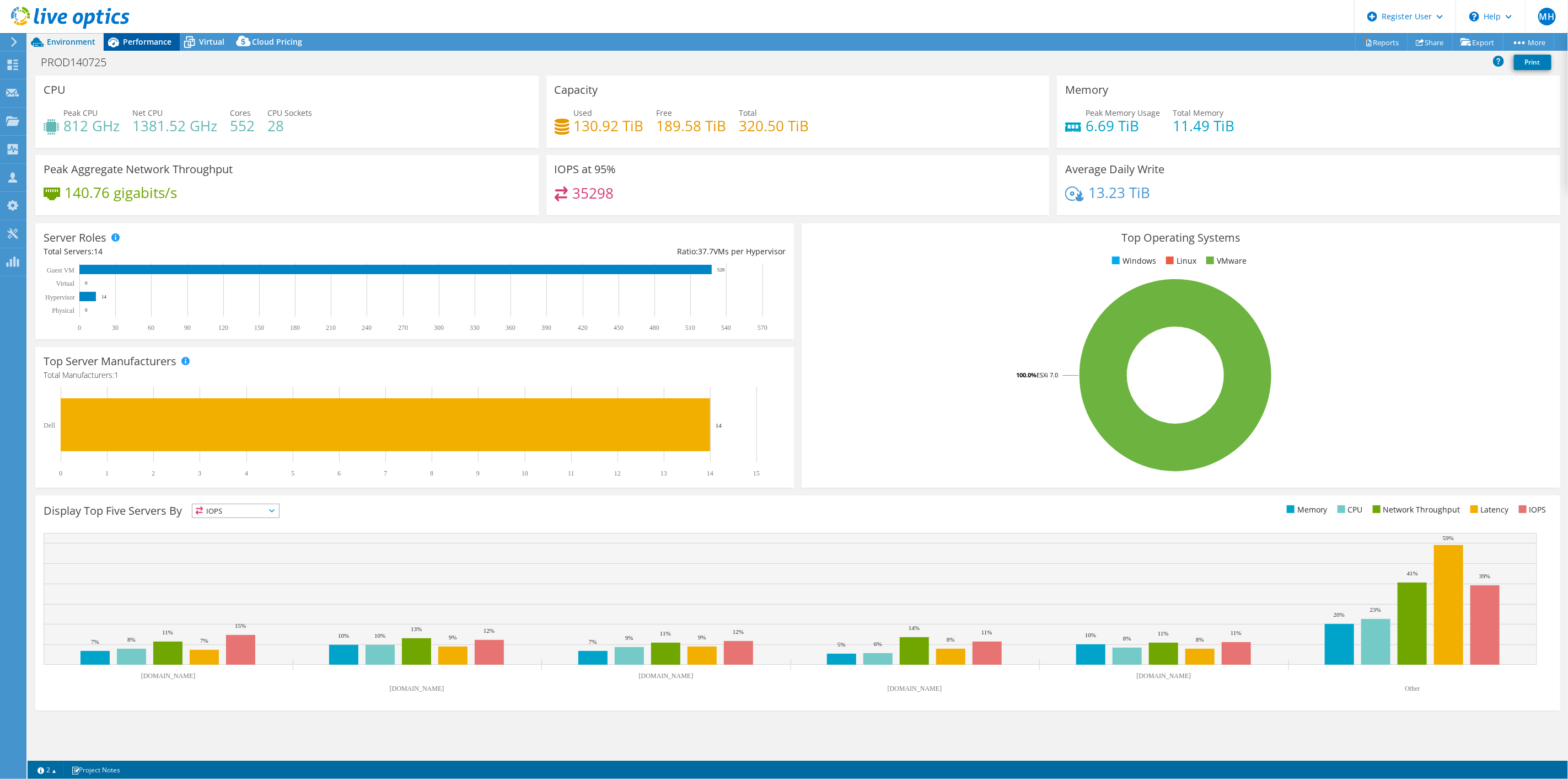
click at [140, 45] on span "Performance" at bounding box center [147, 41] width 48 height 10
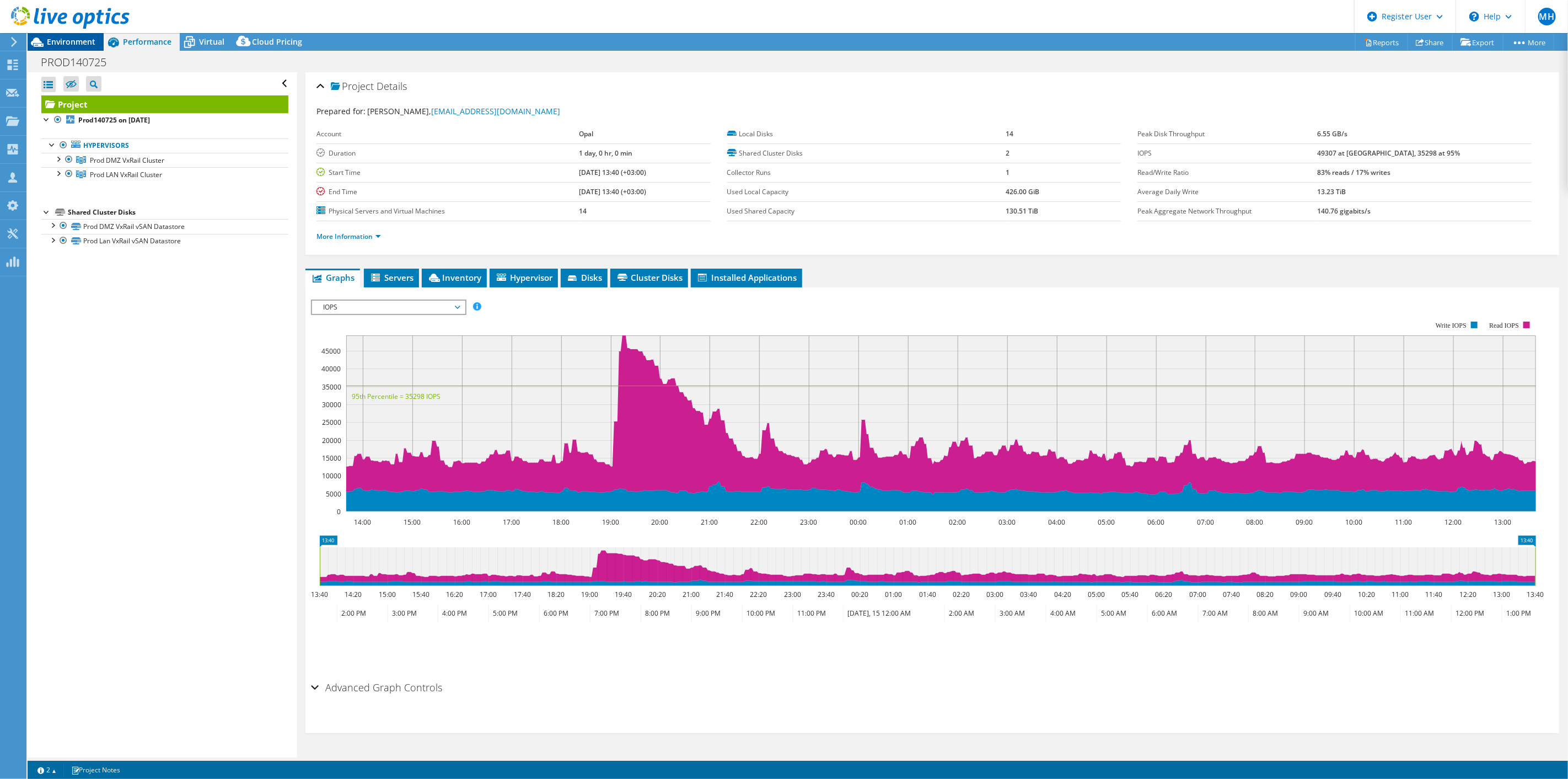
click at [56, 48] on div "Environment" at bounding box center [66, 42] width 76 height 18
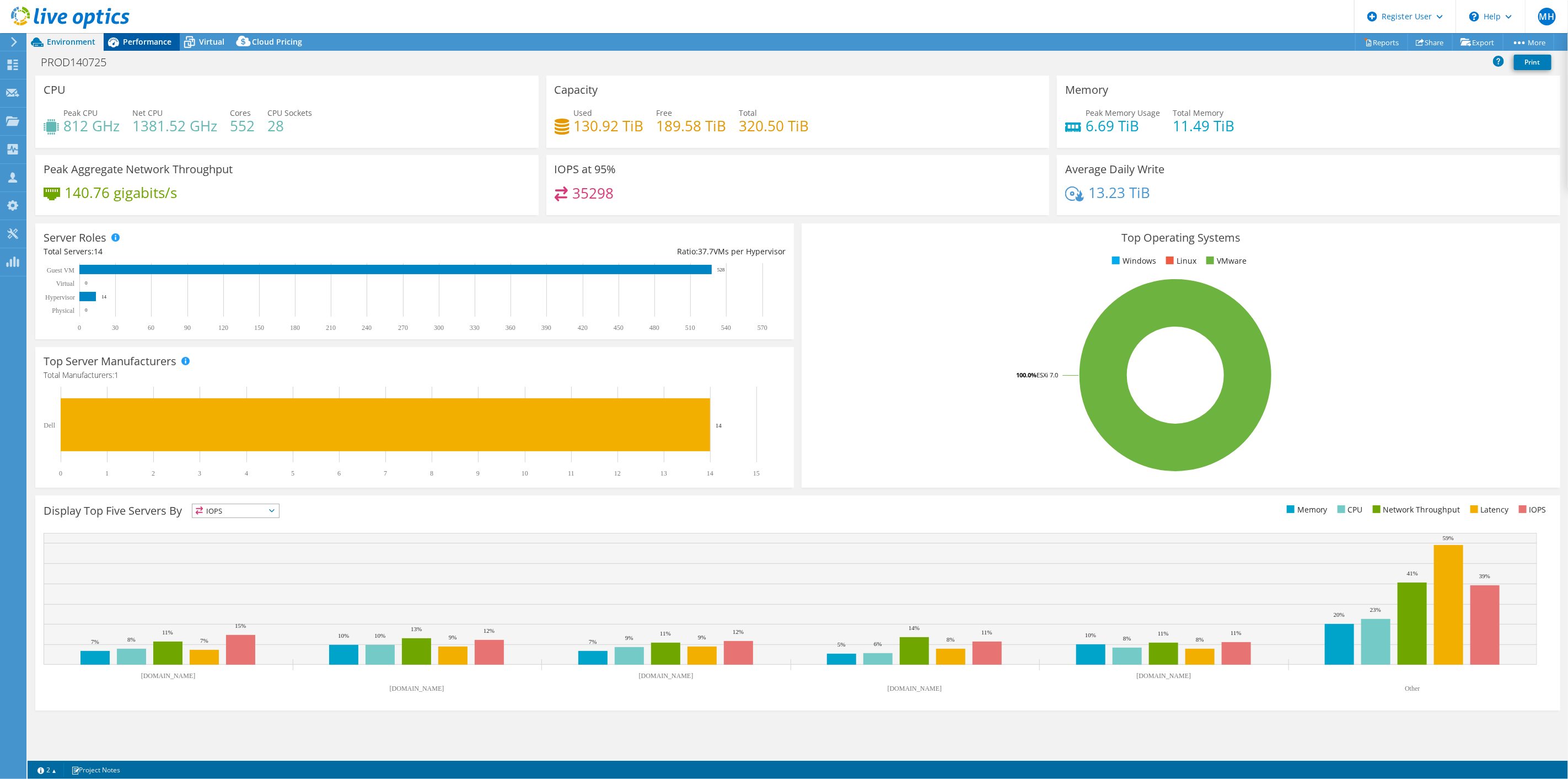
click at [123, 46] on div "Performance" at bounding box center [142, 42] width 76 height 18
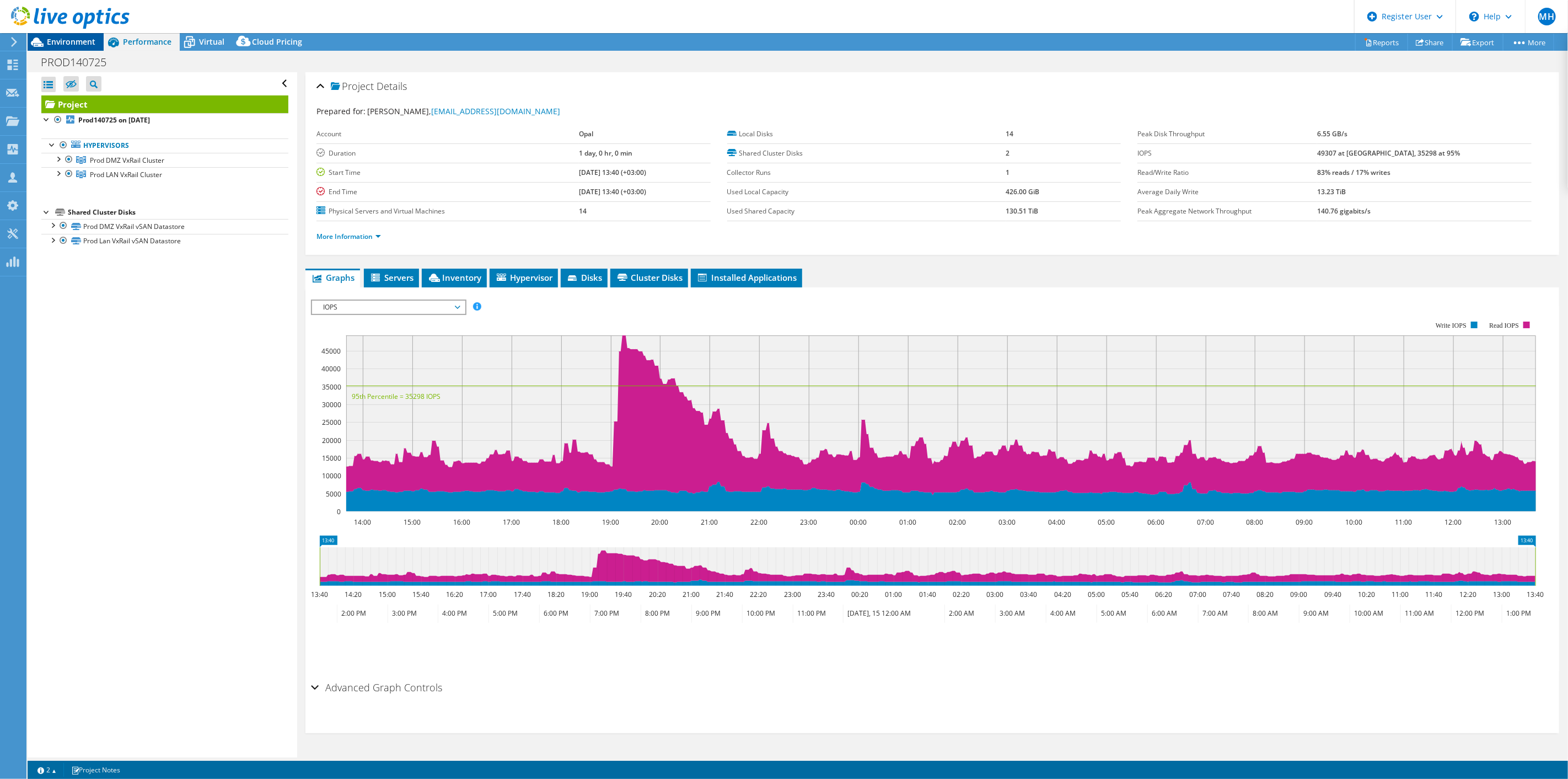
click at [64, 40] on span "Environment" at bounding box center [71, 41] width 48 height 10
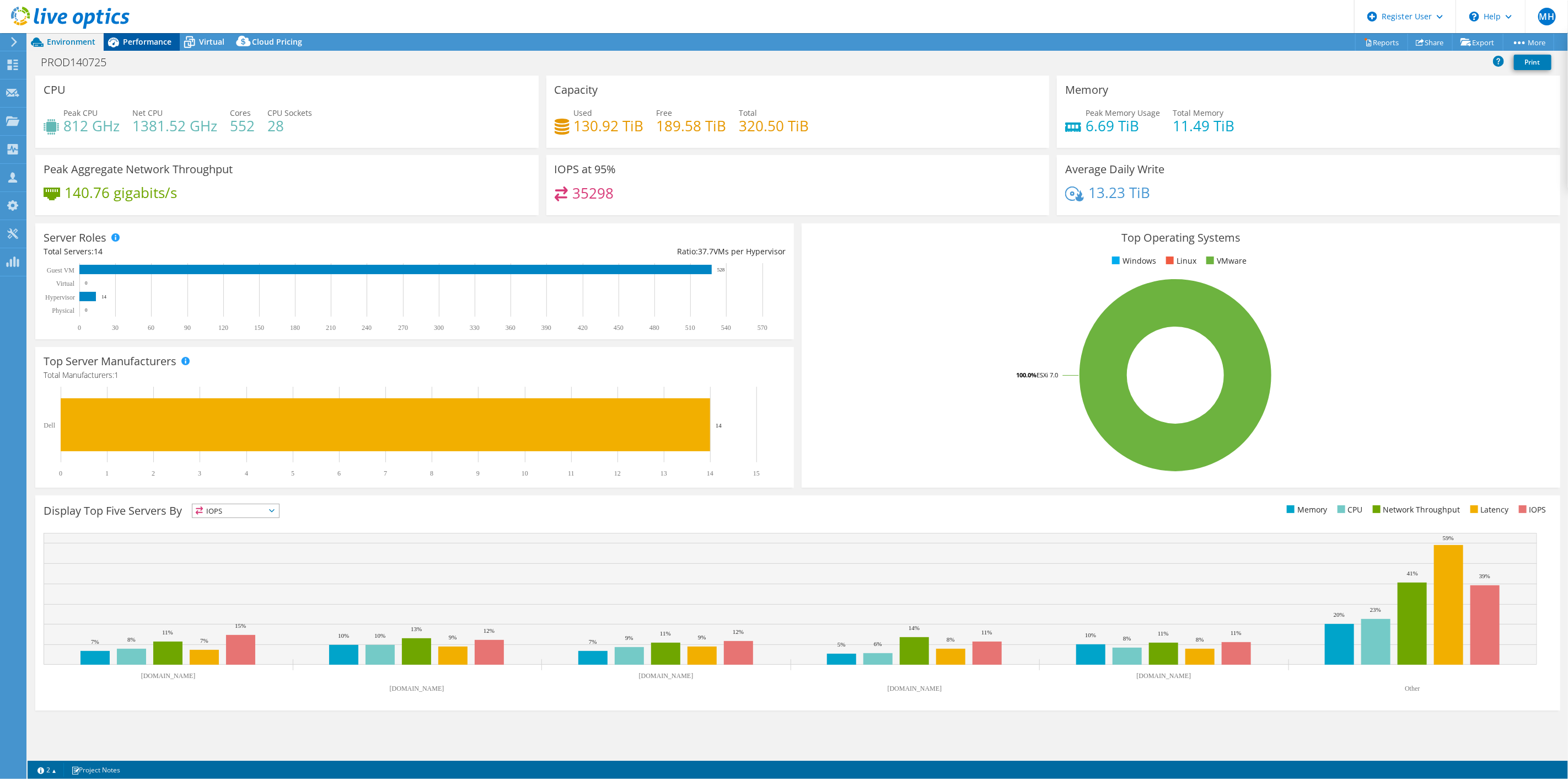
click at [135, 45] on span "Performance" at bounding box center [147, 41] width 48 height 10
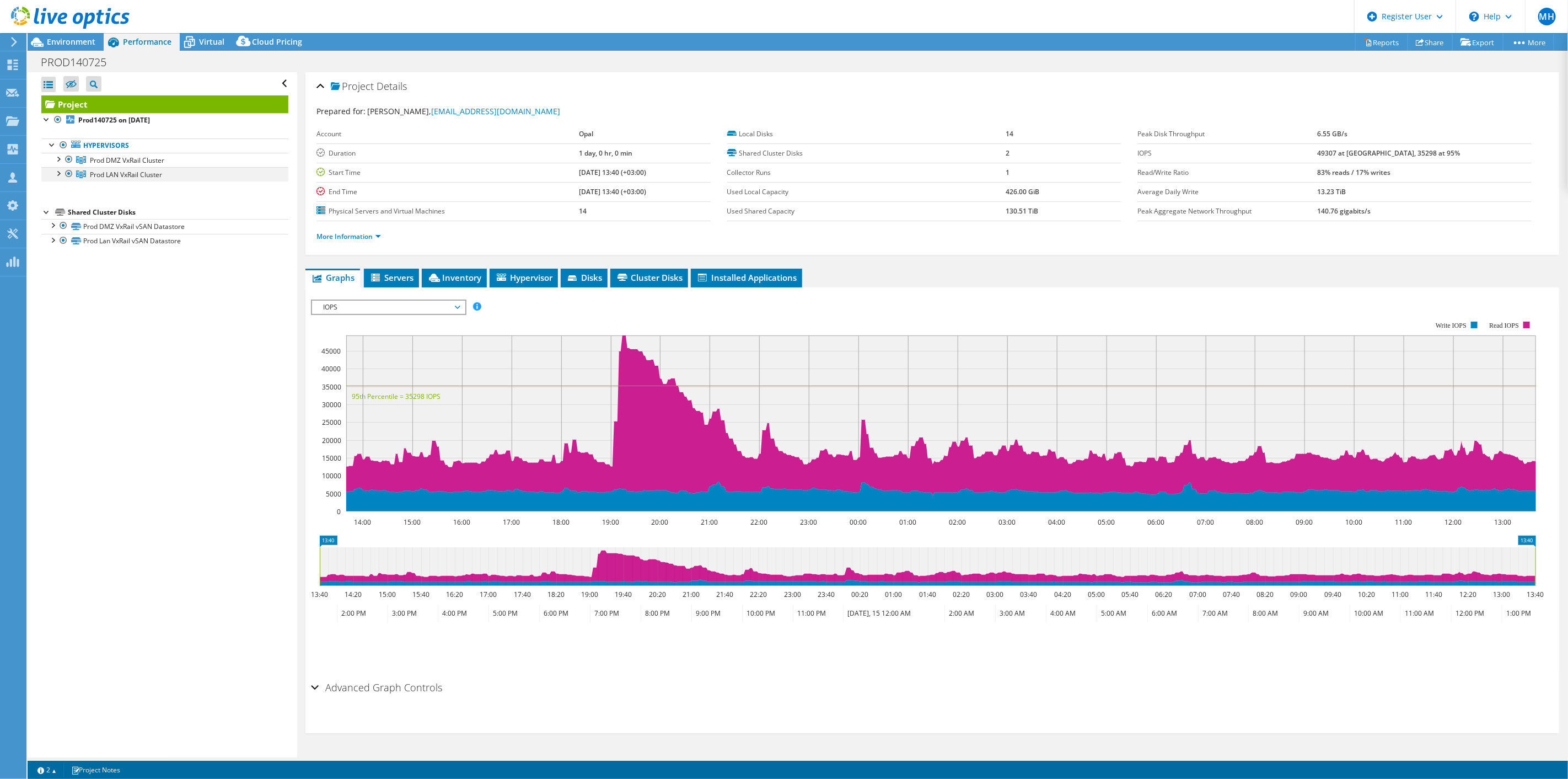
click at [67, 174] on div at bounding box center [69, 173] width 11 height 13
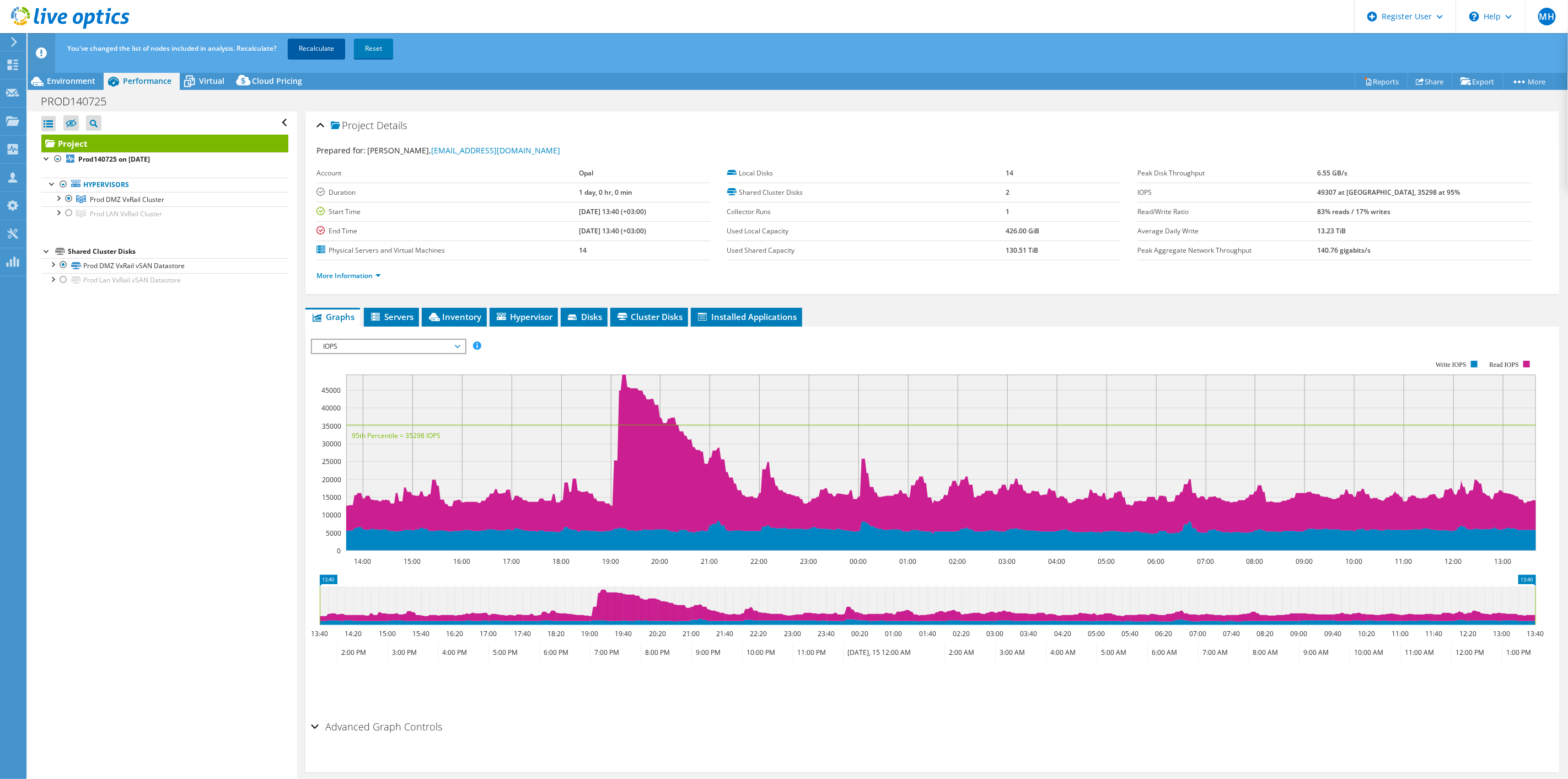
click at [304, 44] on link "Recalculate" at bounding box center [317, 48] width 57 height 20
